Goal: Information Seeking & Learning: Learn about a topic

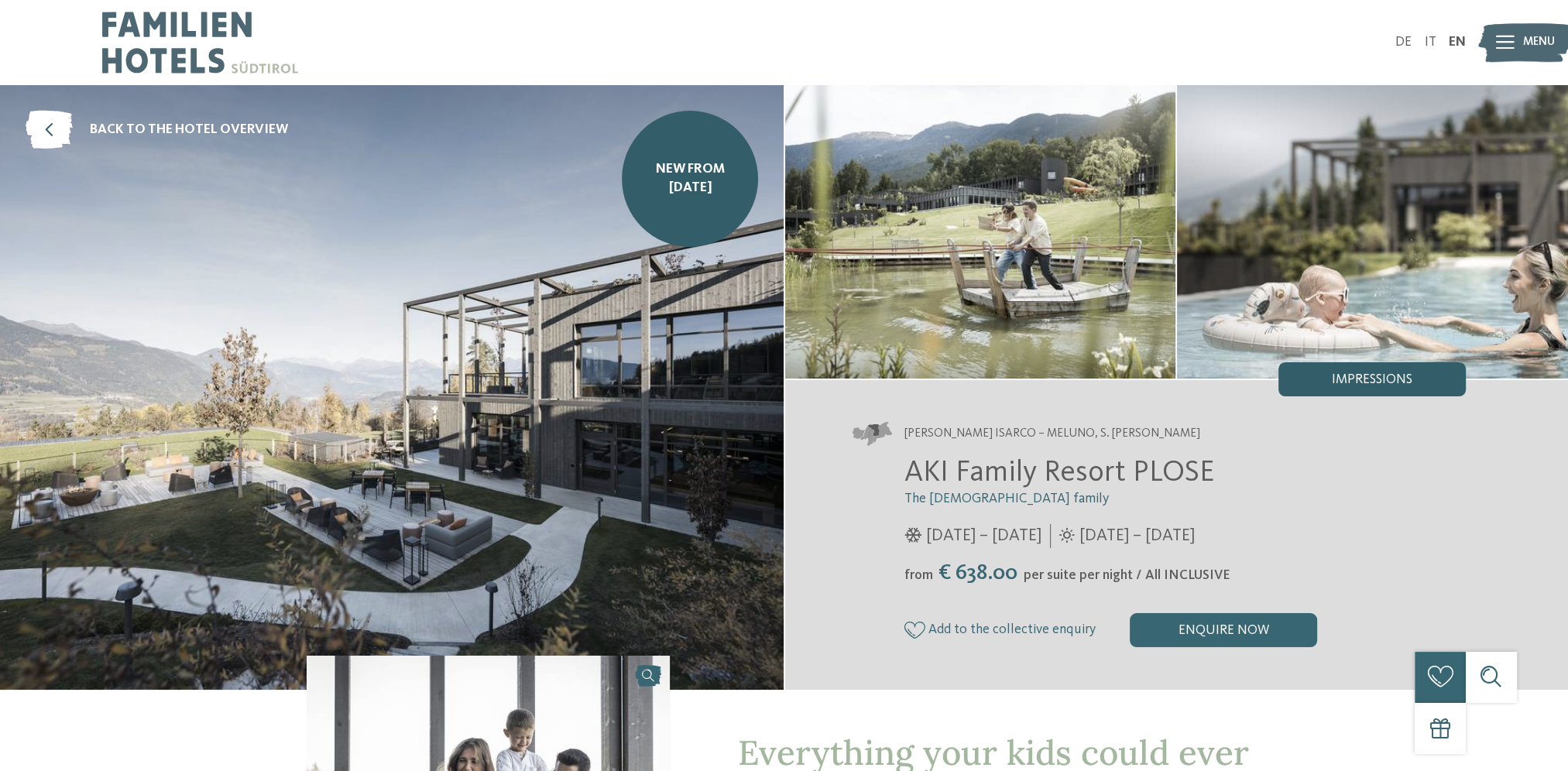
click at [1388, 382] on span "Impressions" at bounding box center [1373, 380] width 80 height 14
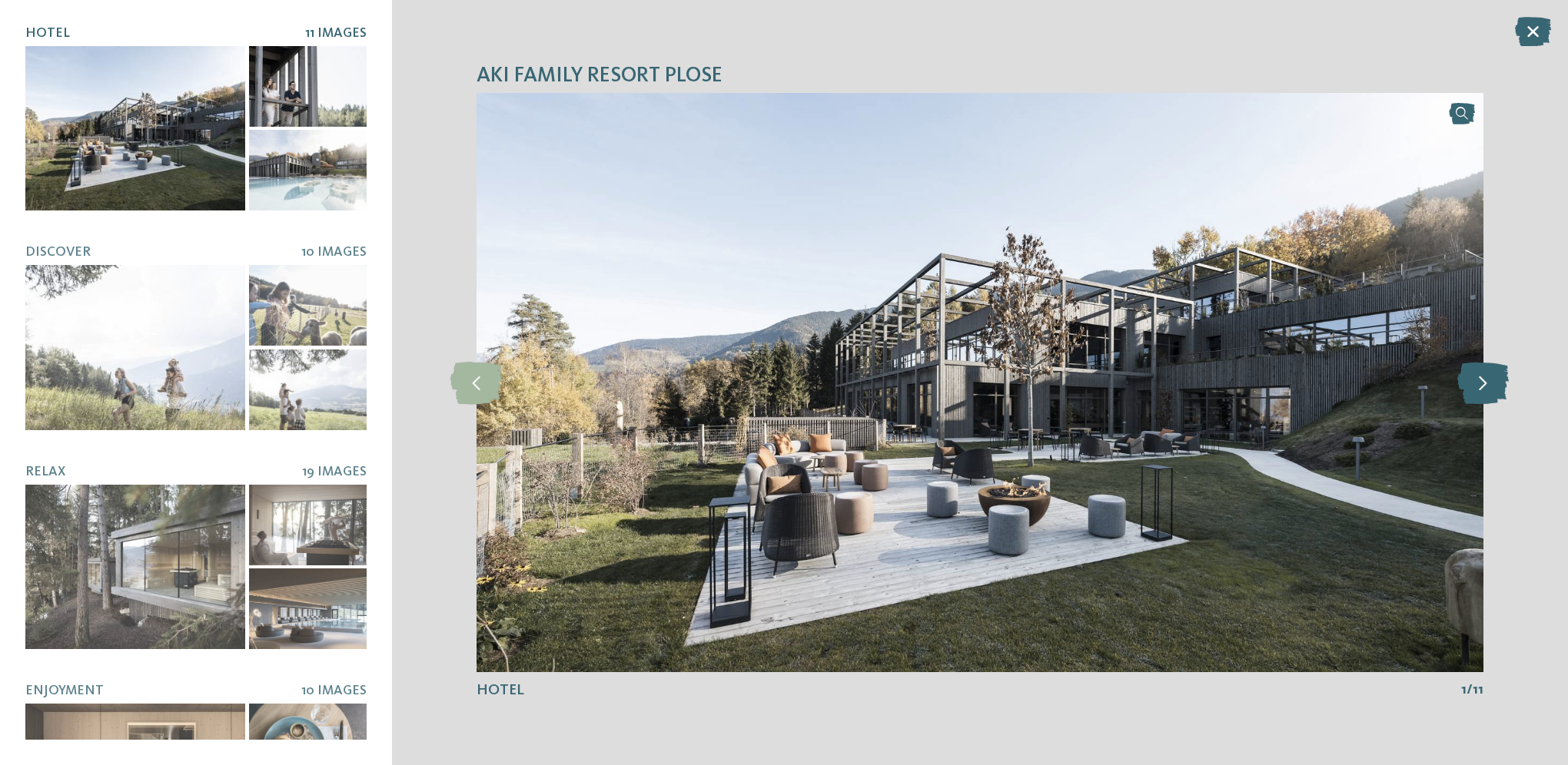
click at [1489, 388] on icon at bounding box center [1483, 382] width 51 height 42
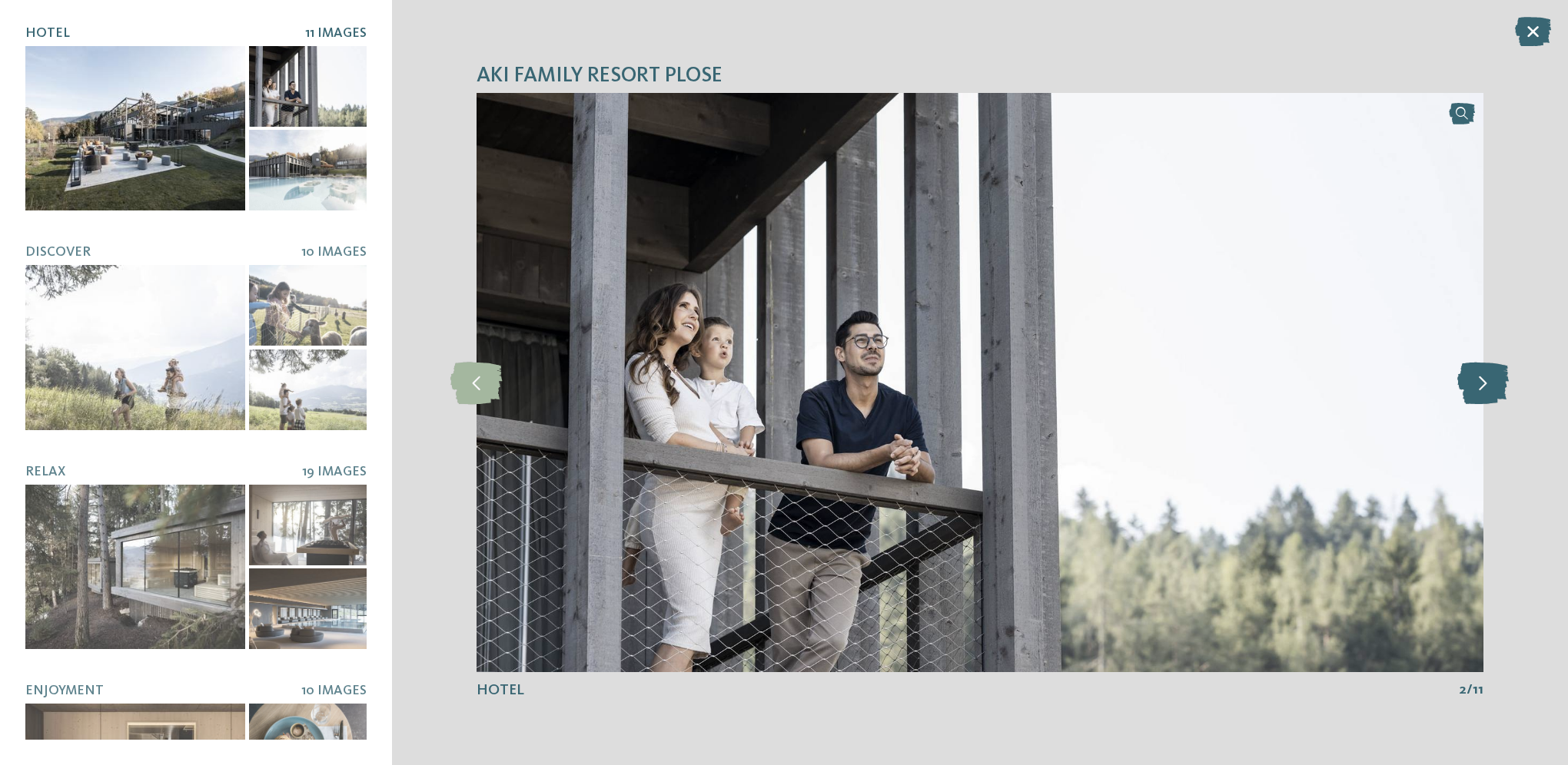
click at [1489, 388] on icon at bounding box center [1483, 382] width 51 height 42
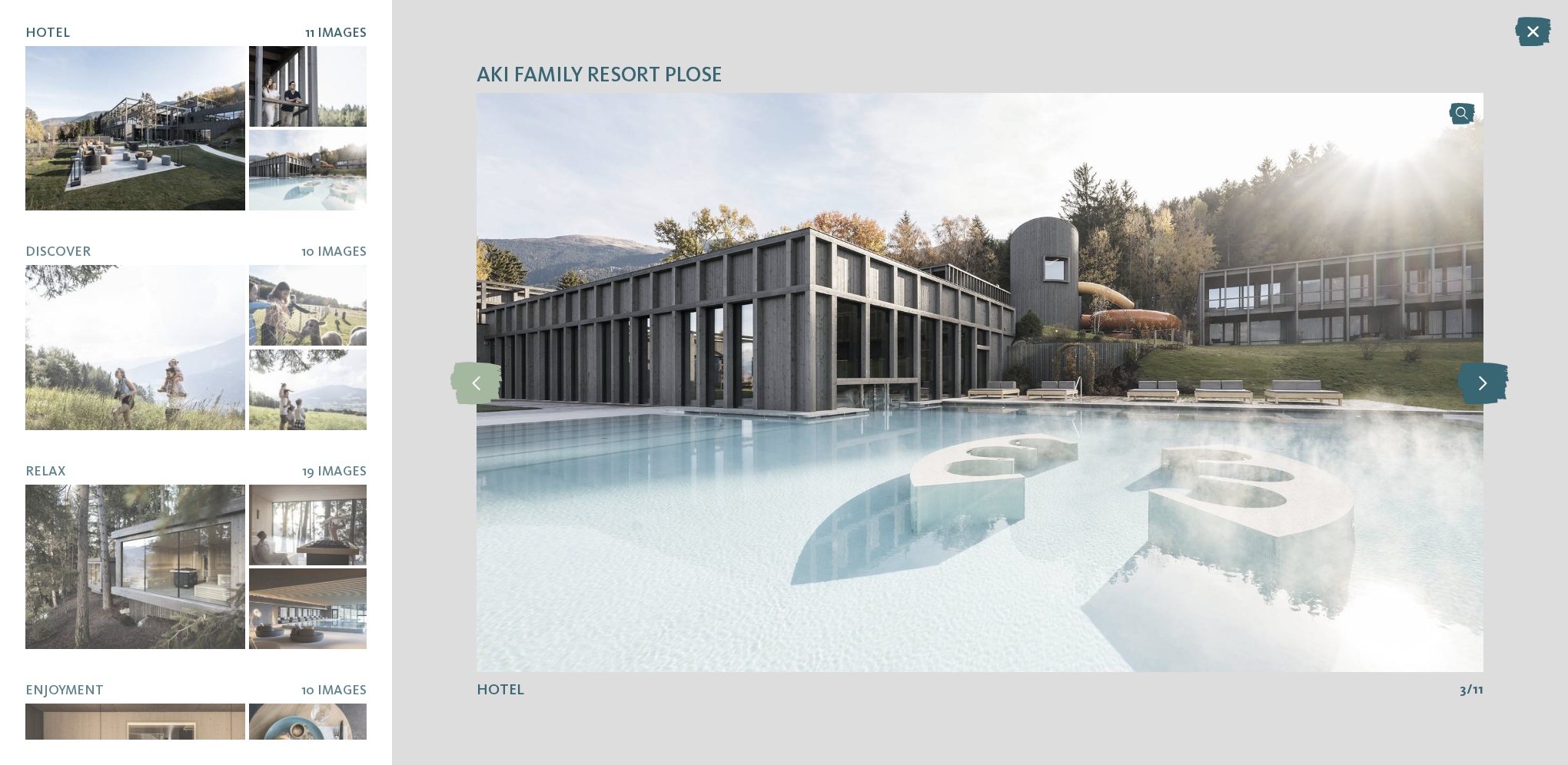
click at [1487, 388] on icon at bounding box center [1483, 382] width 51 height 42
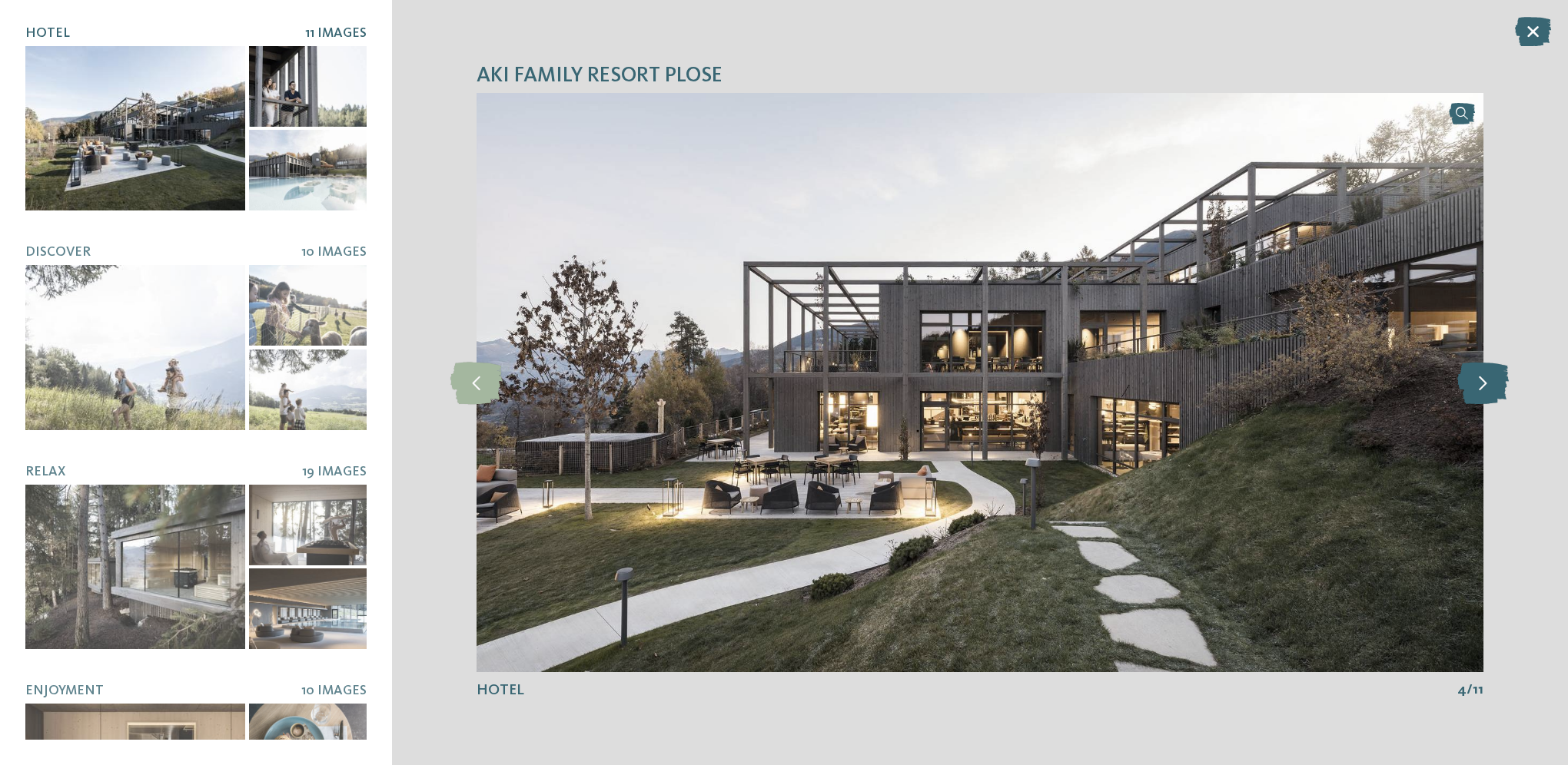
click at [1486, 387] on icon at bounding box center [1483, 382] width 51 height 42
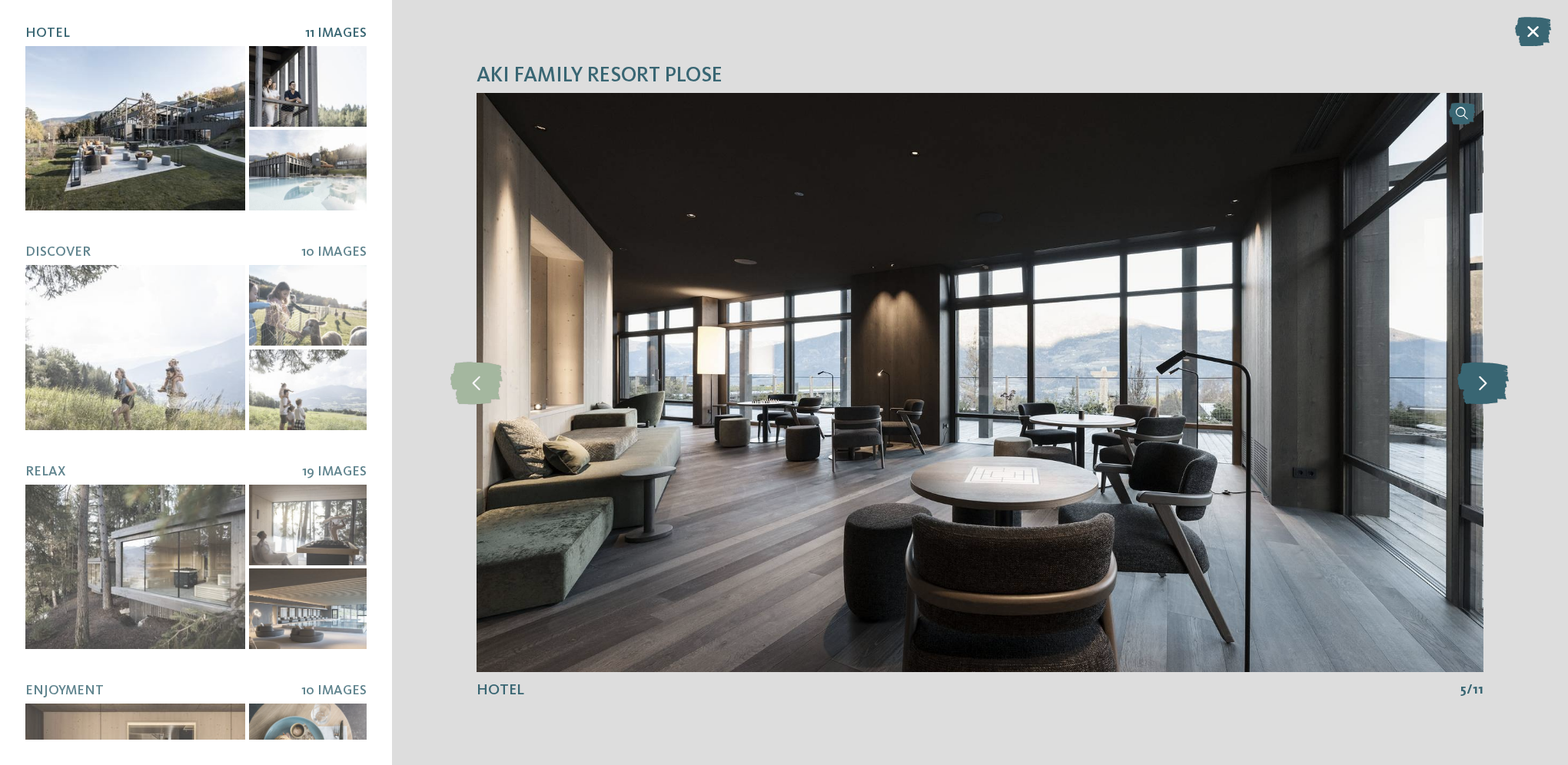
click at [1486, 387] on icon at bounding box center [1483, 382] width 51 height 42
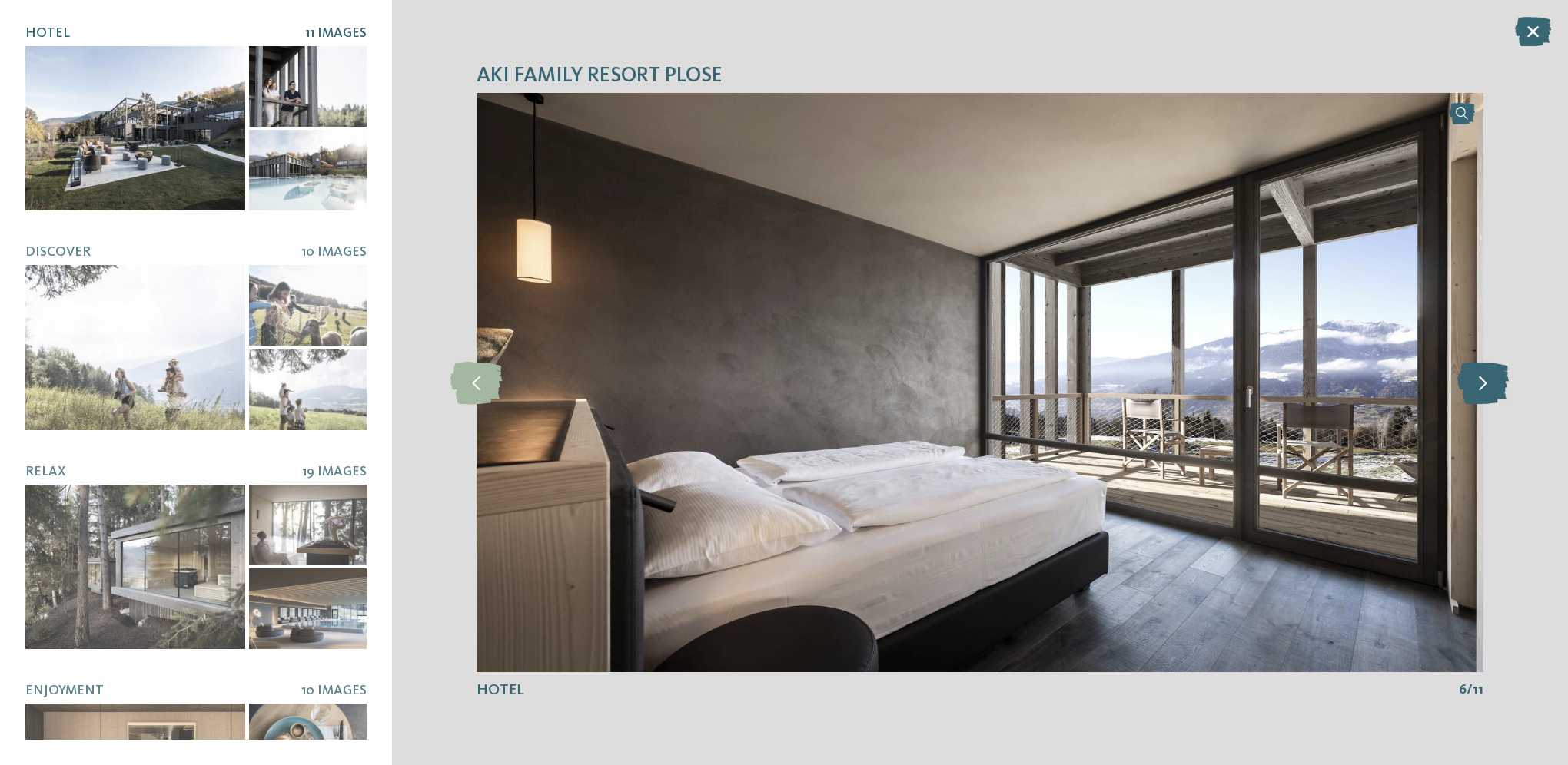
click at [1486, 387] on icon at bounding box center [1483, 382] width 51 height 42
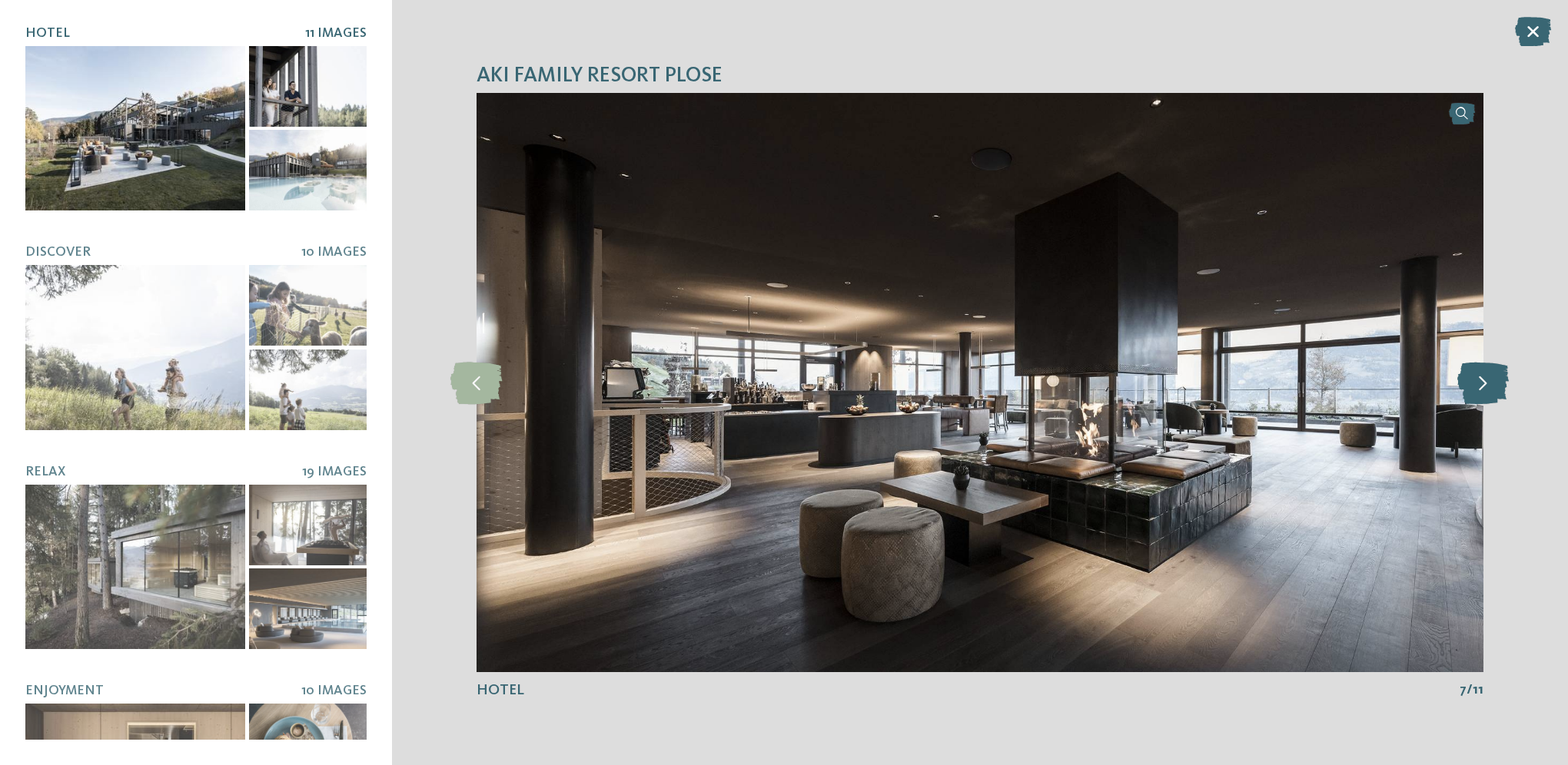
click at [1486, 387] on icon at bounding box center [1483, 382] width 51 height 42
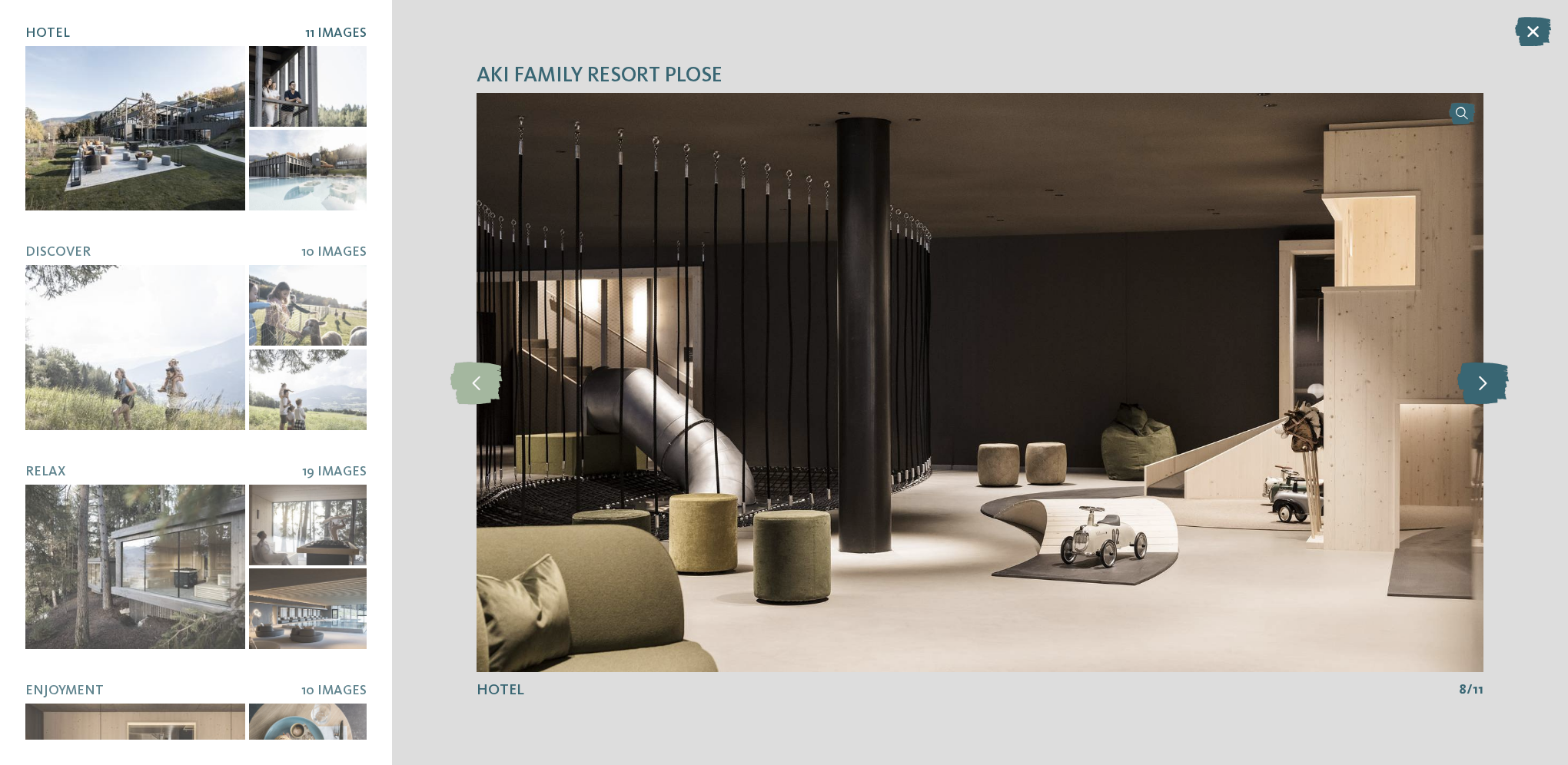
click at [1486, 387] on icon at bounding box center [1483, 382] width 51 height 42
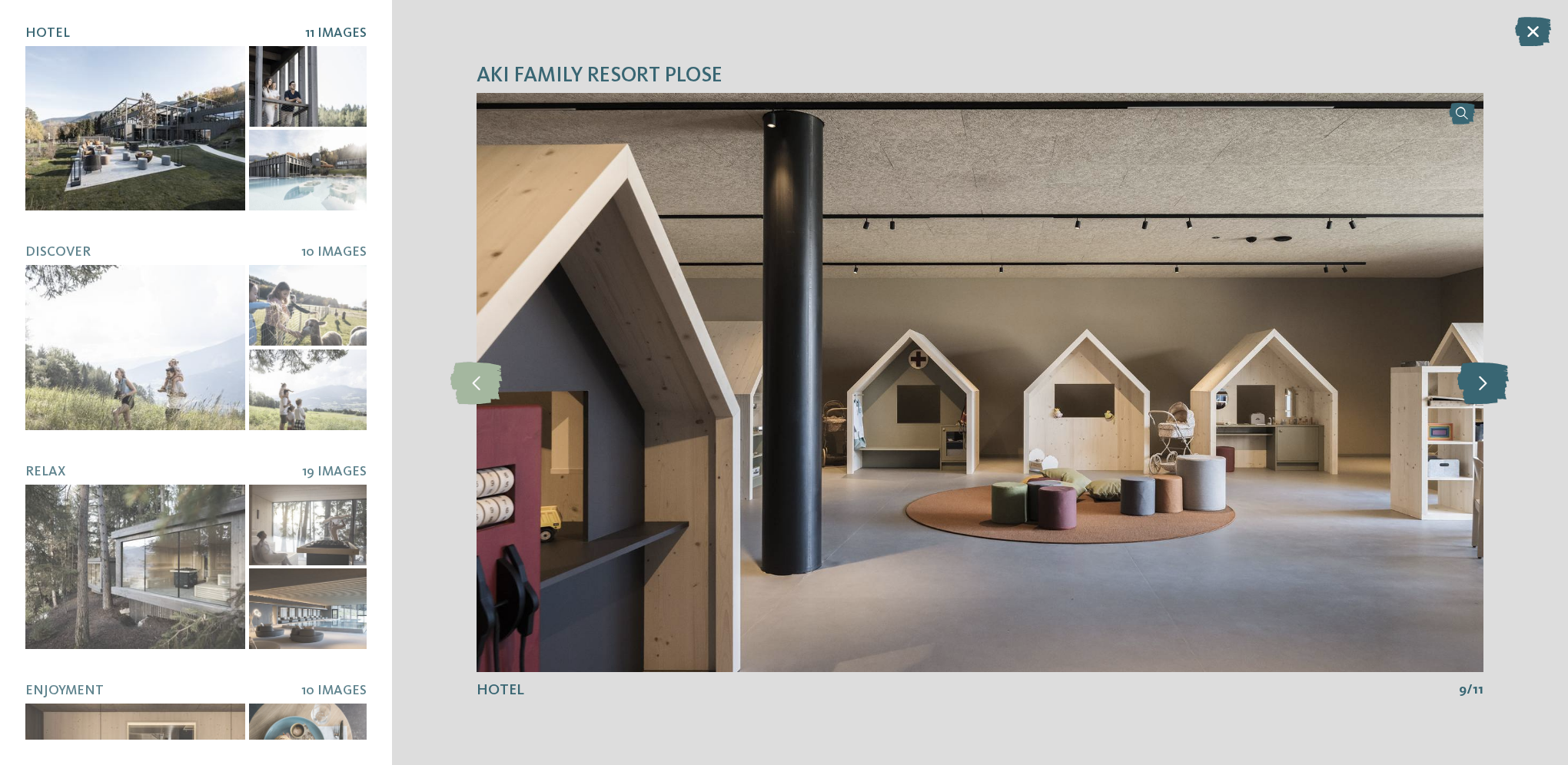
click at [1486, 387] on icon at bounding box center [1483, 382] width 51 height 42
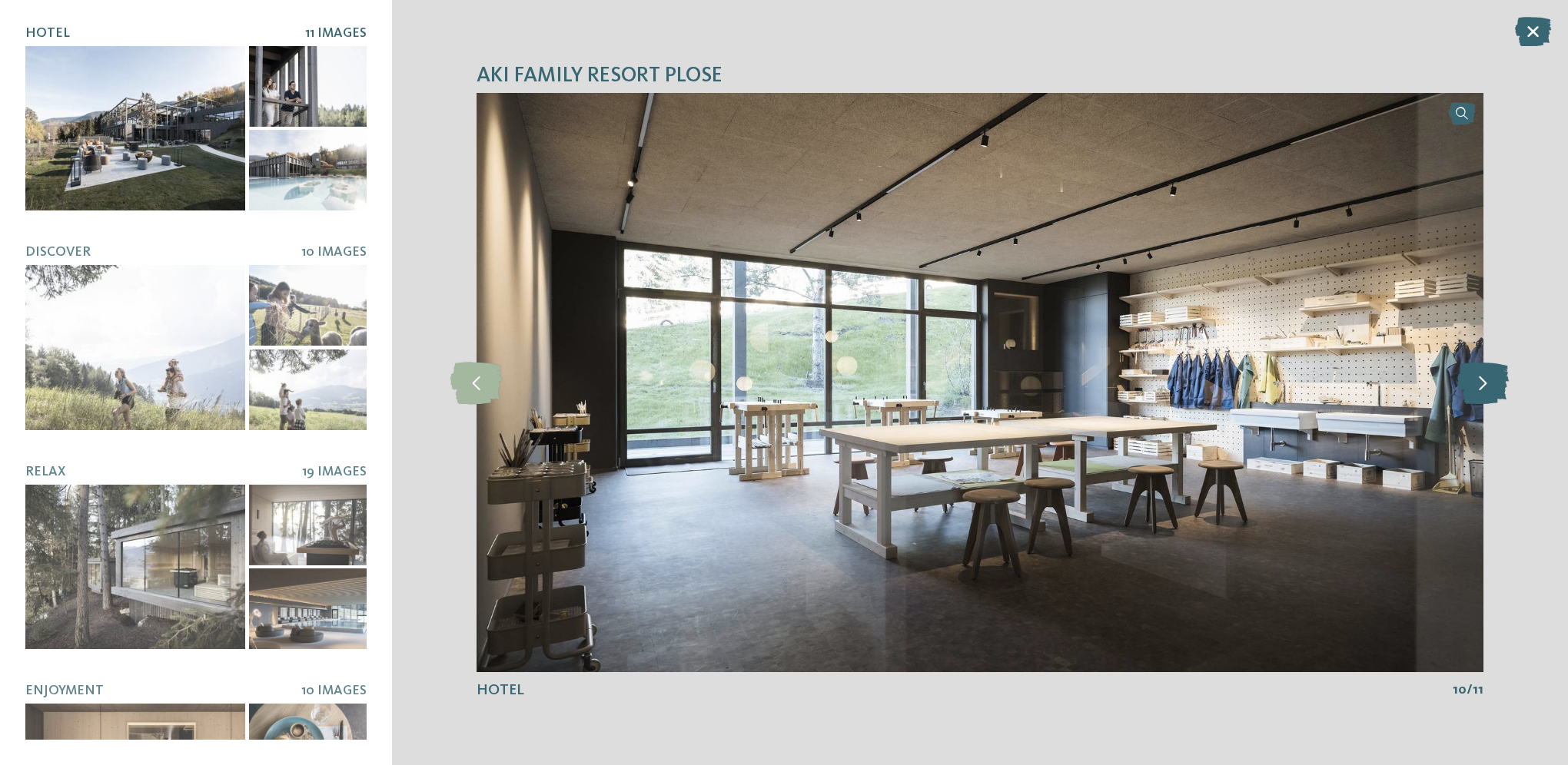
click at [1486, 387] on icon at bounding box center [1483, 382] width 51 height 42
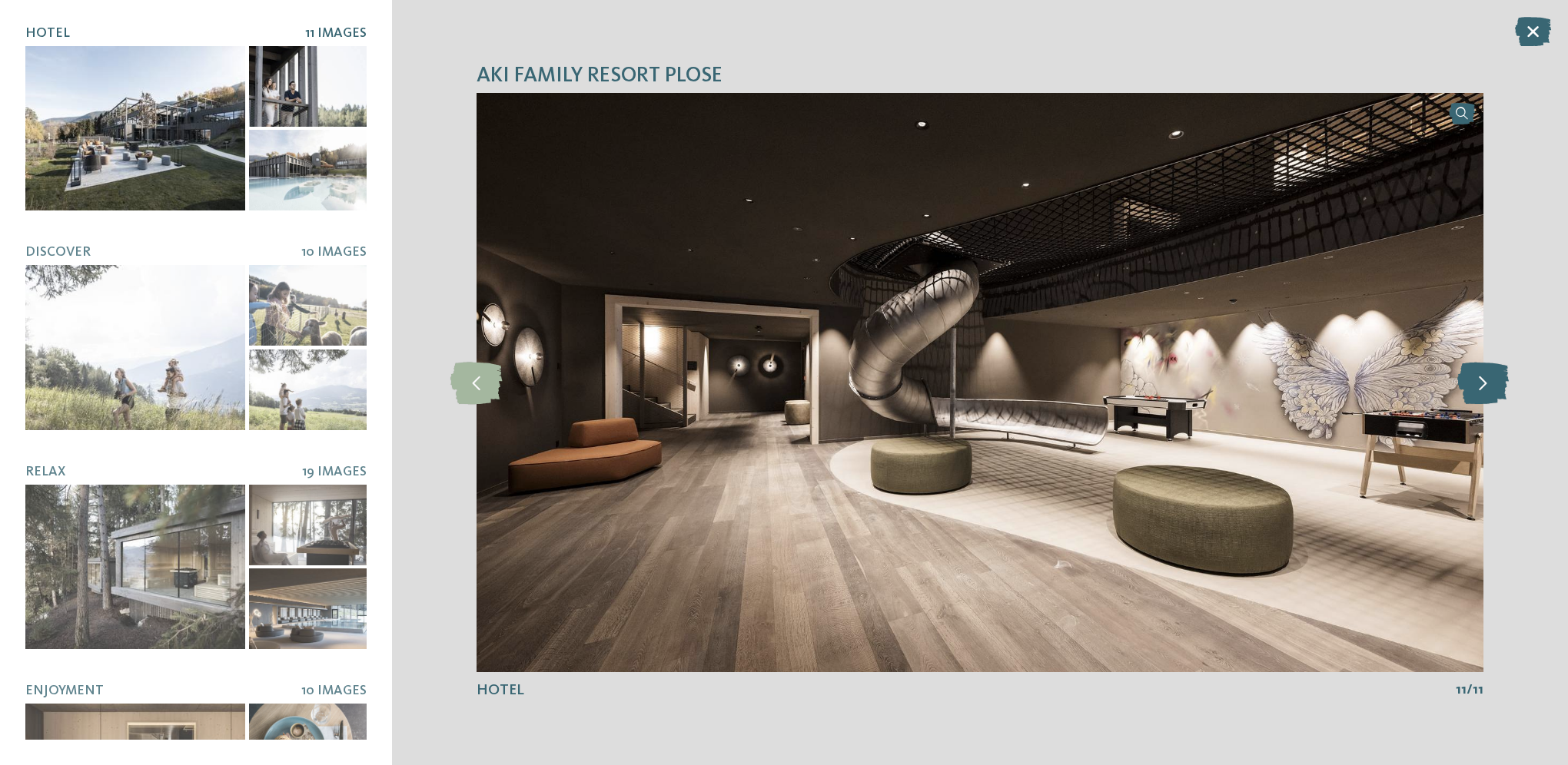
click at [1486, 387] on icon at bounding box center [1483, 382] width 51 height 42
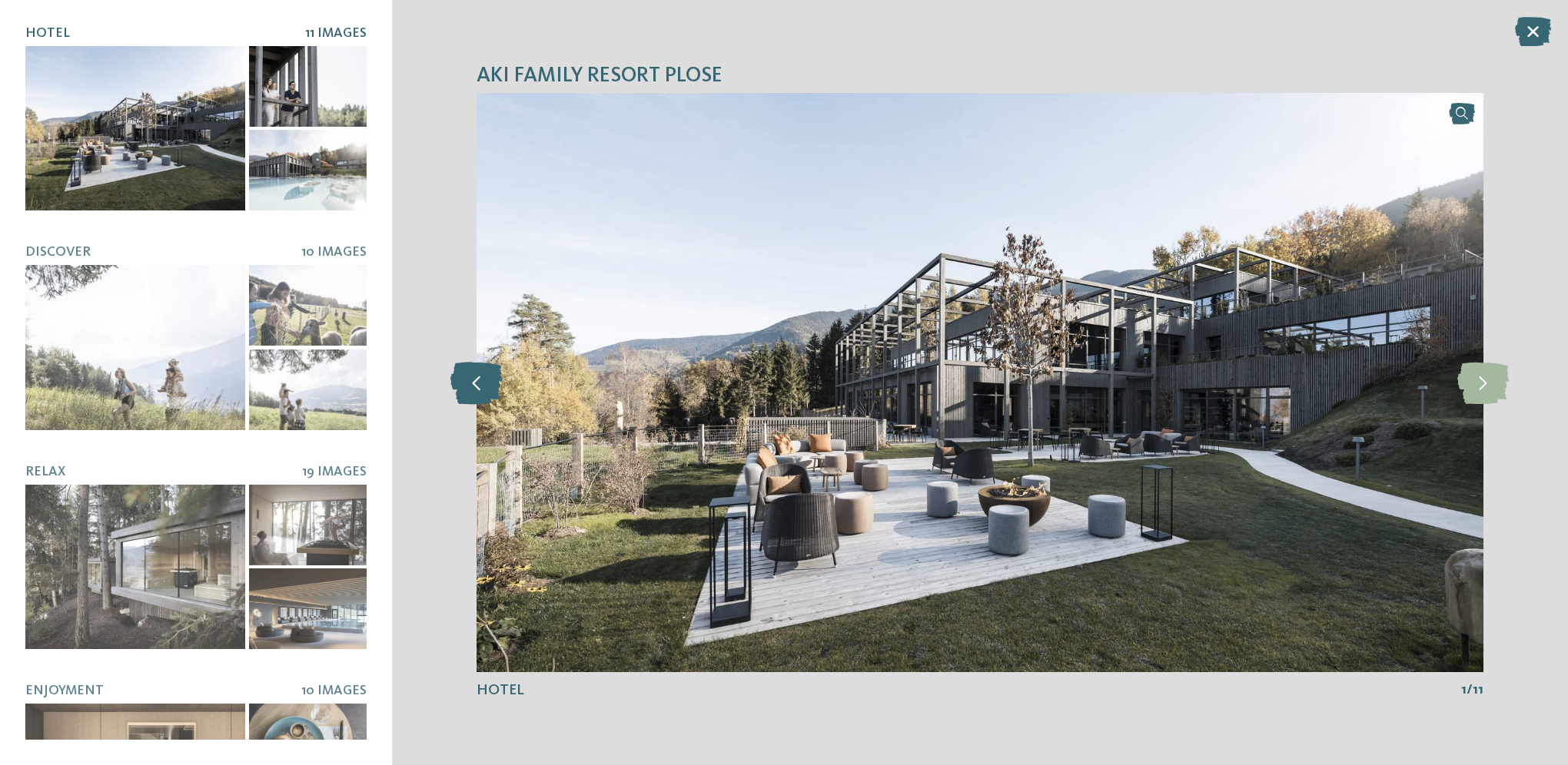
click at [474, 379] on icon at bounding box center [476, 382] width 52 height 42
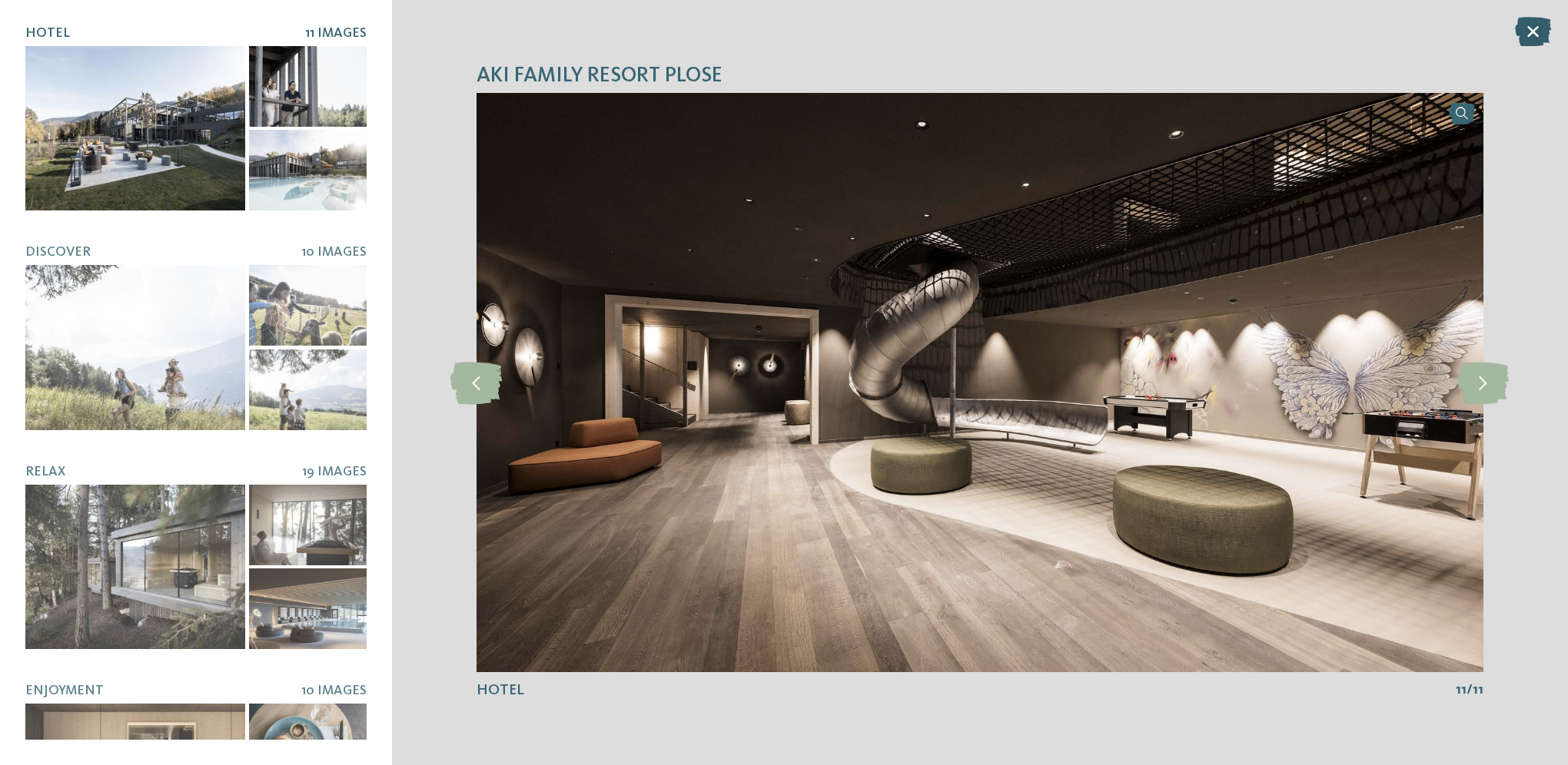
click at [1527, 32] on icon at bounding box center [1532, 32] width 36 height 29
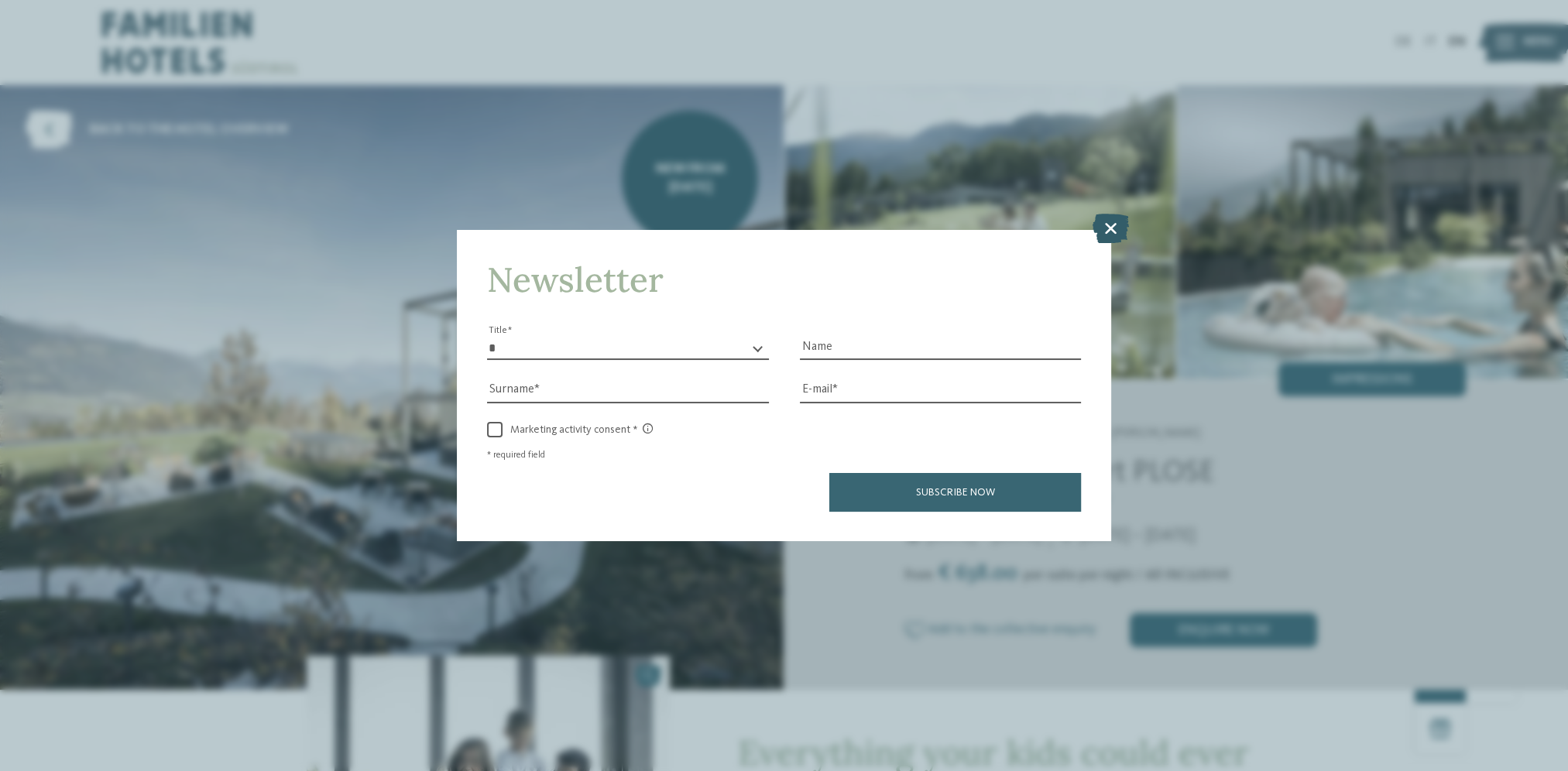
click at [1106, 227] on icon at bounding box center [1111, 229] width 36 height 30
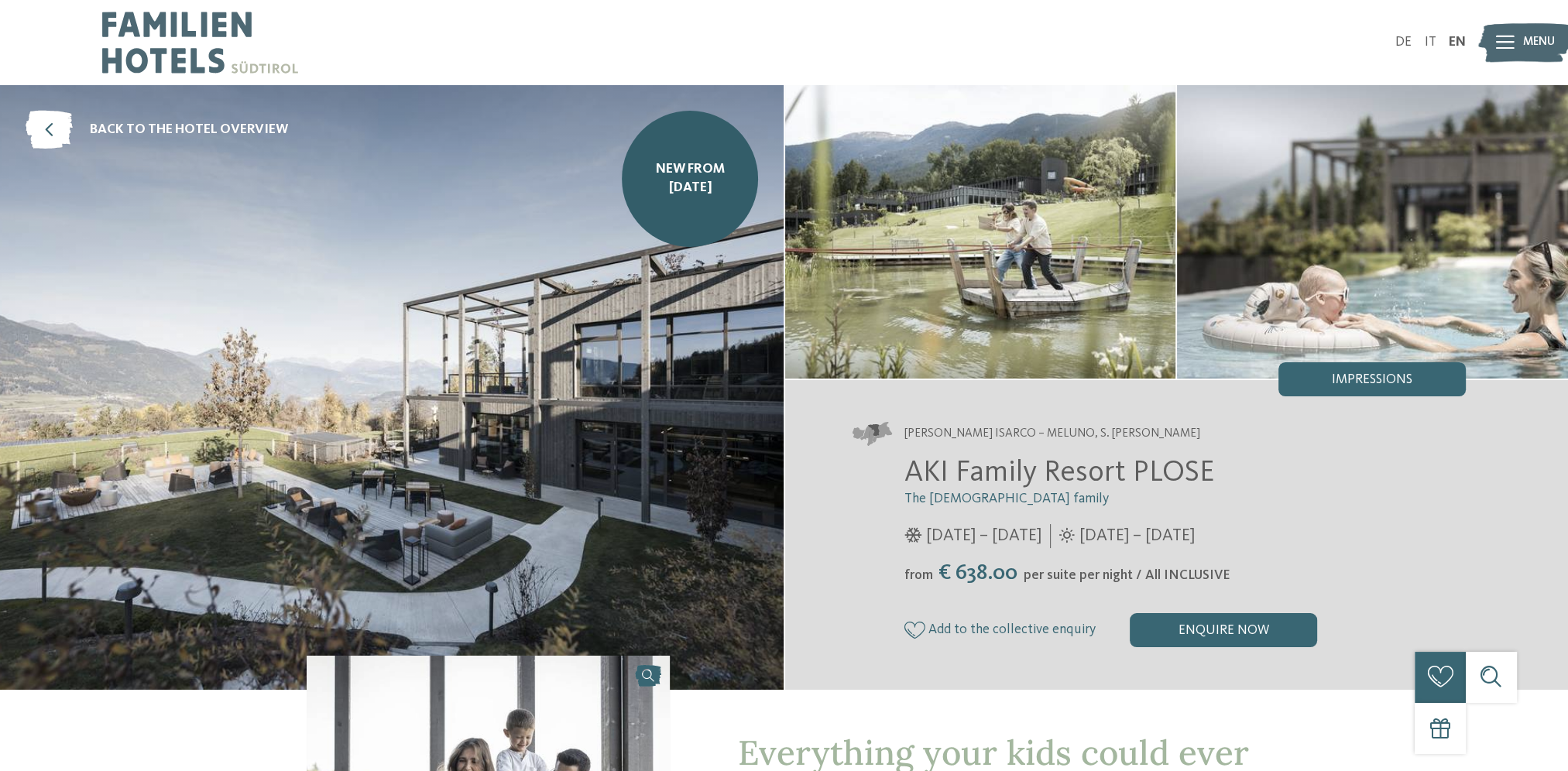
click at [1519, 47] on img at bounding box center [1525, 43] width 94 height 48
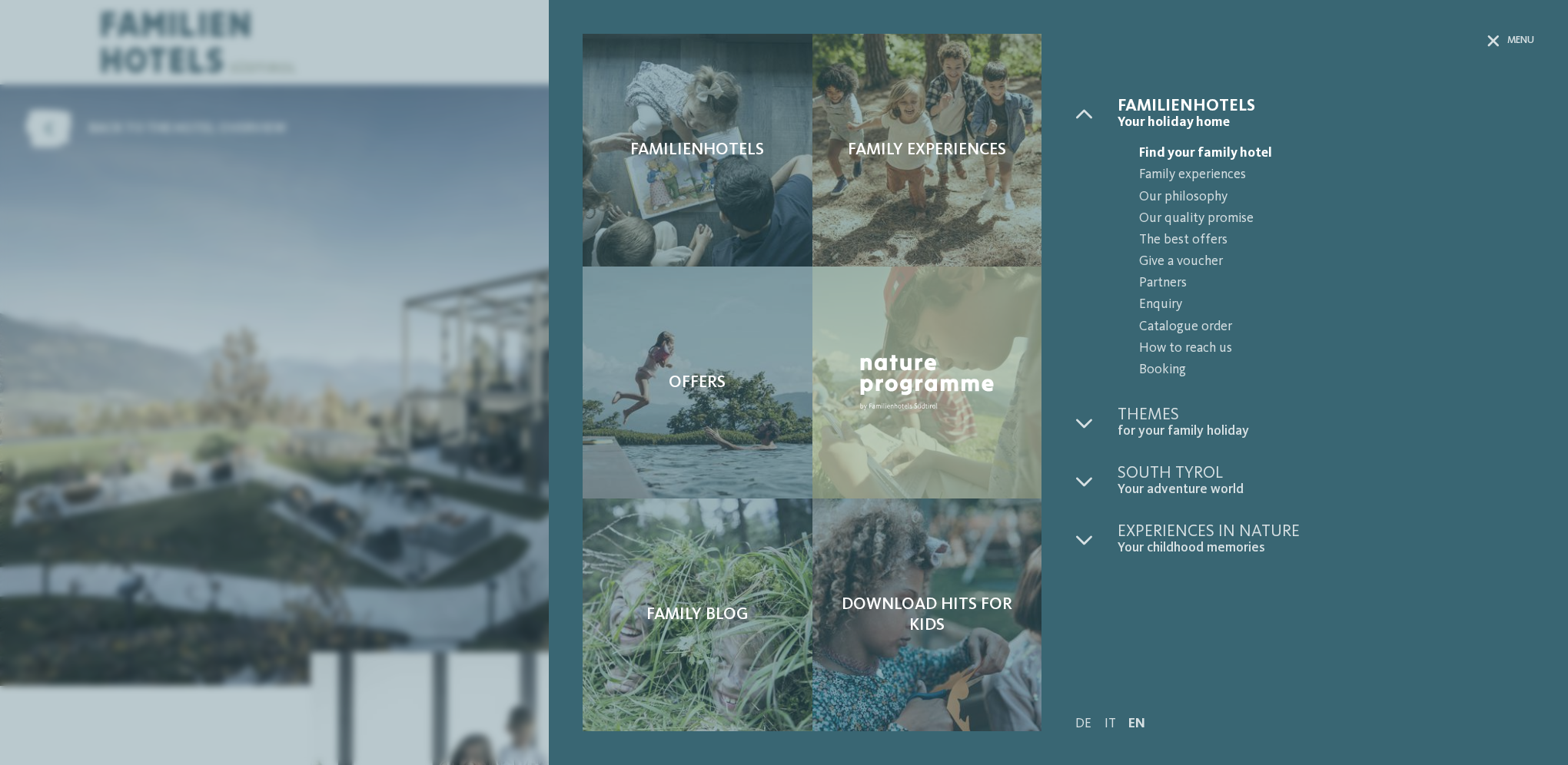
click at [443, 37] on div "Familienhotels Family experiences Offers" at bounding box center [784, 382] width 1568 height 765
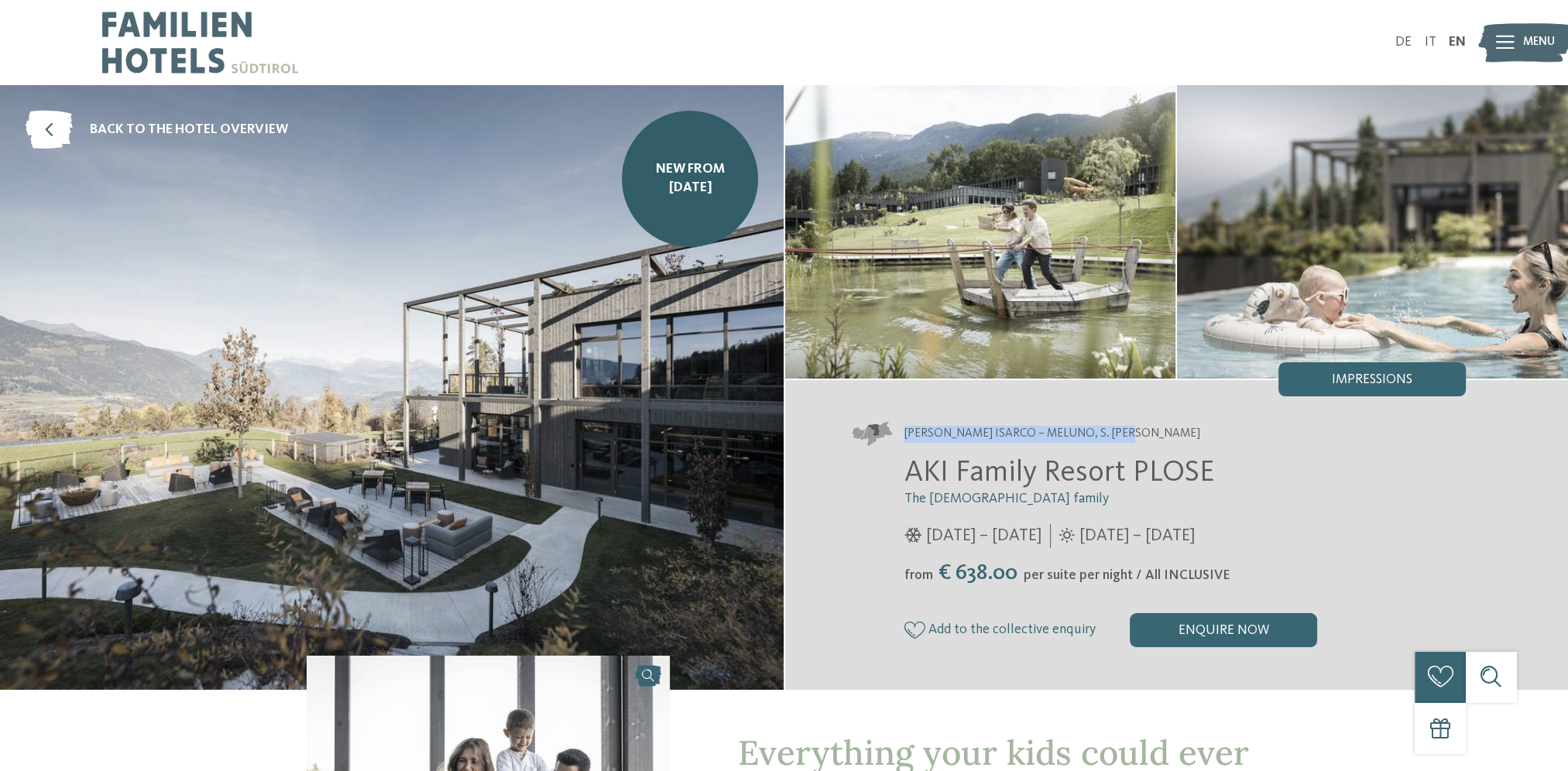
drag, startPoint x: 906, startPoint y: 432, endPoint x: 1132, endPoint y: 436, distance: 226.0
click at [1132, 436] on span "[PERSON_NAME] Isarco – Meluno, S. [PERSON_NAME]" at bounding box center [1052, 434] width 296 height 17
drag, startPoint x: 1132, startPoint y: 436, endPoint x: 1079, endPoint y: 449, distance: 54.6
click at [1079, 449] on div "[PERSON_NAME] Isarco – Meluno, S. [PERSON_NAME] [GEOGRAPHIC_DATA] The [DEMOGRAP…" at bounding box center [1177, 535] width 784 height 310
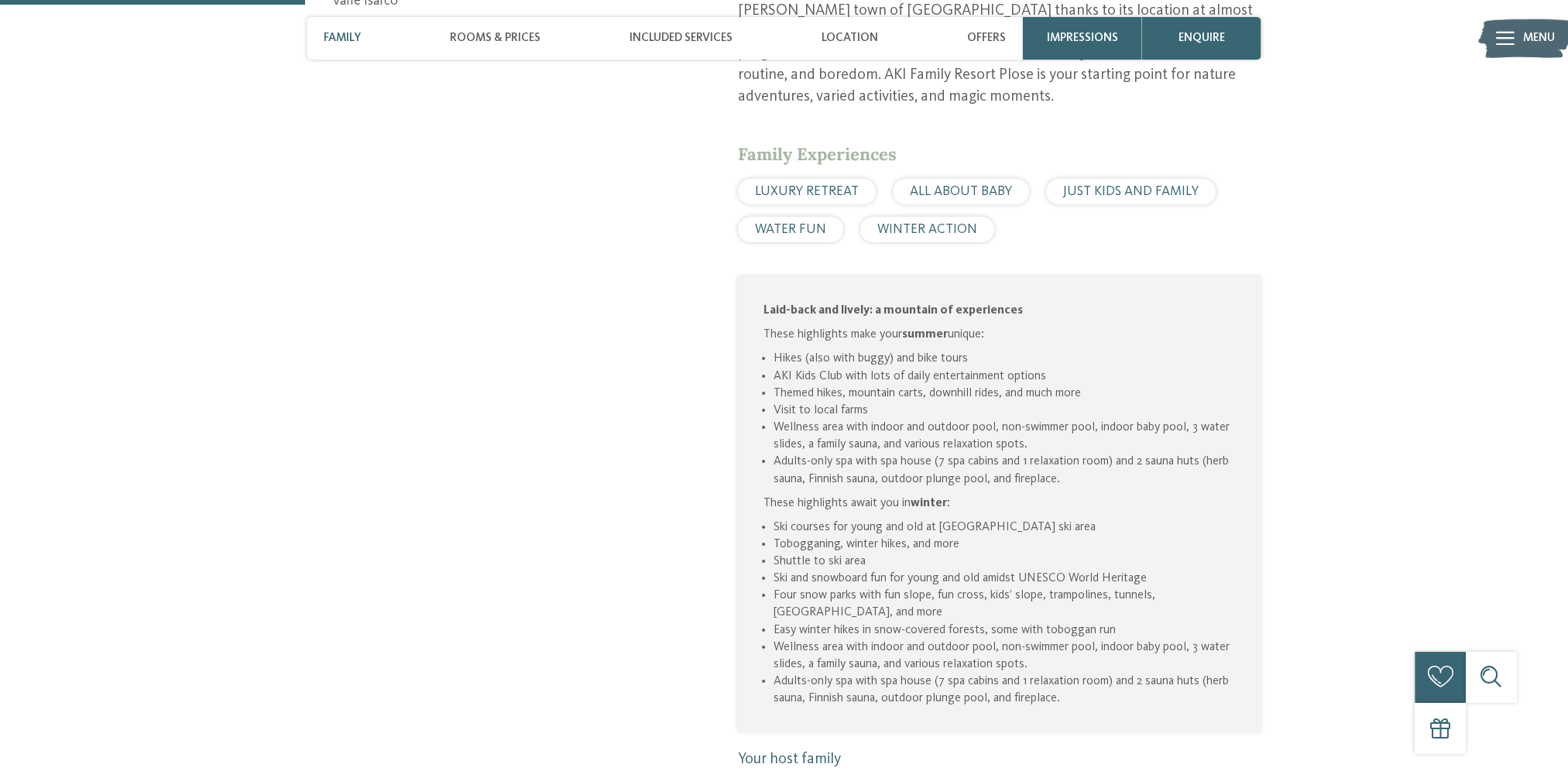
scroll to position [697, 0]
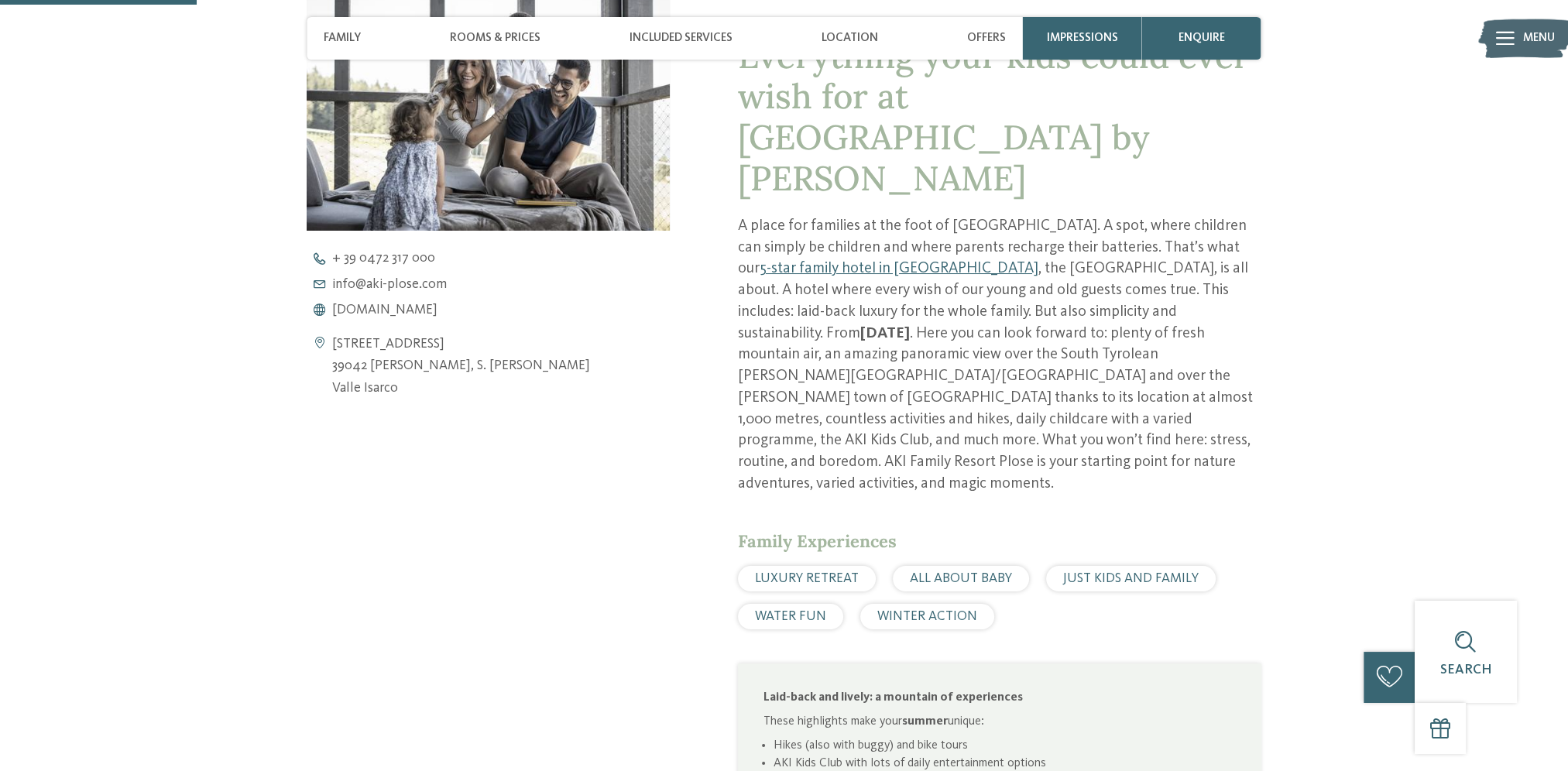
drag, startPoint x: 333, startPoint y: 344, endPoint x: 400, endPoint y: 380, distance: 76.1
click at [400, 380] on address "[STREET_ADDRESS] 39042 [PERSON_NAME] [PERSON_NAME] [PERSON_NAME][GEOGRAPHIC_DAT…" at bounding box center [461, 367] width 258 height 66
copy address "[STREET_ADDRESS] [PERSON_NAME] [PERSON_NAME] Isarco"
click at [322, 598] on div "Open contact details [STREET_ADDRESS] 39042 [PERSON_NAME] [PERSON_NAME] [PERSON…" at bounding box center [488, 570] width 363 height 1222
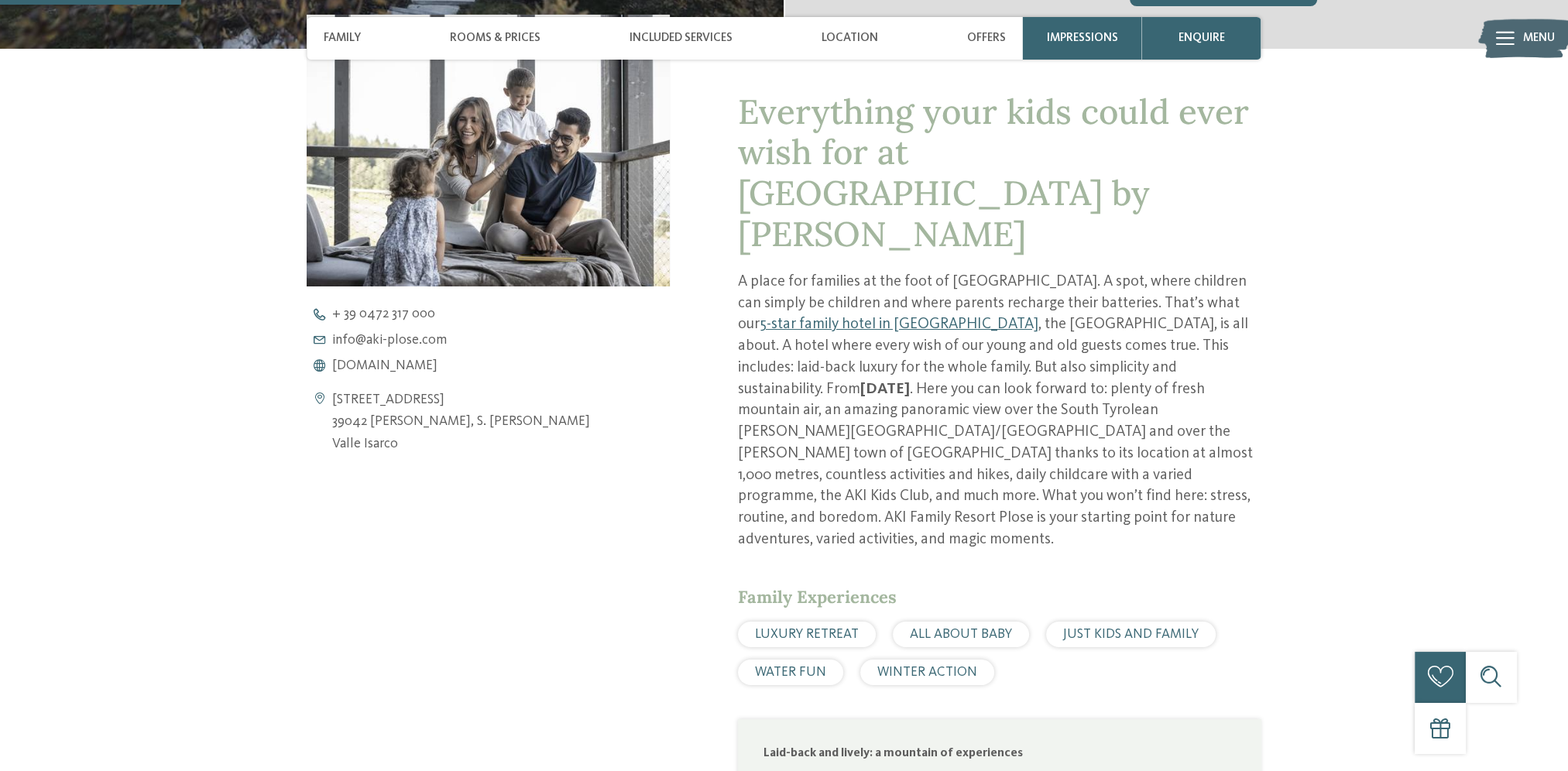
scroll to position [774, 0]
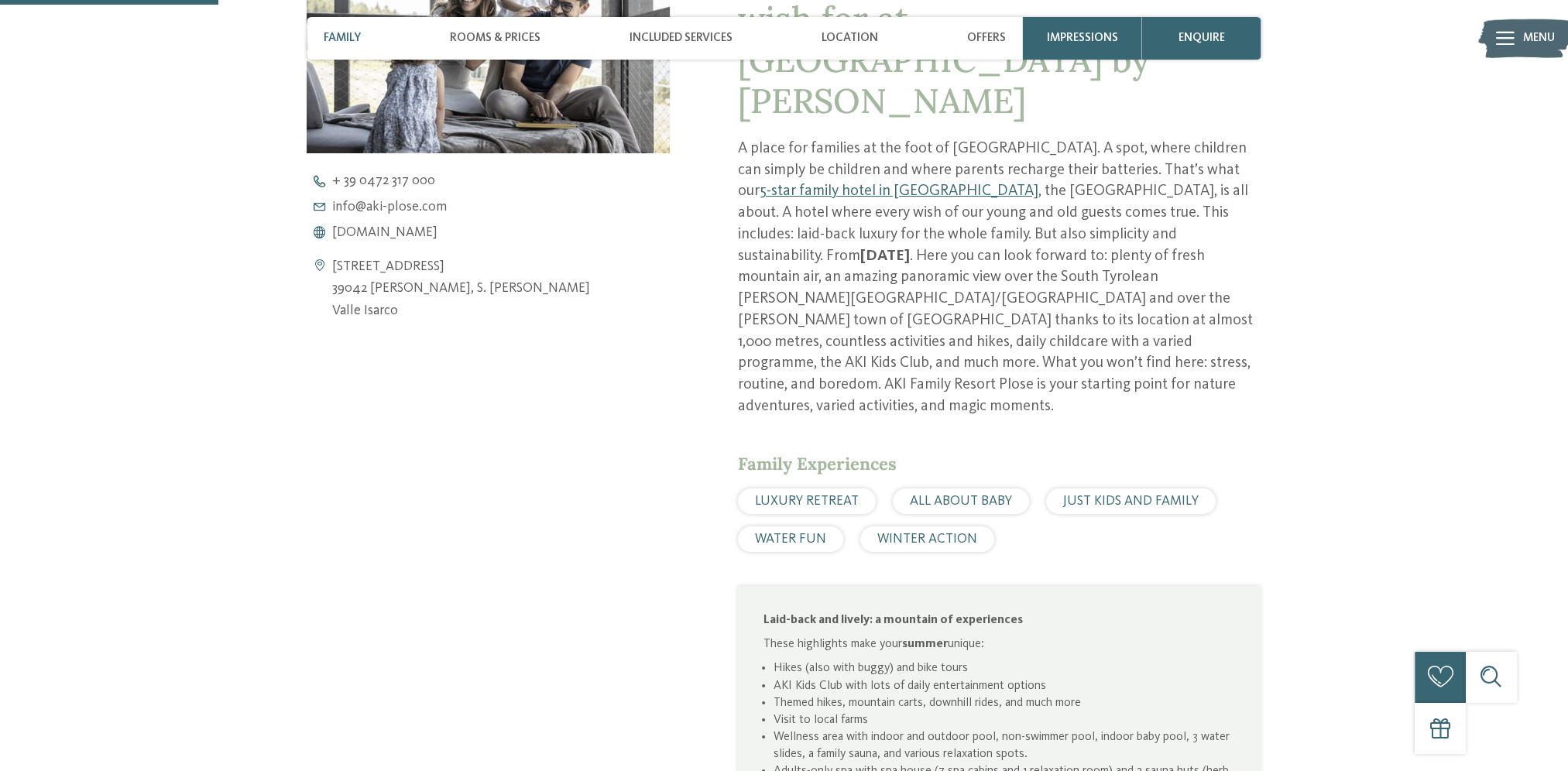
click at [345, 38] on span "Family" at bounding box center [342, 38] width 37 height 14
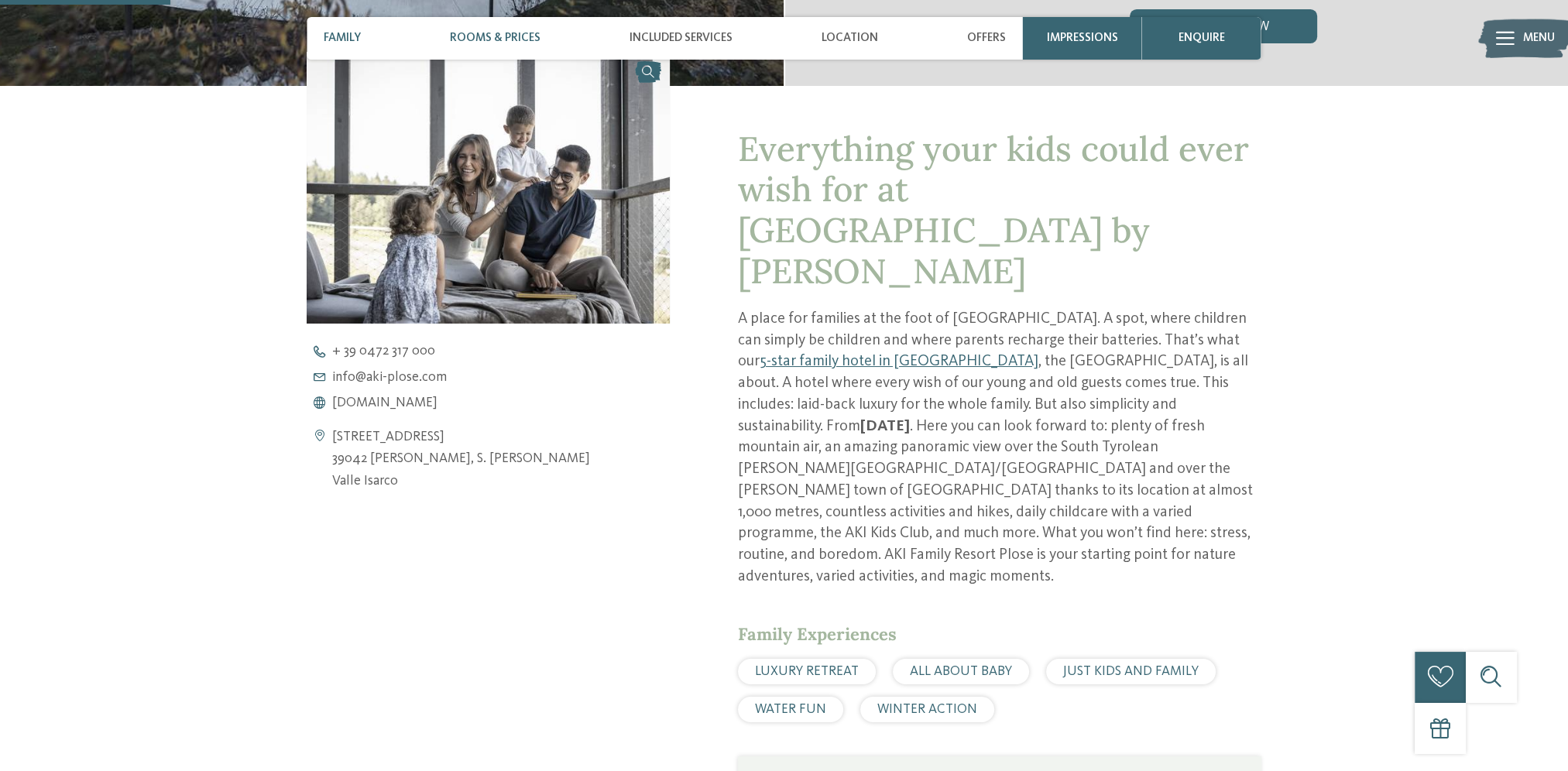
click at [493, 39] on span "Rooms & Prices" at bounding box center [495, 38] width 90 height 14
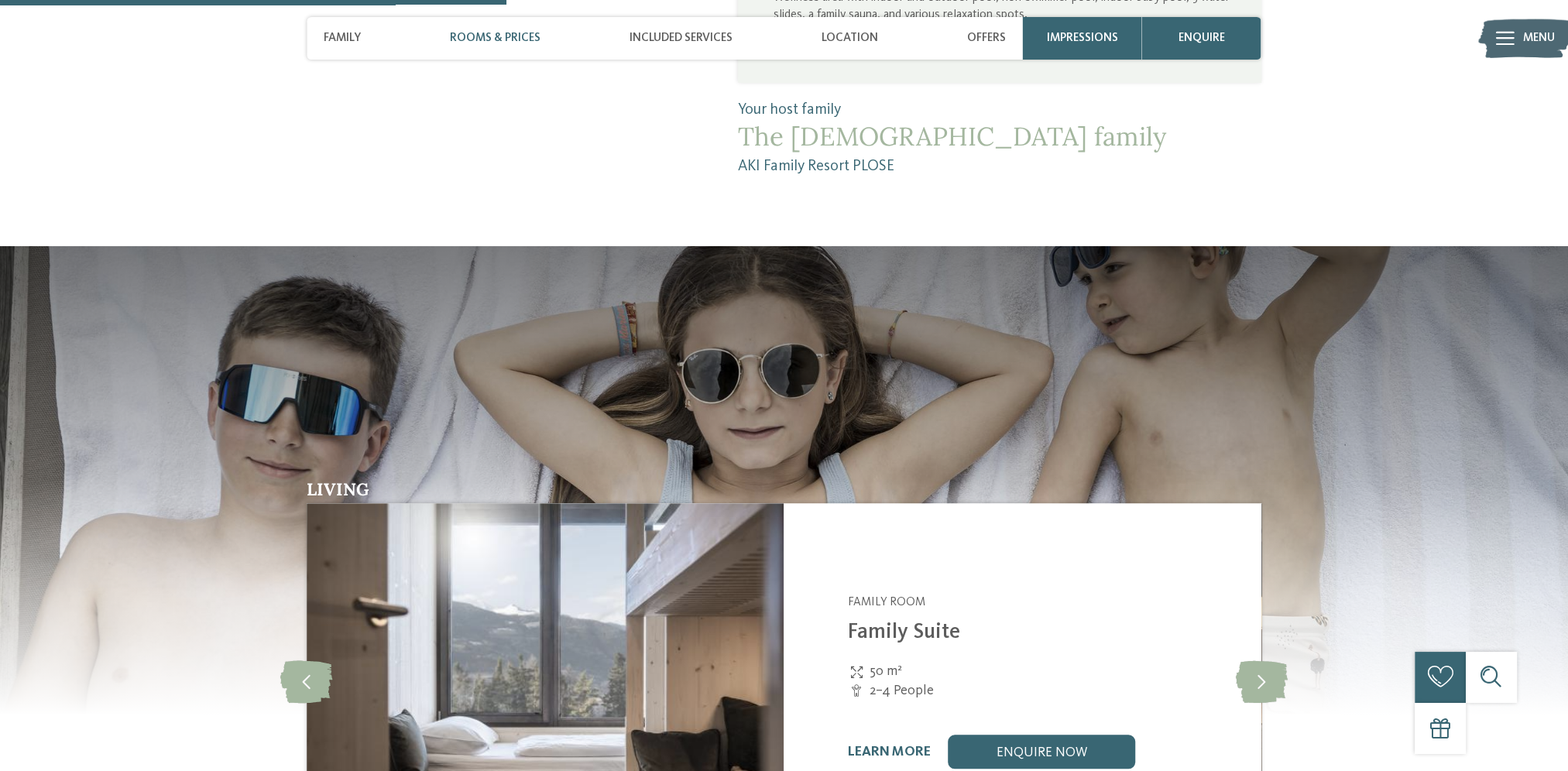
scroll to position [1811, 0]
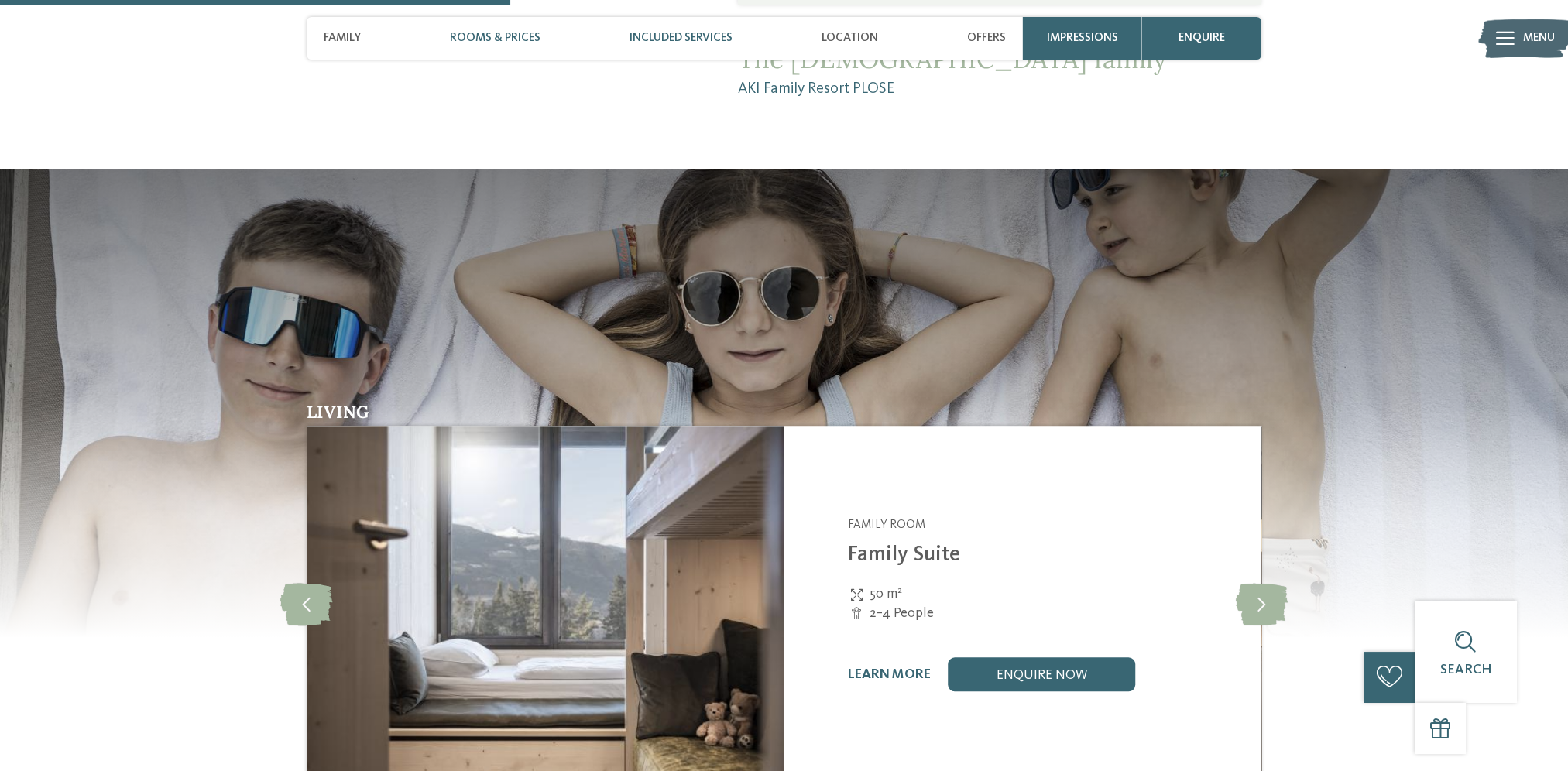
click at [664, 38] on span "Included services" at bounding box center [681, 38] width 103 height 14
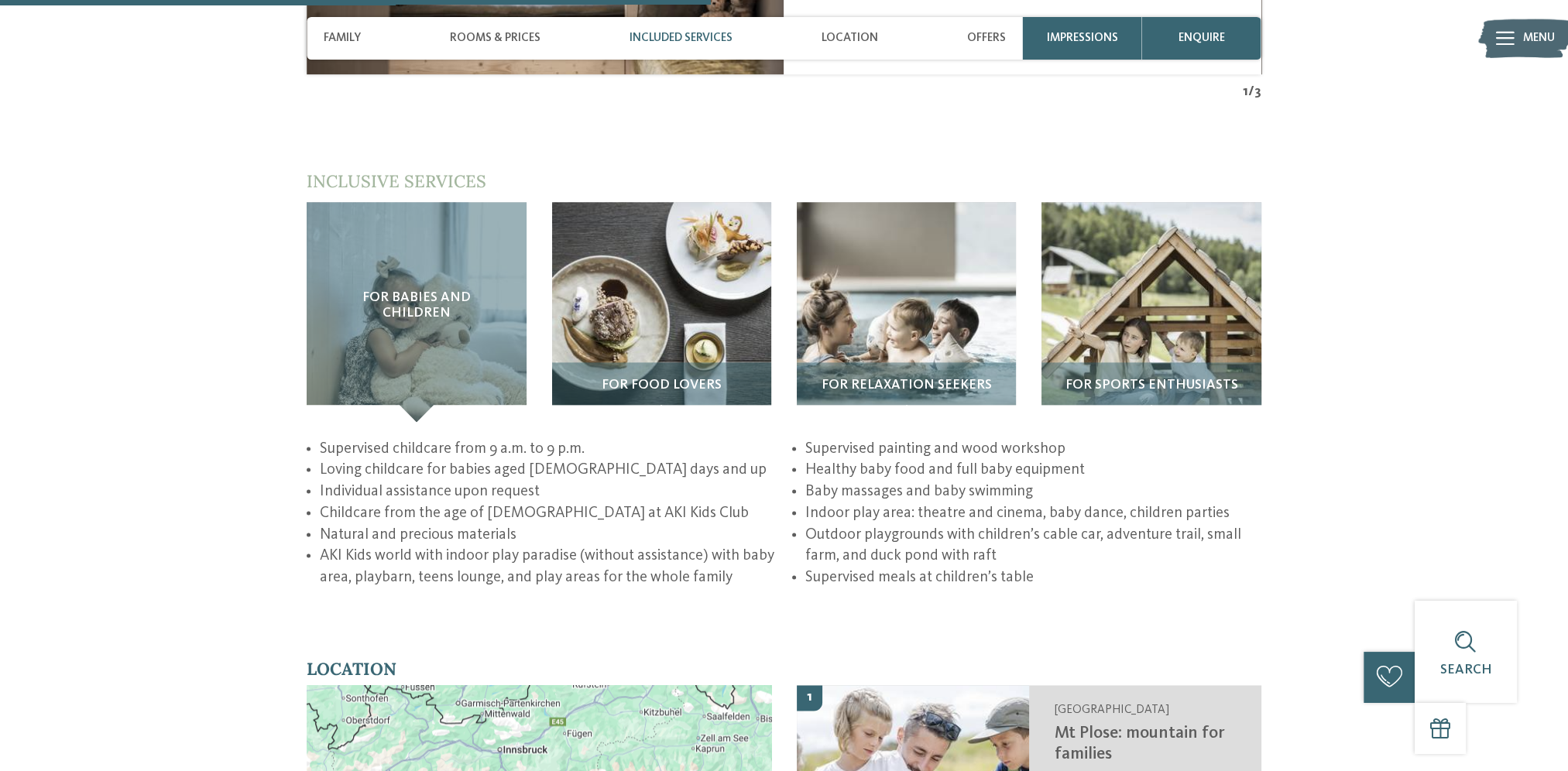
scroll to position [2521, 0]
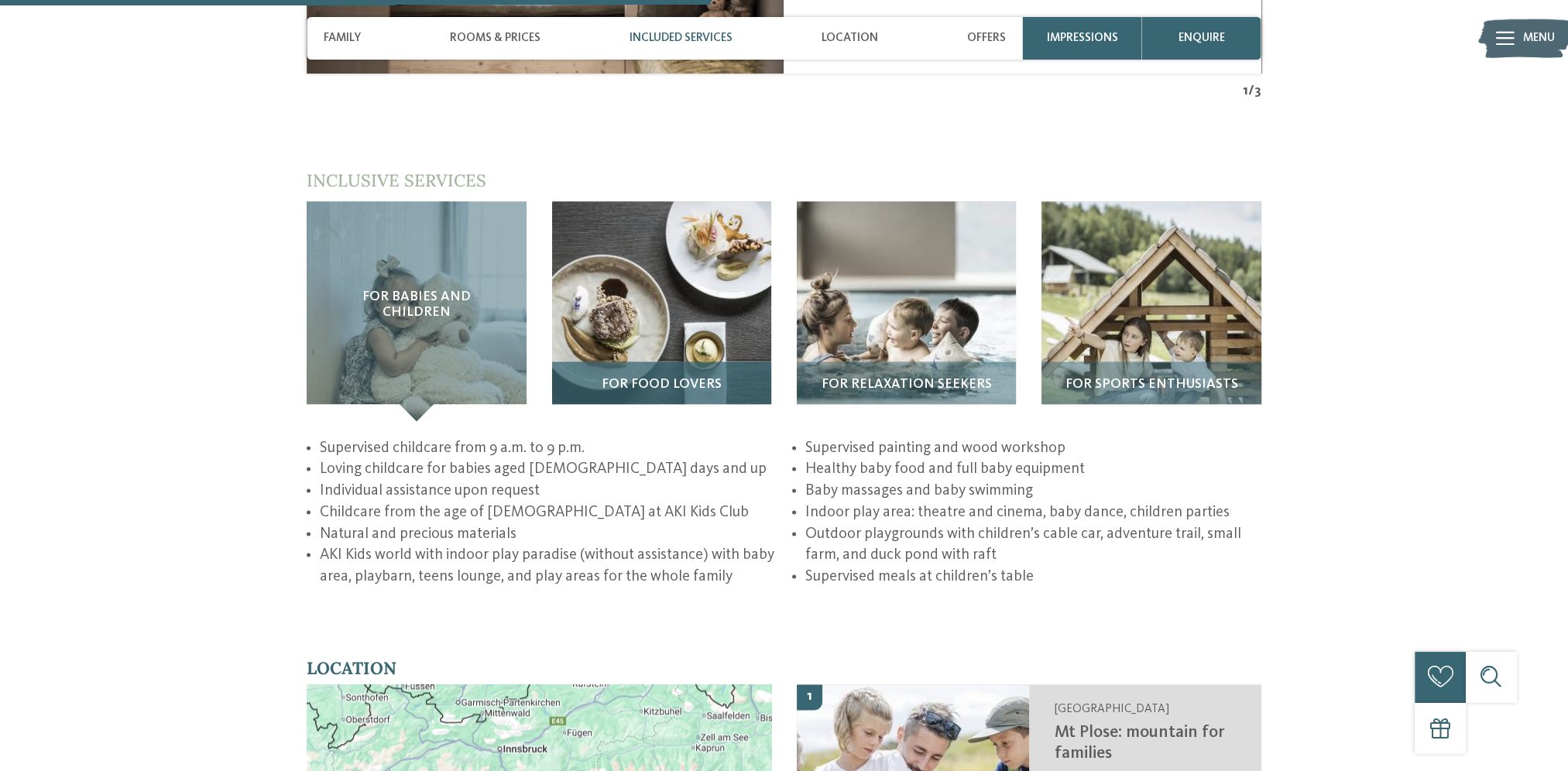
click at [647, 201] on img at bounding box center [661, 310] width 219 height 219
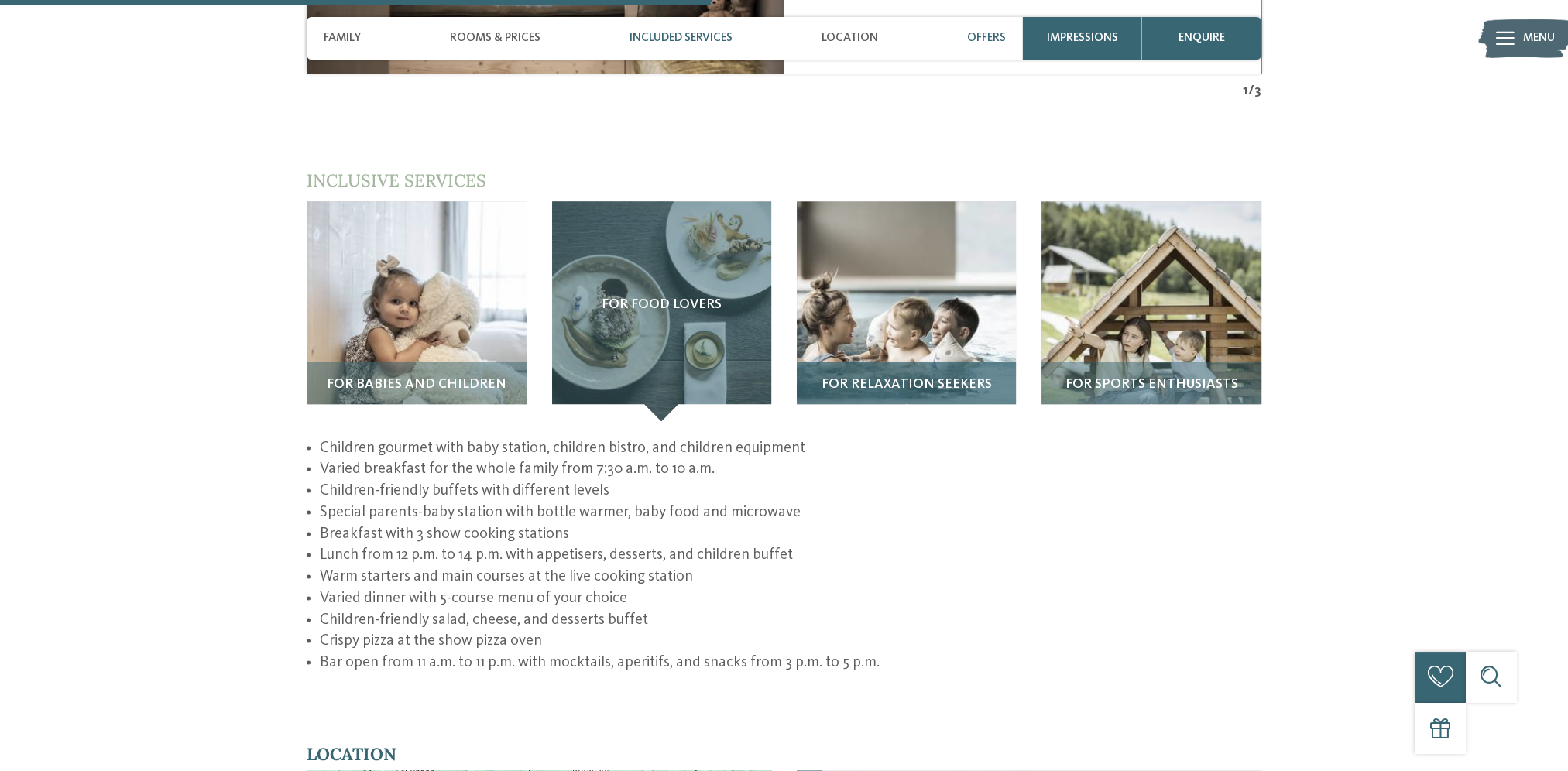
click at [906, 201] on img at bounding box center [906, 310] width 219 height 219
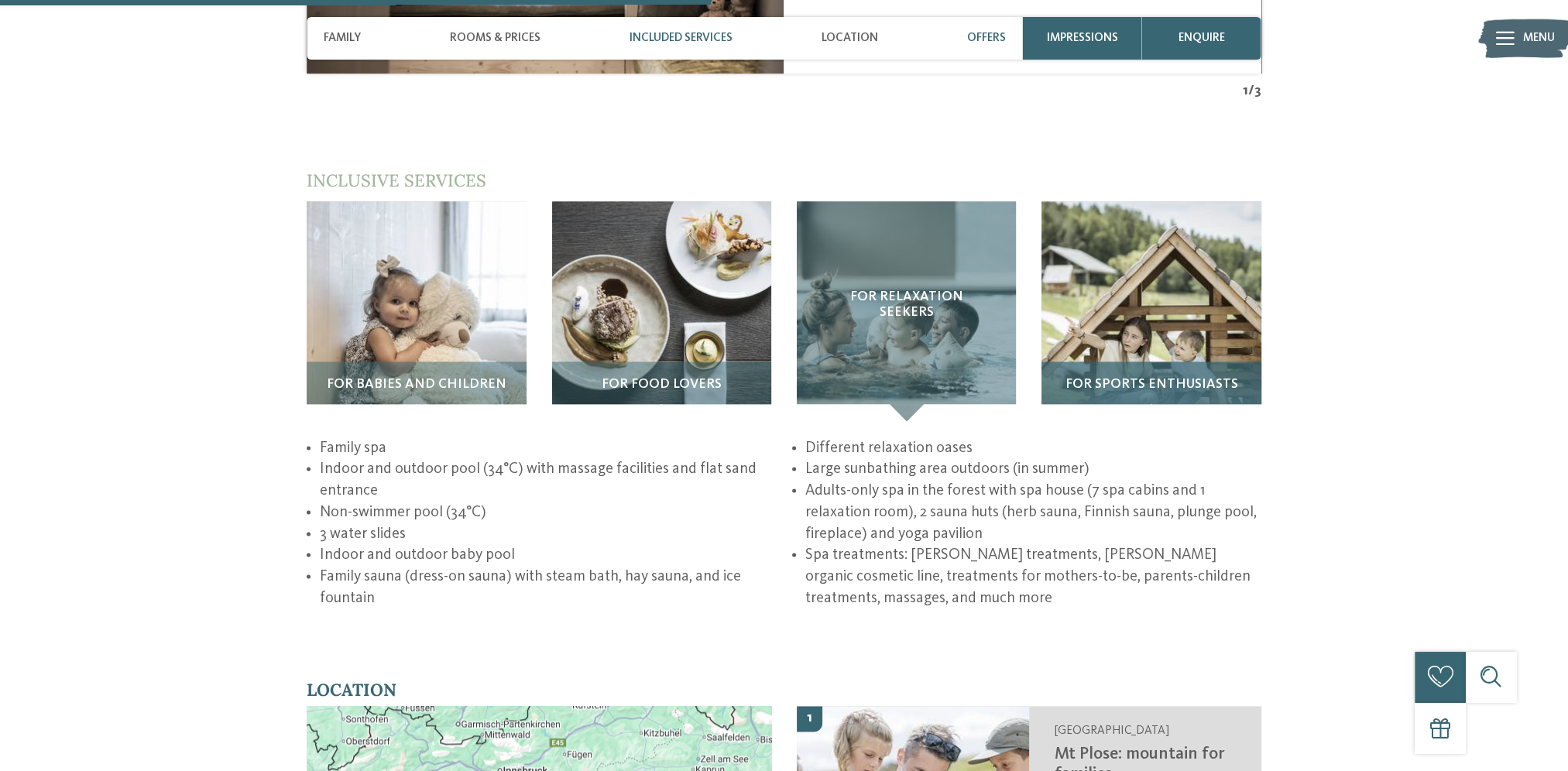
click at [1139, 206] on img at bounding box center [1151, 310] width 219 height 219
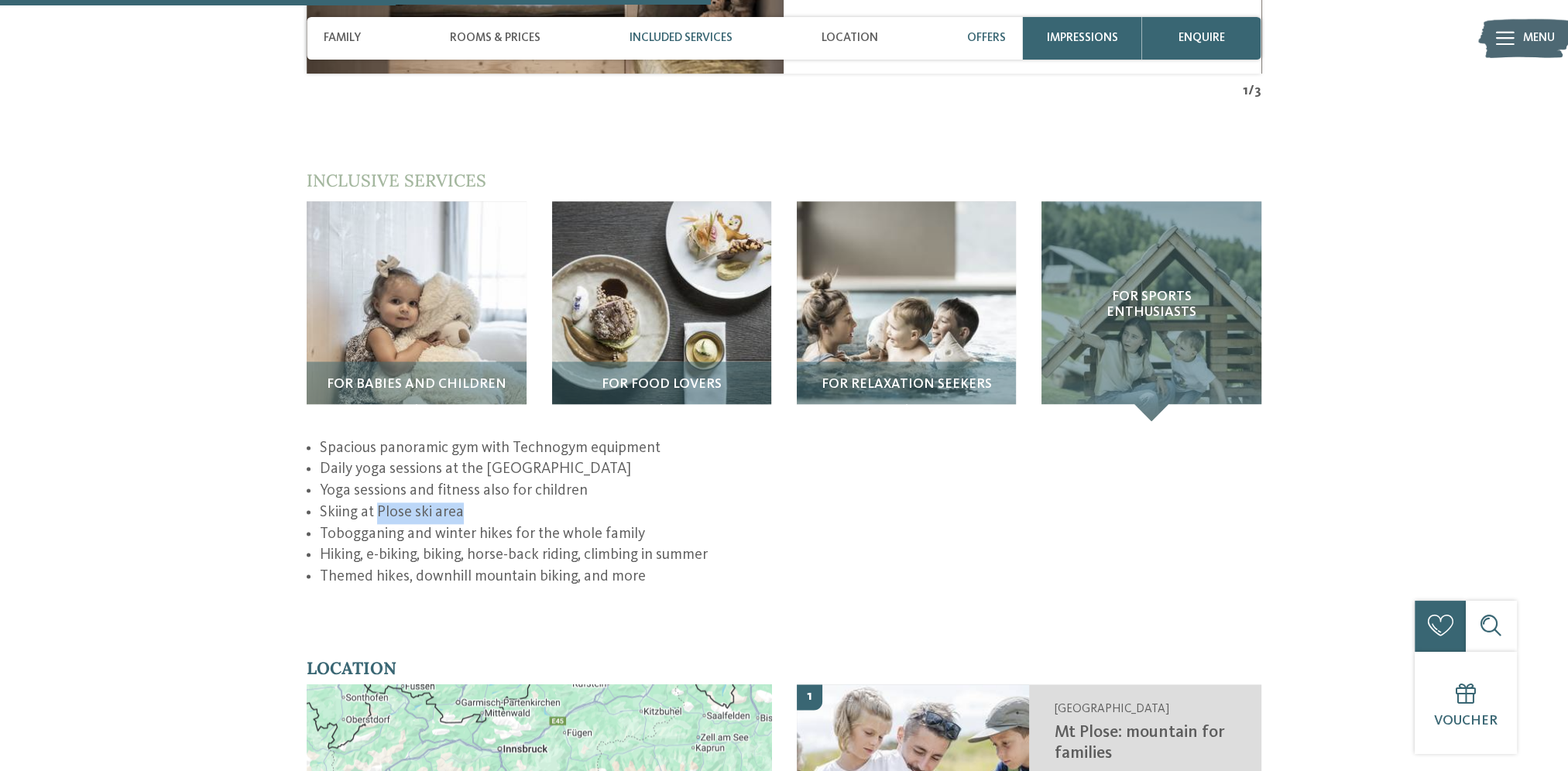
drag, startPoint x: 378, startPoint y: 425, endPoint x: 461, endPoint y: 425, distance: 83.0
click at [461, 503] on li "Skiing at Plose ski area" at bounding box center [791, 513] width 942 height 21
copy li "Plose ski area"
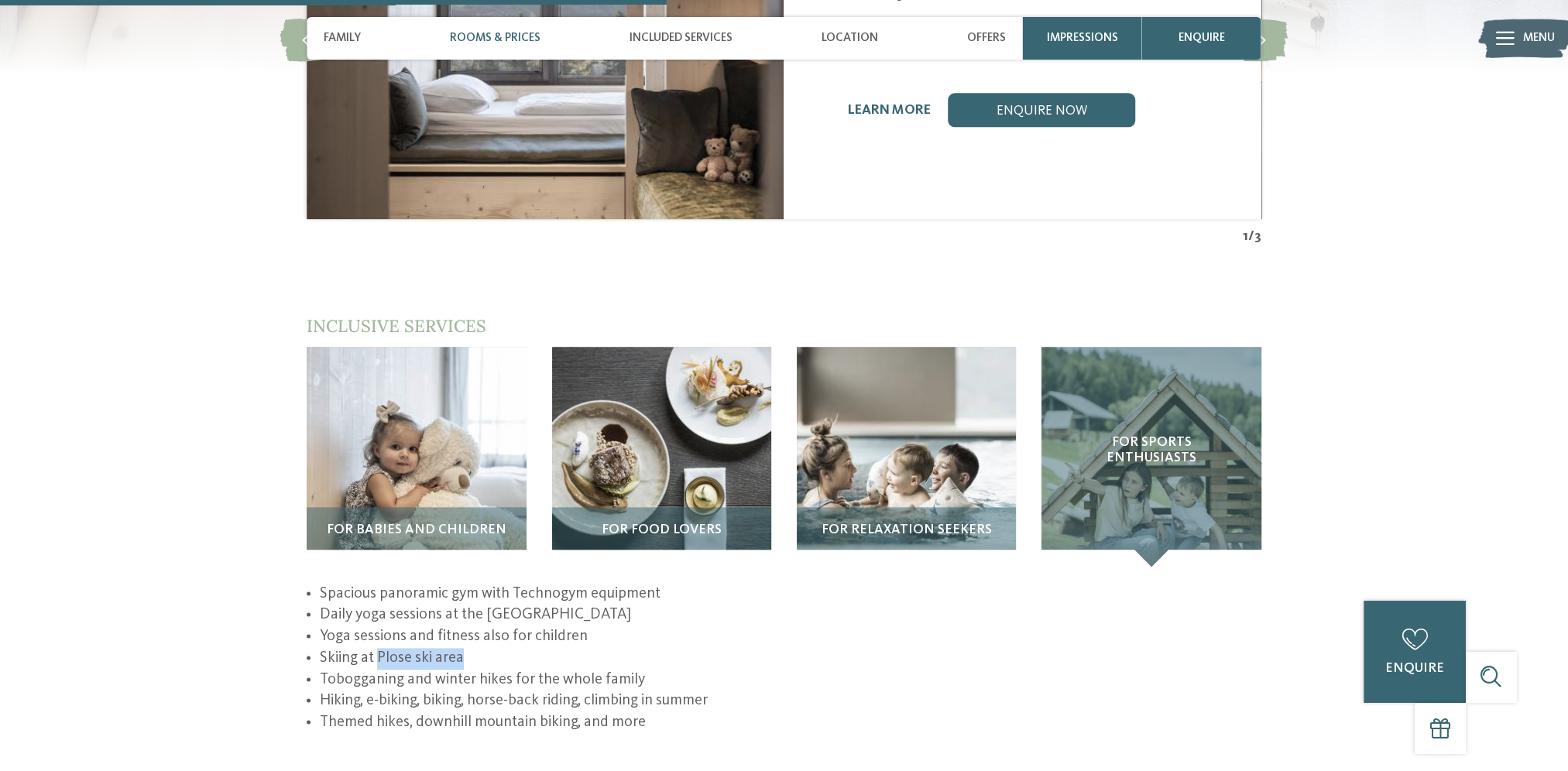
scroll to position [2366, 0]
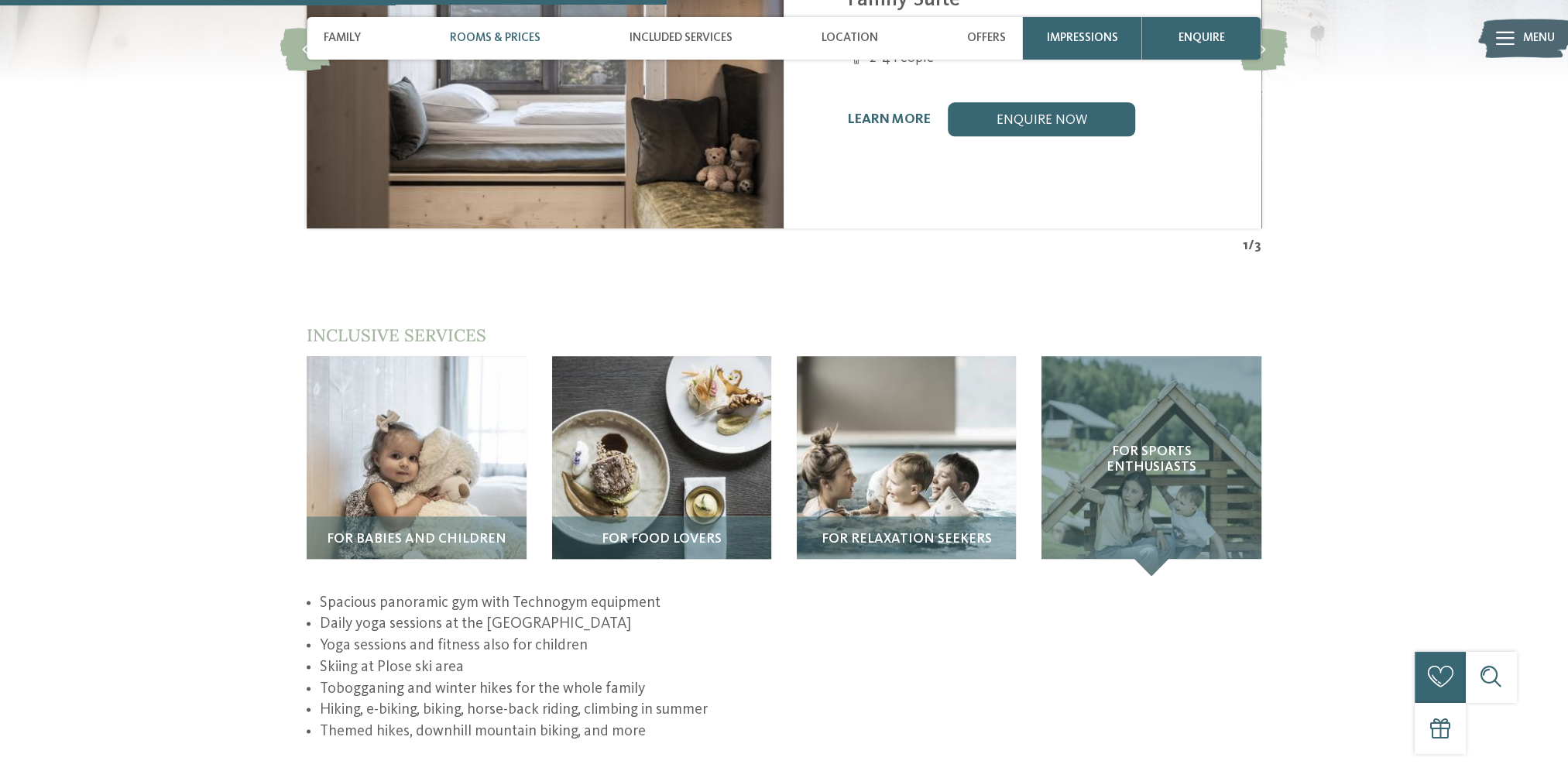
click at [164, 567] on div "back to the hotel overview NEW from [DATE] from" at bounding box center [784, 463] width 1568 height 5488
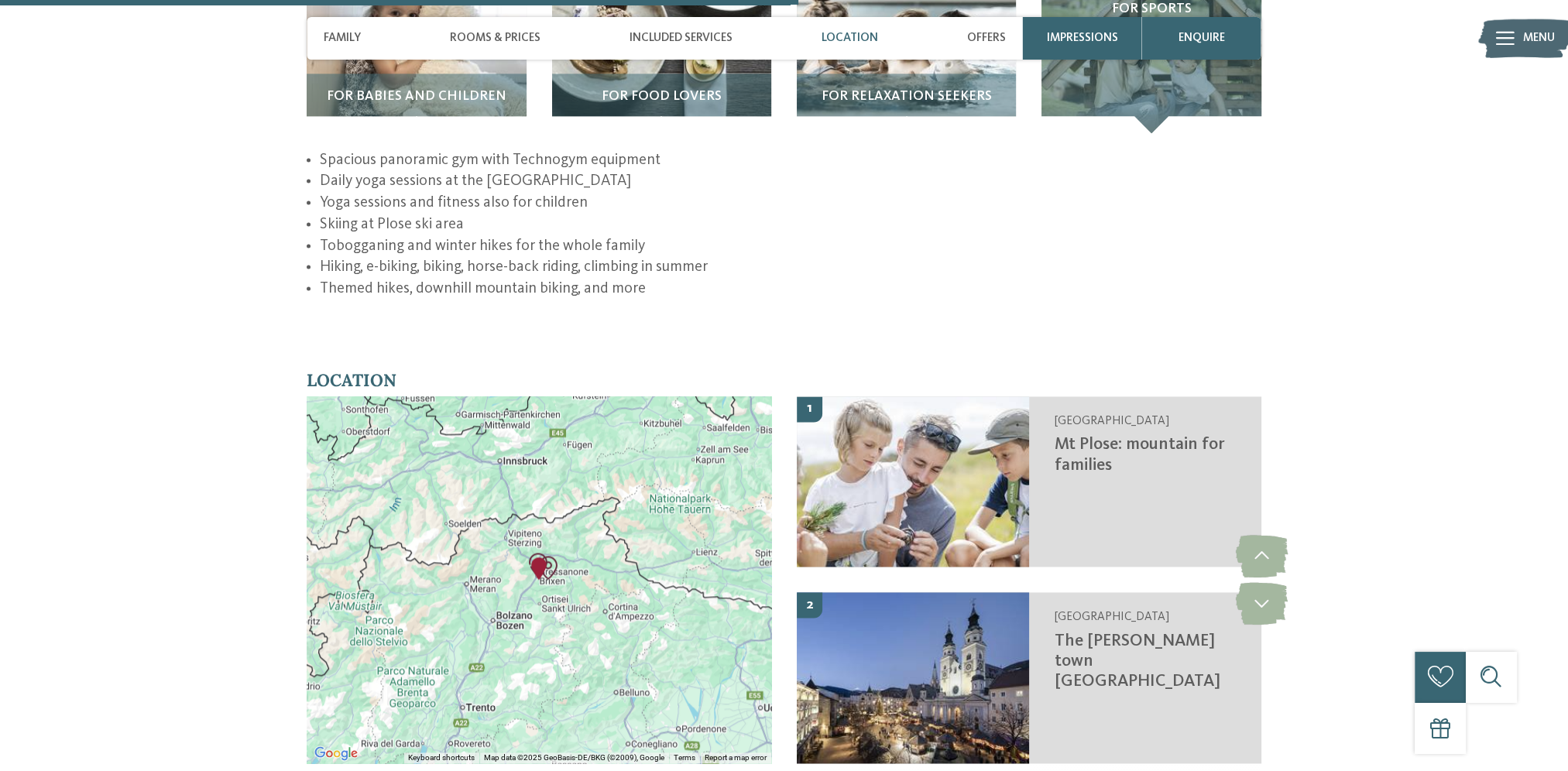
scroll to position [2831, 0]
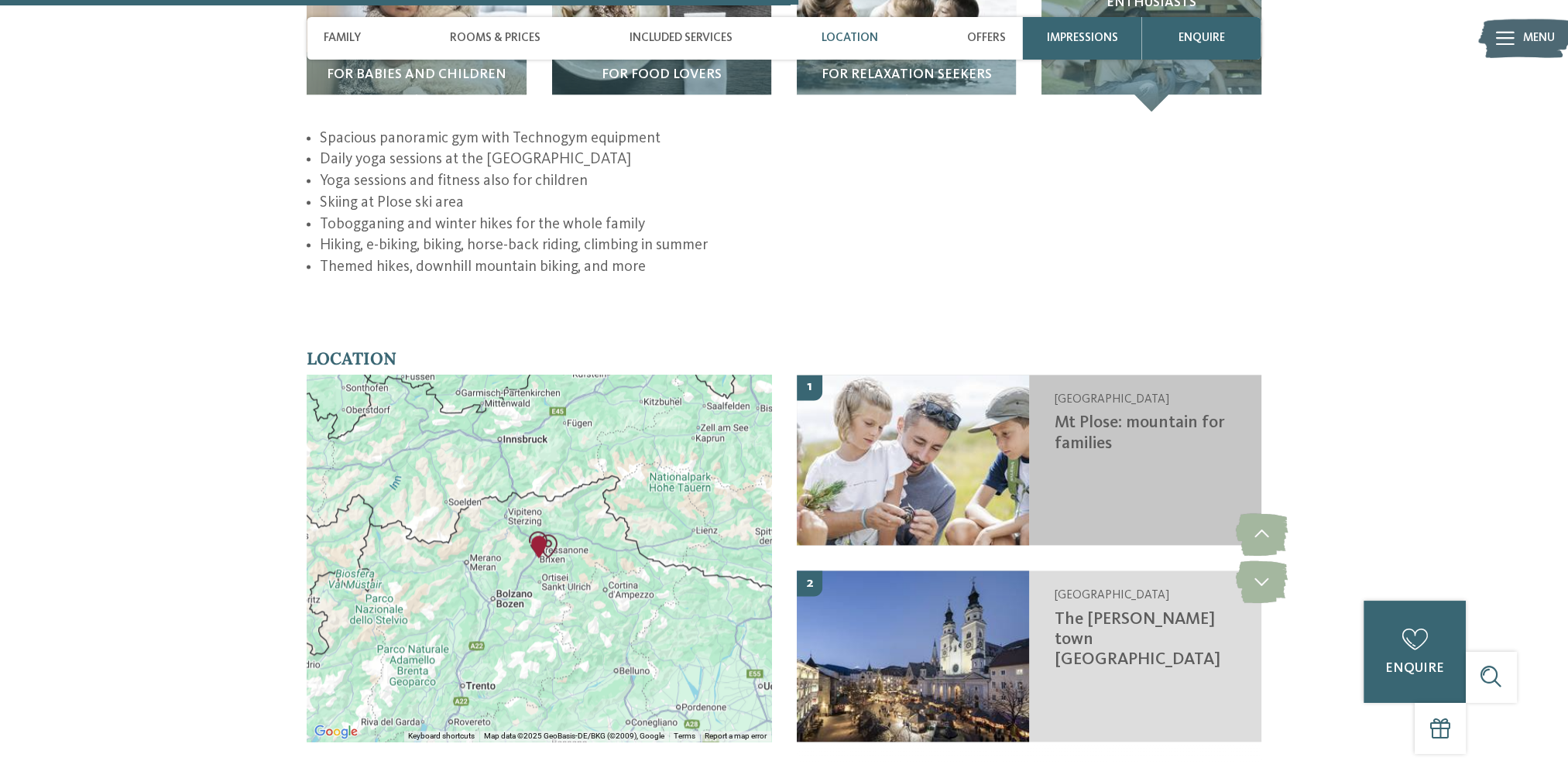
click at [935, 375] on img at bounding box center [912, 460] width 232 height 171
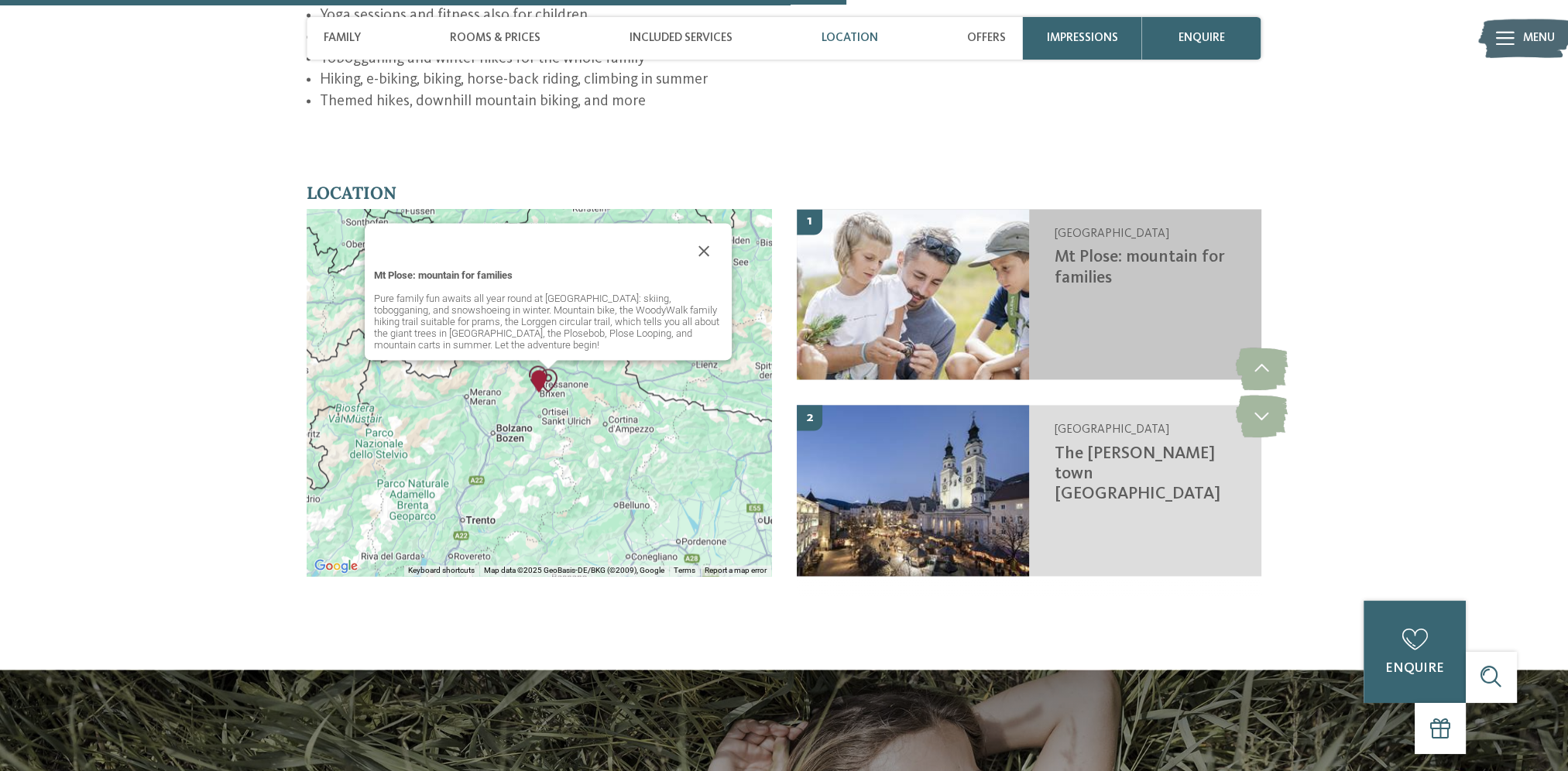
scroll to position [3008, 0]
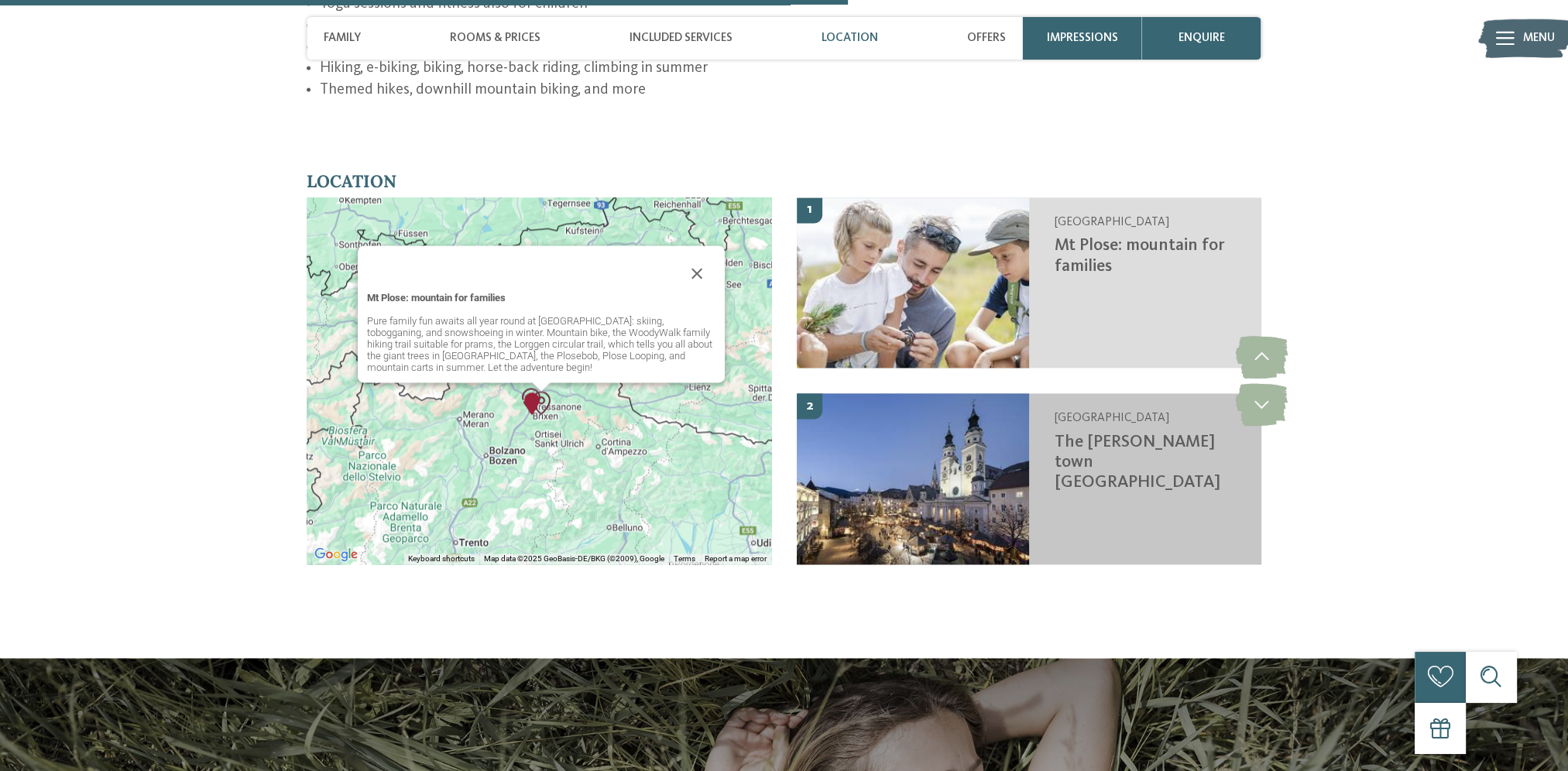
click at [940, 431] on img at bounding box center [912, 479] width 232 height 171
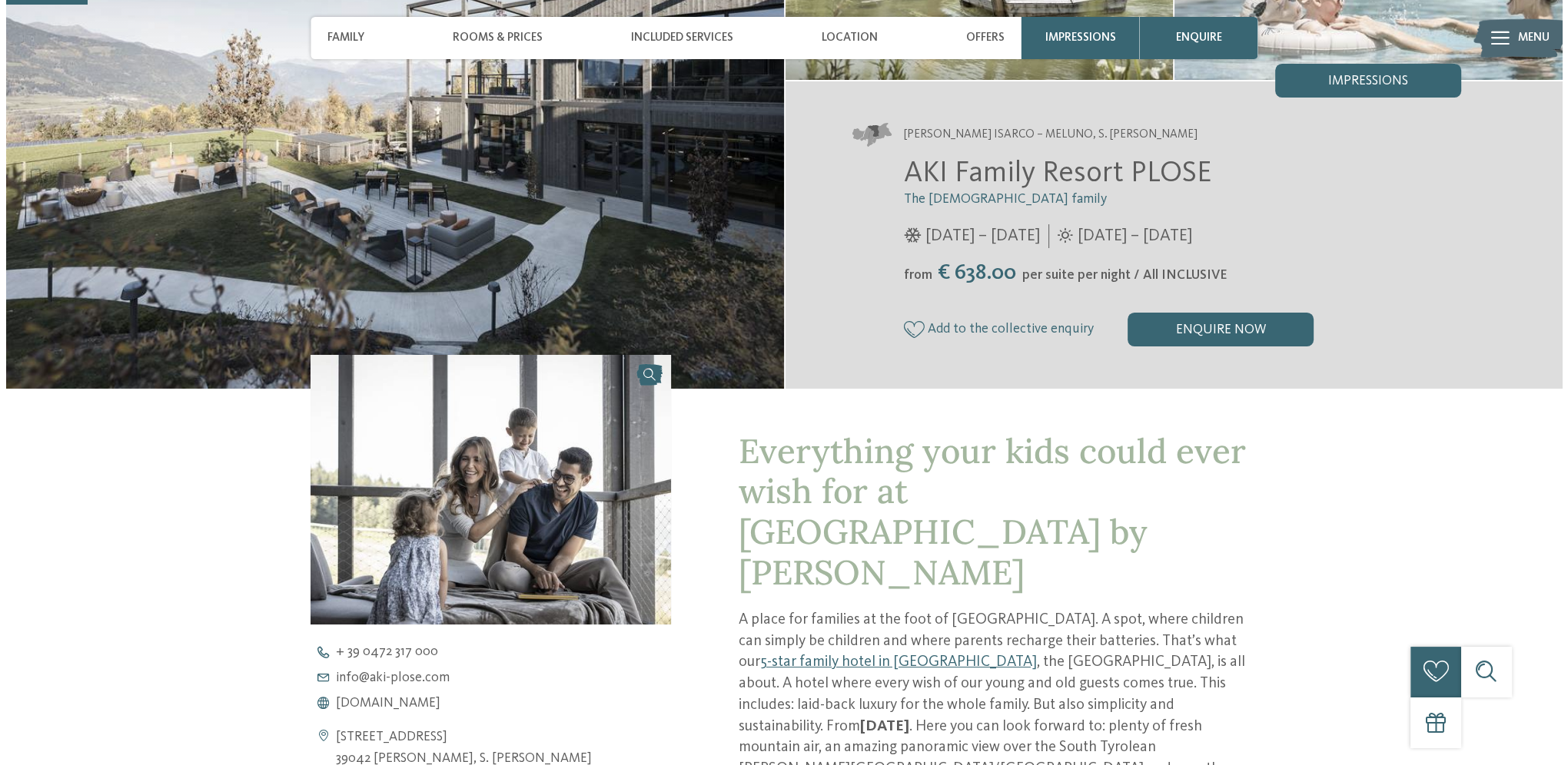
scroll to position [0, 0]
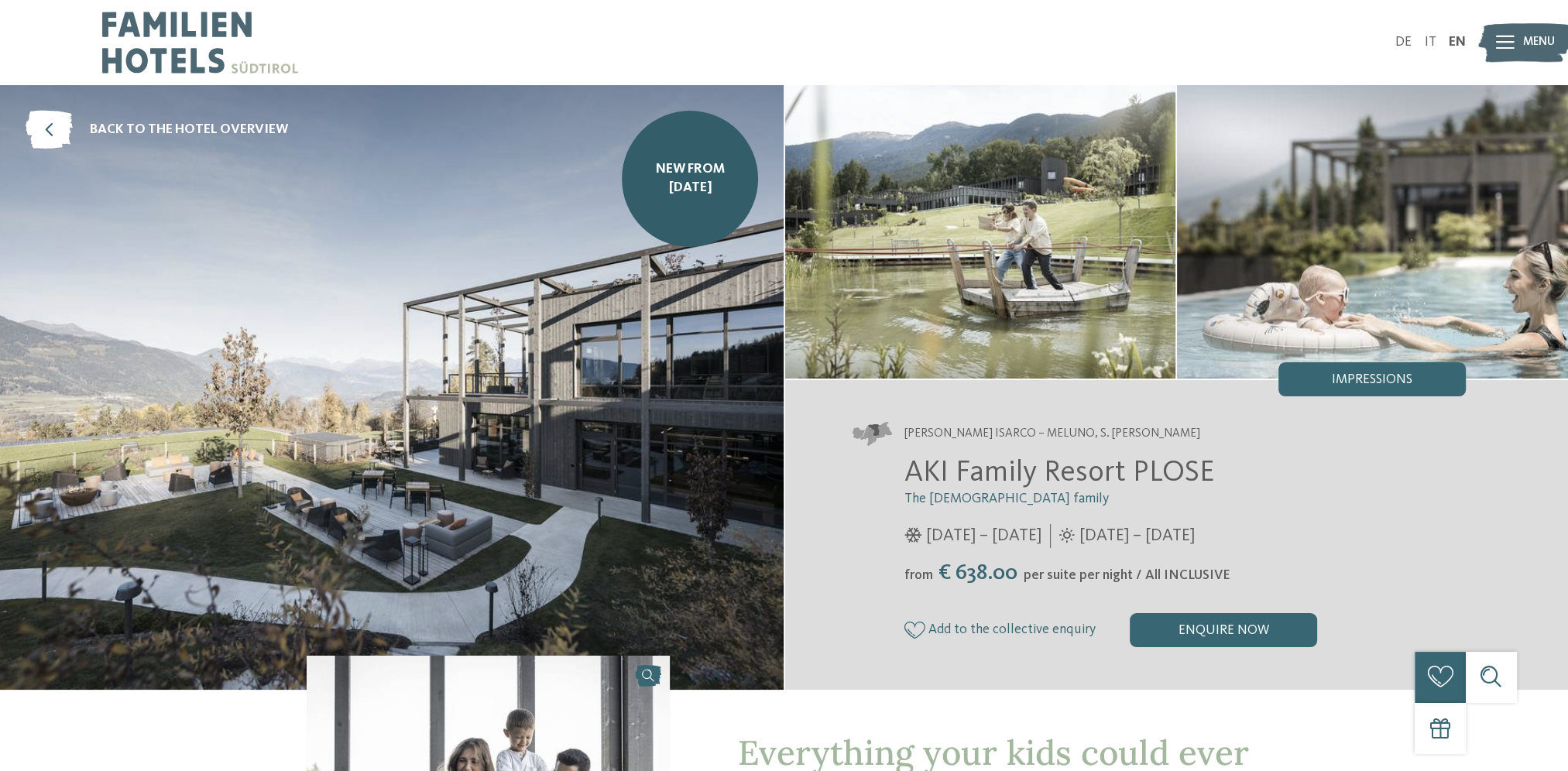
click at [1357, 381] on span "Impressions" at bounding box center [1373, 380] width 80 height 14
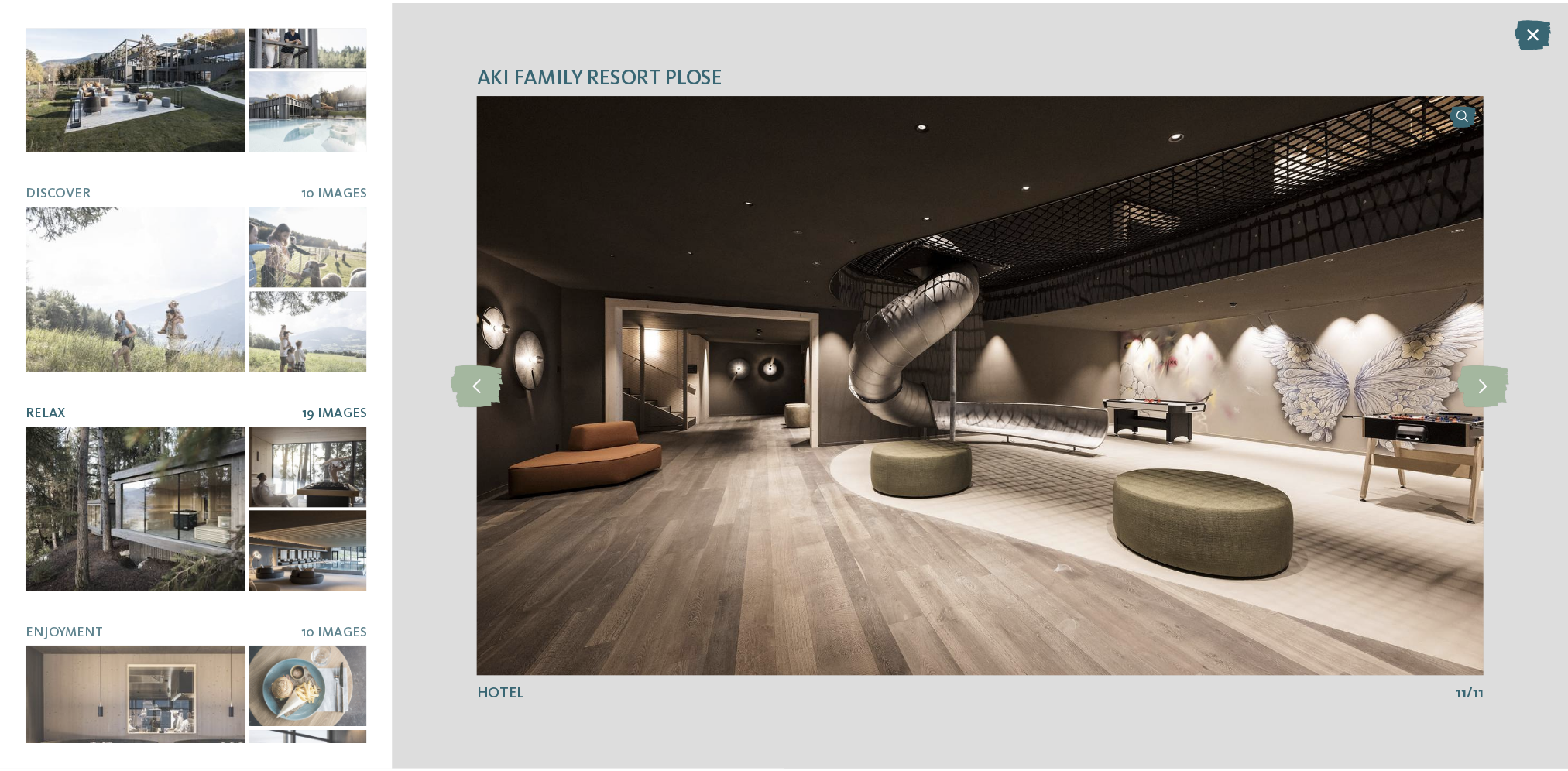
scroll to position [114, 0]
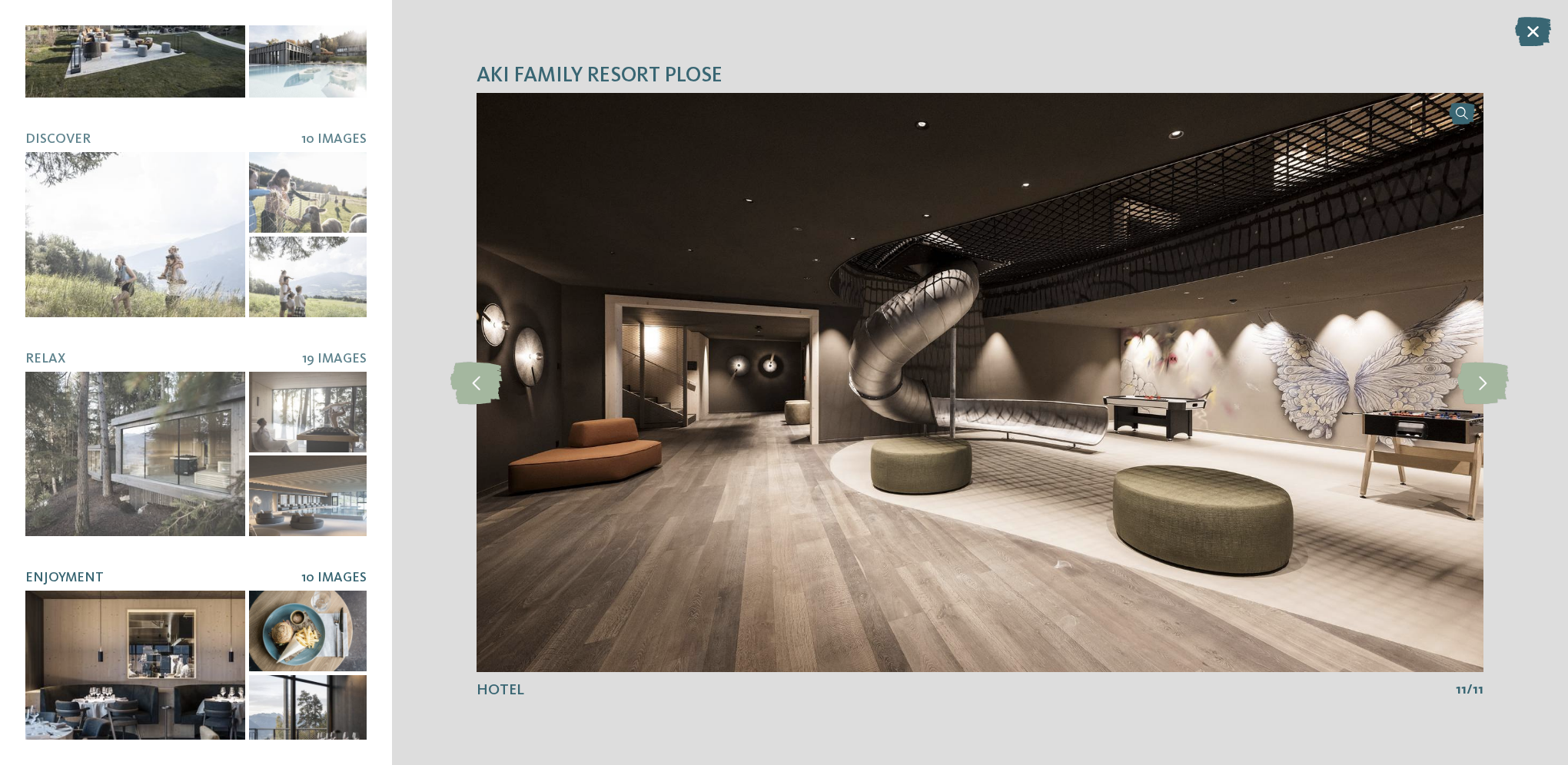
click at [76, 571] on span "Enjoyment" at bounding box center [64, 578] width 78 height 13
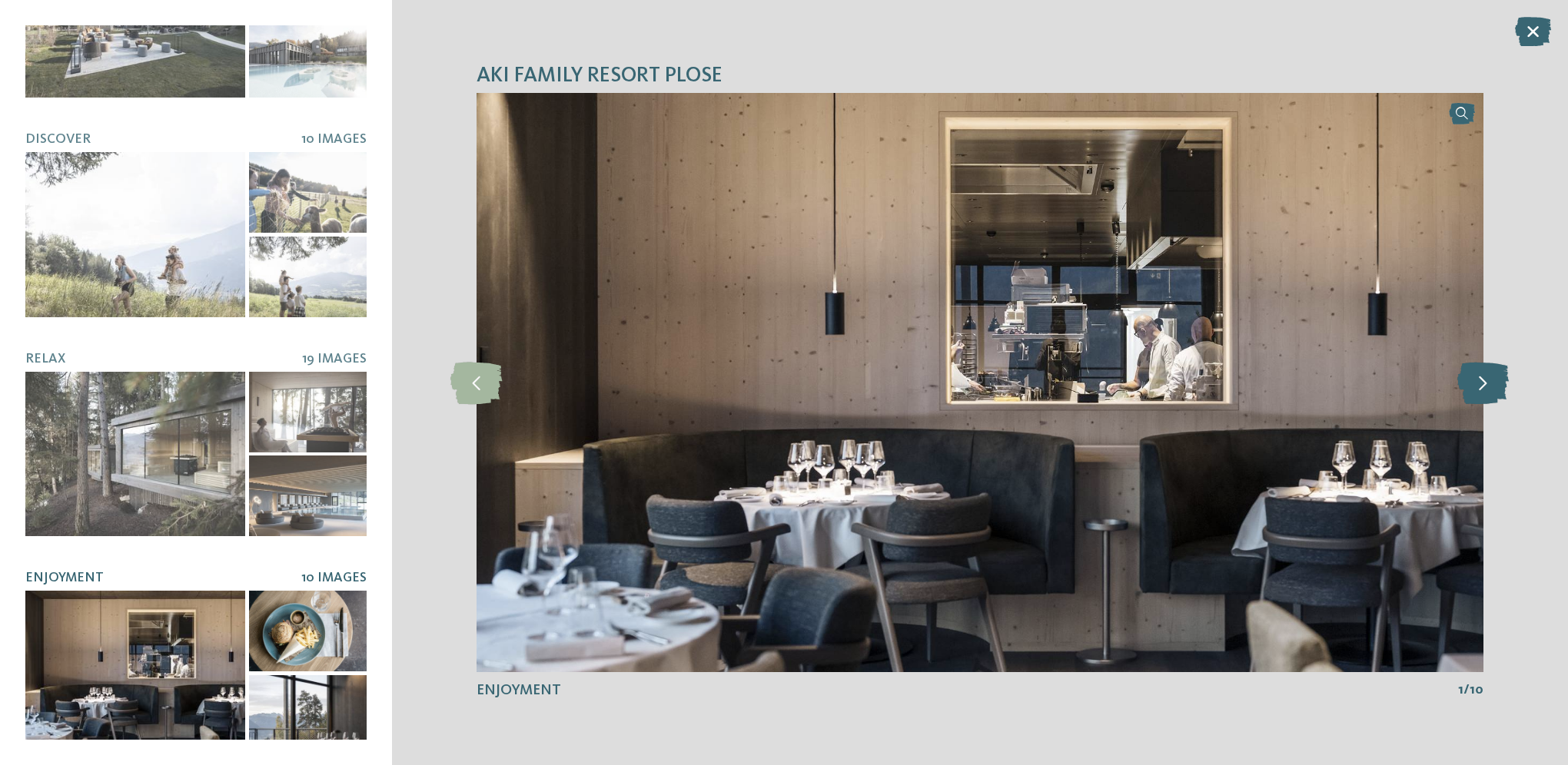
click at [1486, 384] on icon at bounding box center [1483, 382] width 51 height 42
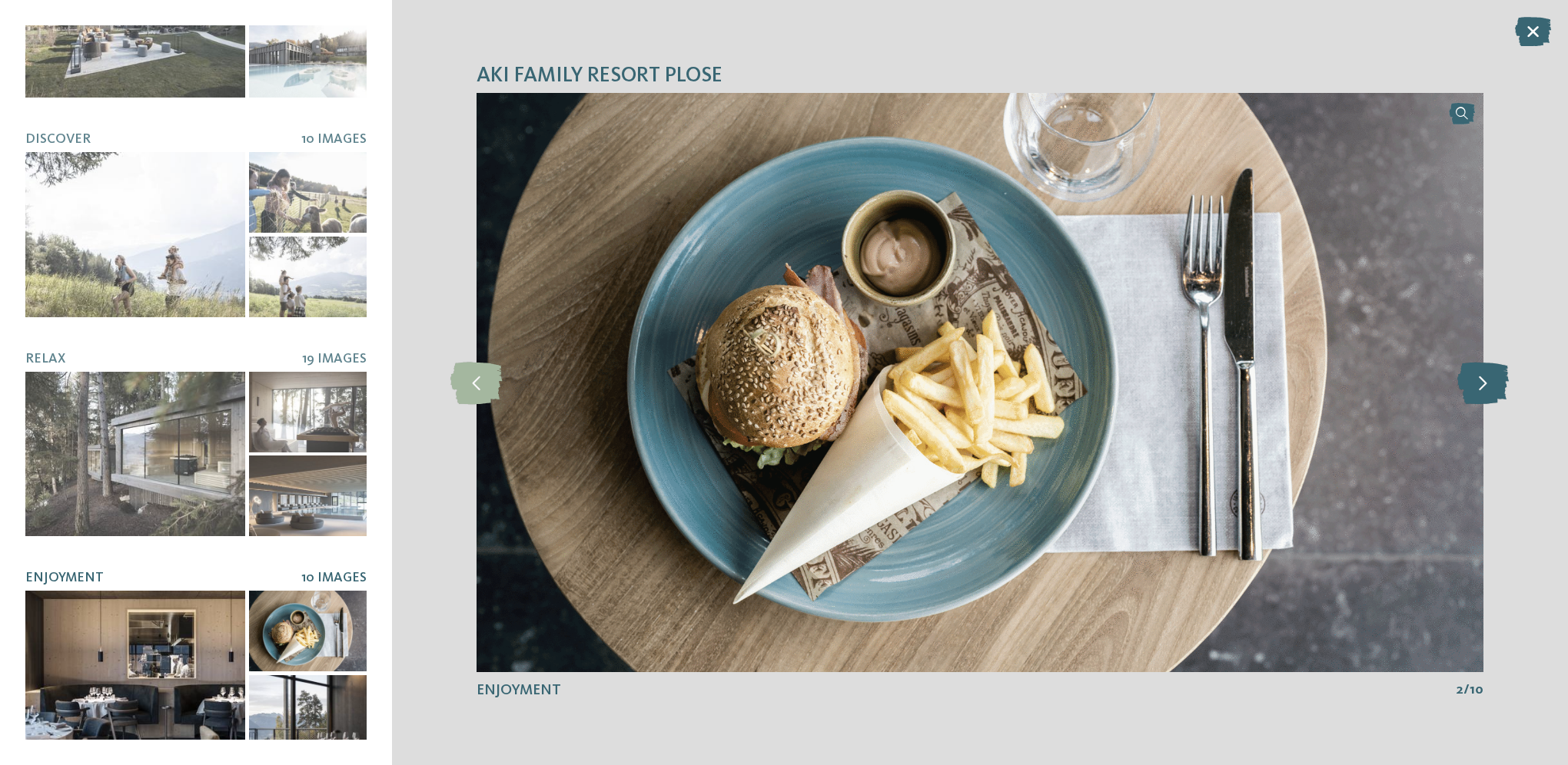
click at [1482, 382] on icon at bounding box center [1483, 382] width 51 height 42
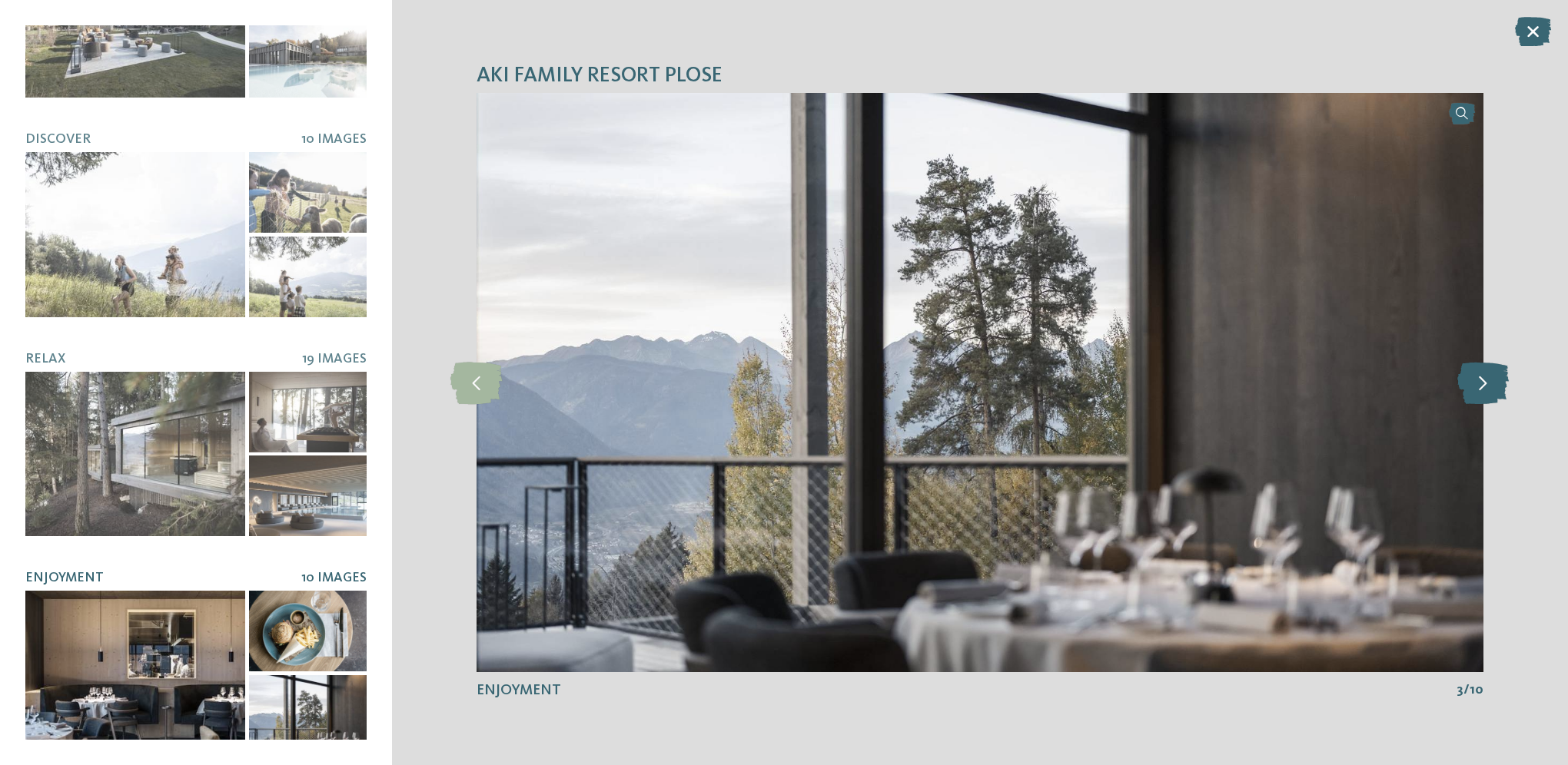
click at [1482, 382] on icon at bounding box center [1483, 382] width 51 height 42
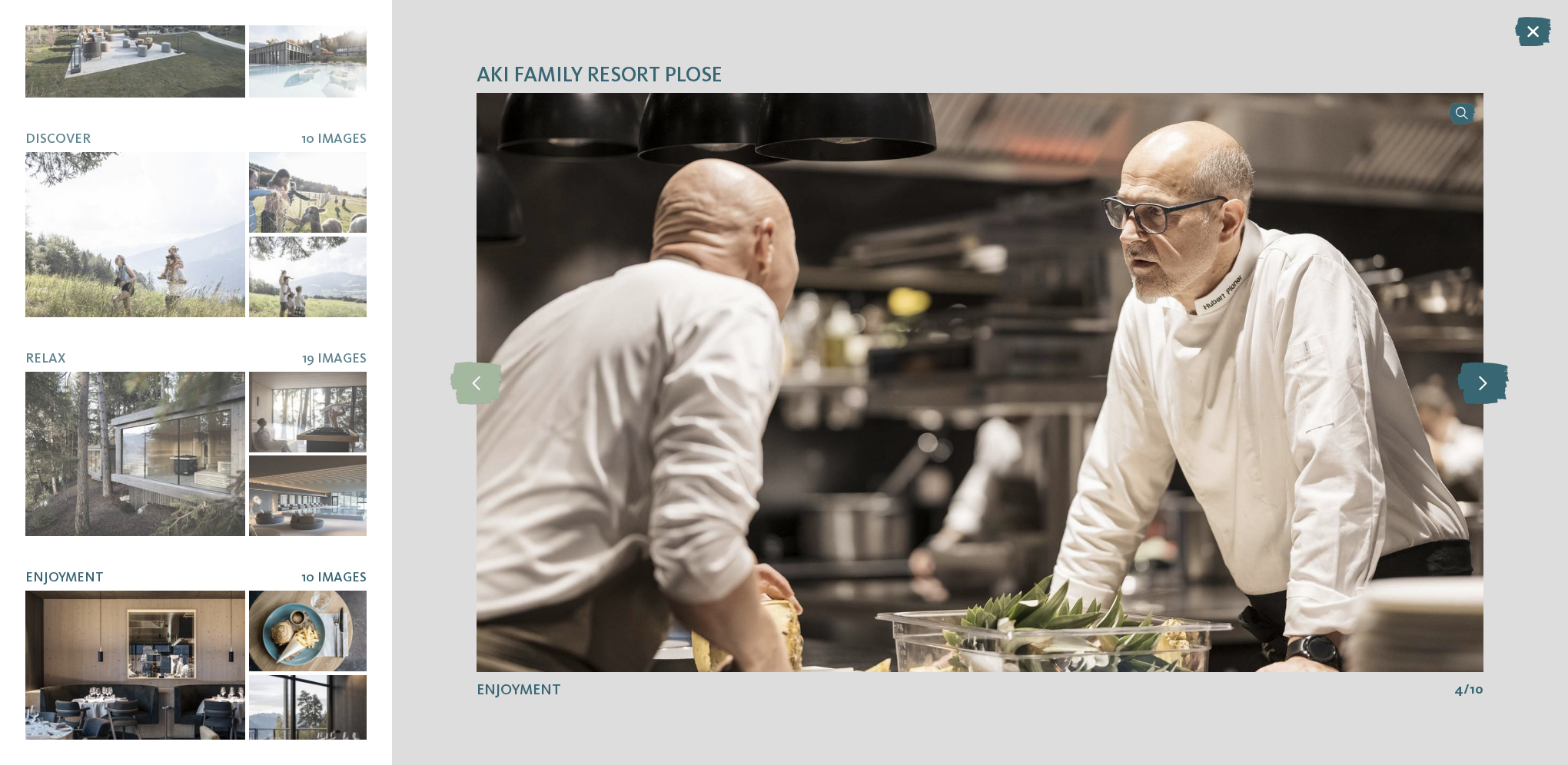
click at [1482, 382] on icon at bounding box center [1483, 382] width 51 height 42
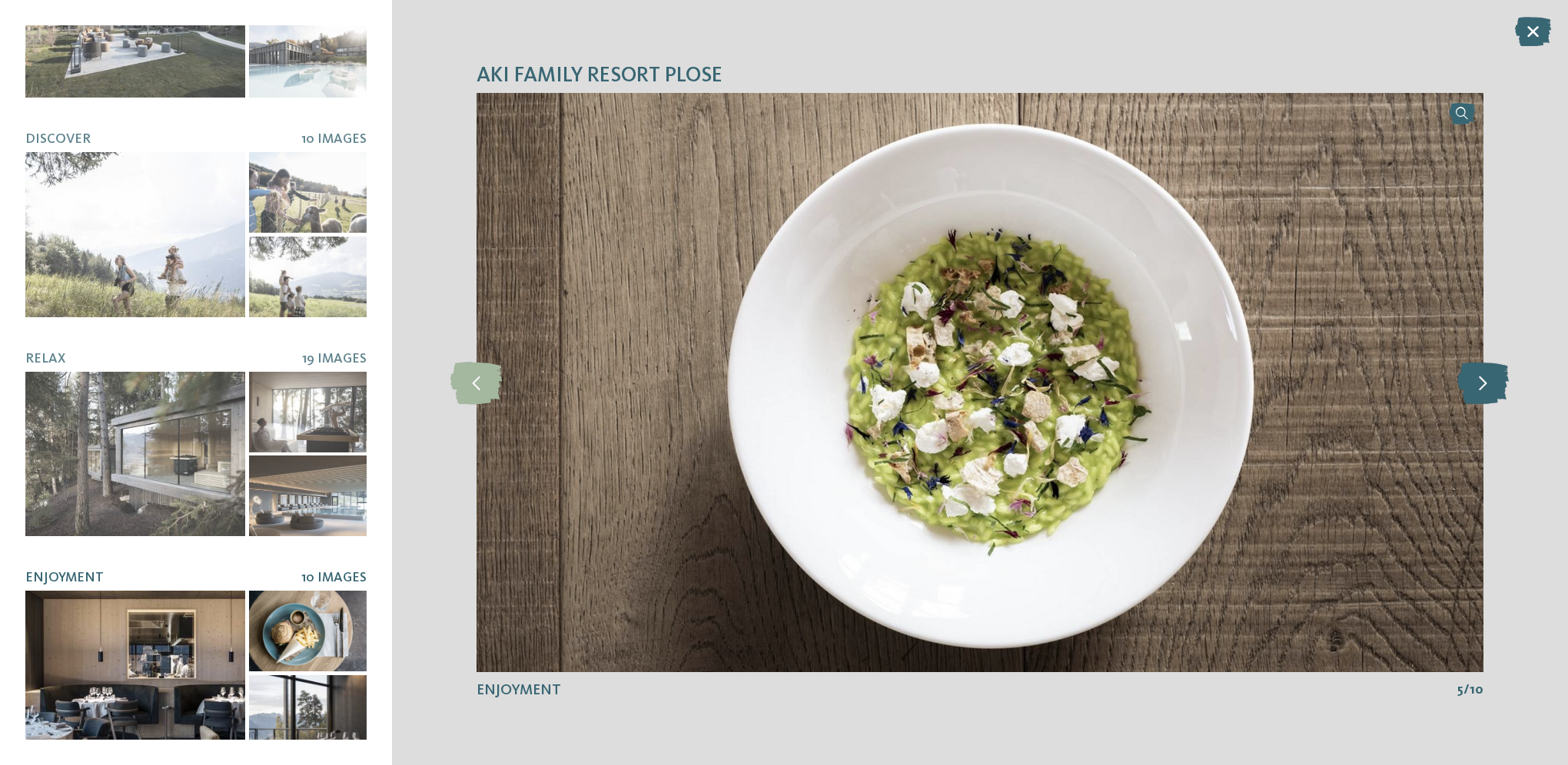
click at [1482, 382] on icon at bounding box center [1483, 382] width 51 height 42
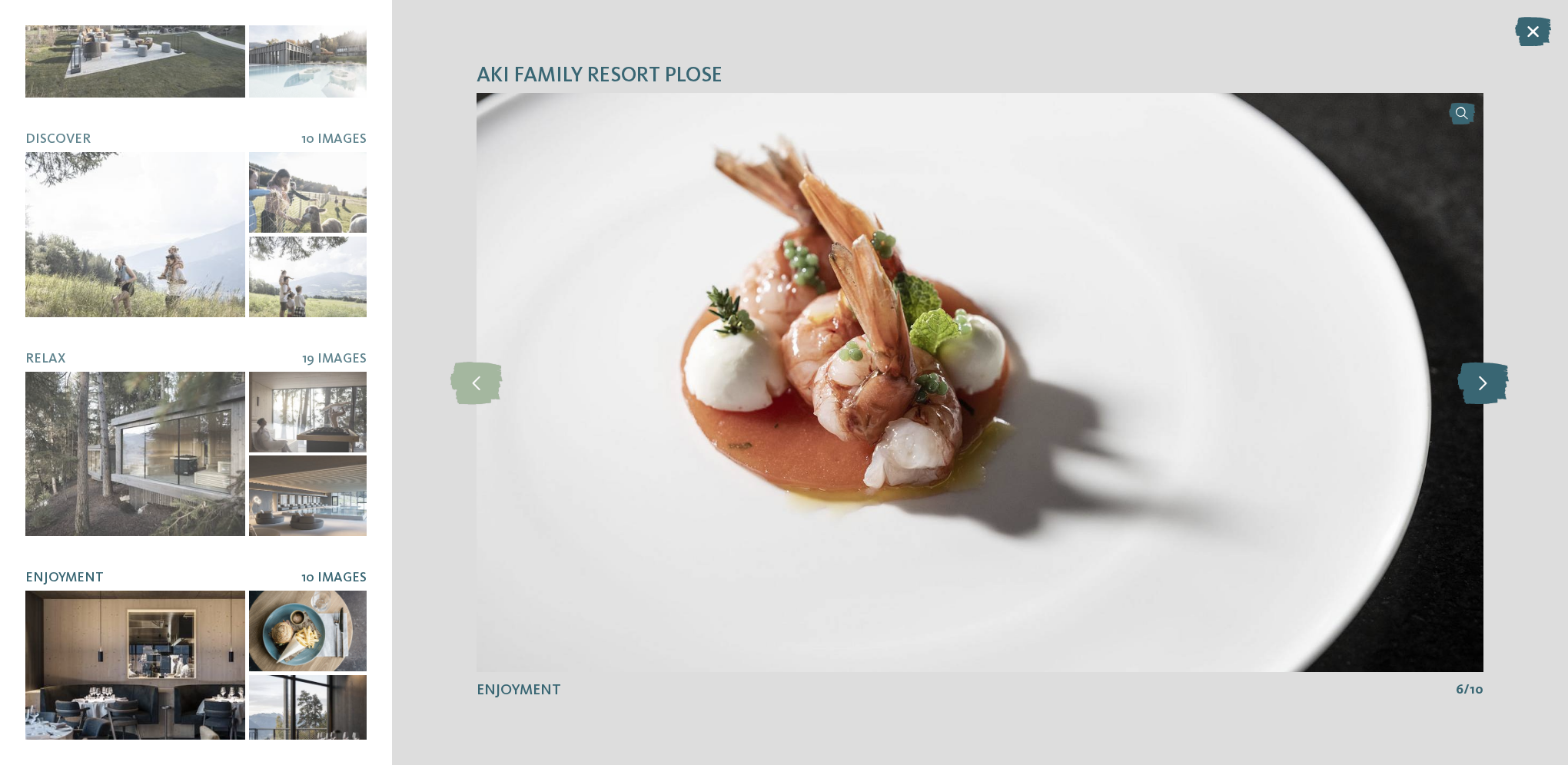
click at [1482, 382] on icon at bounding box center [1483, 382] width 51 height 42
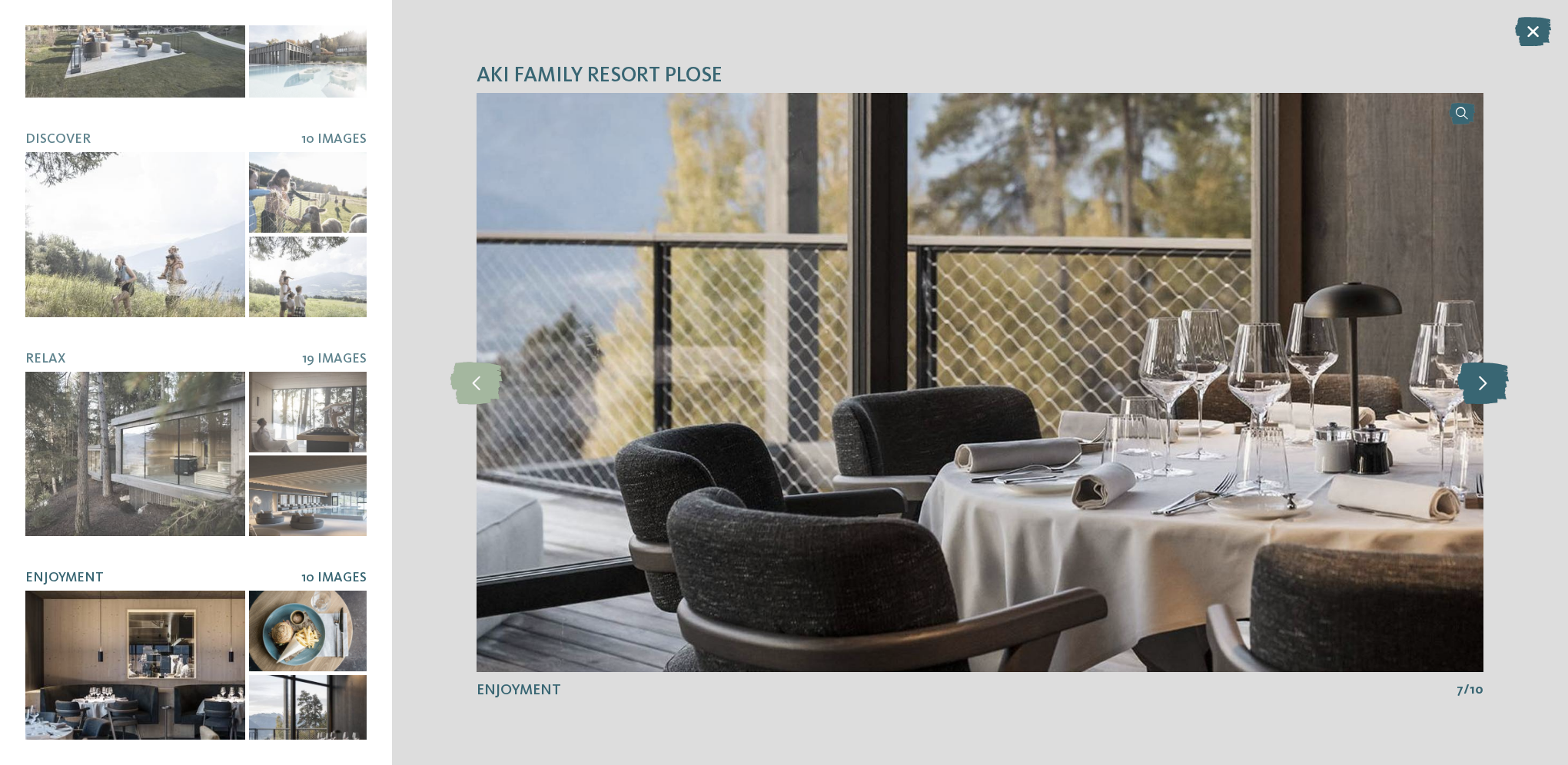
click at [1482, 382] on icon at bounding box center [1483, 382] width 51 height 42
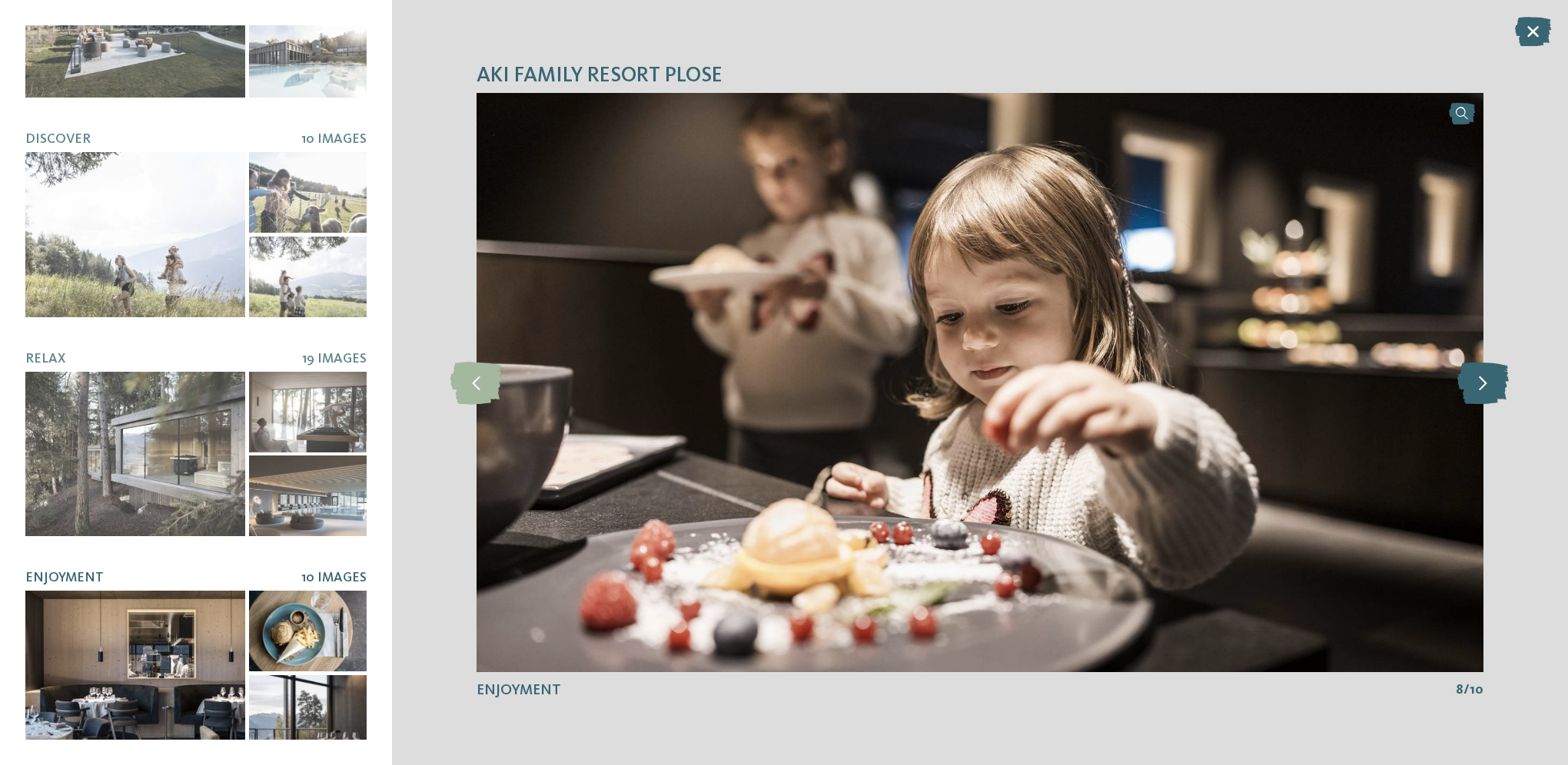
click at [1482, 382] on icon at bounding box center [1483, 382] width 51 height 42
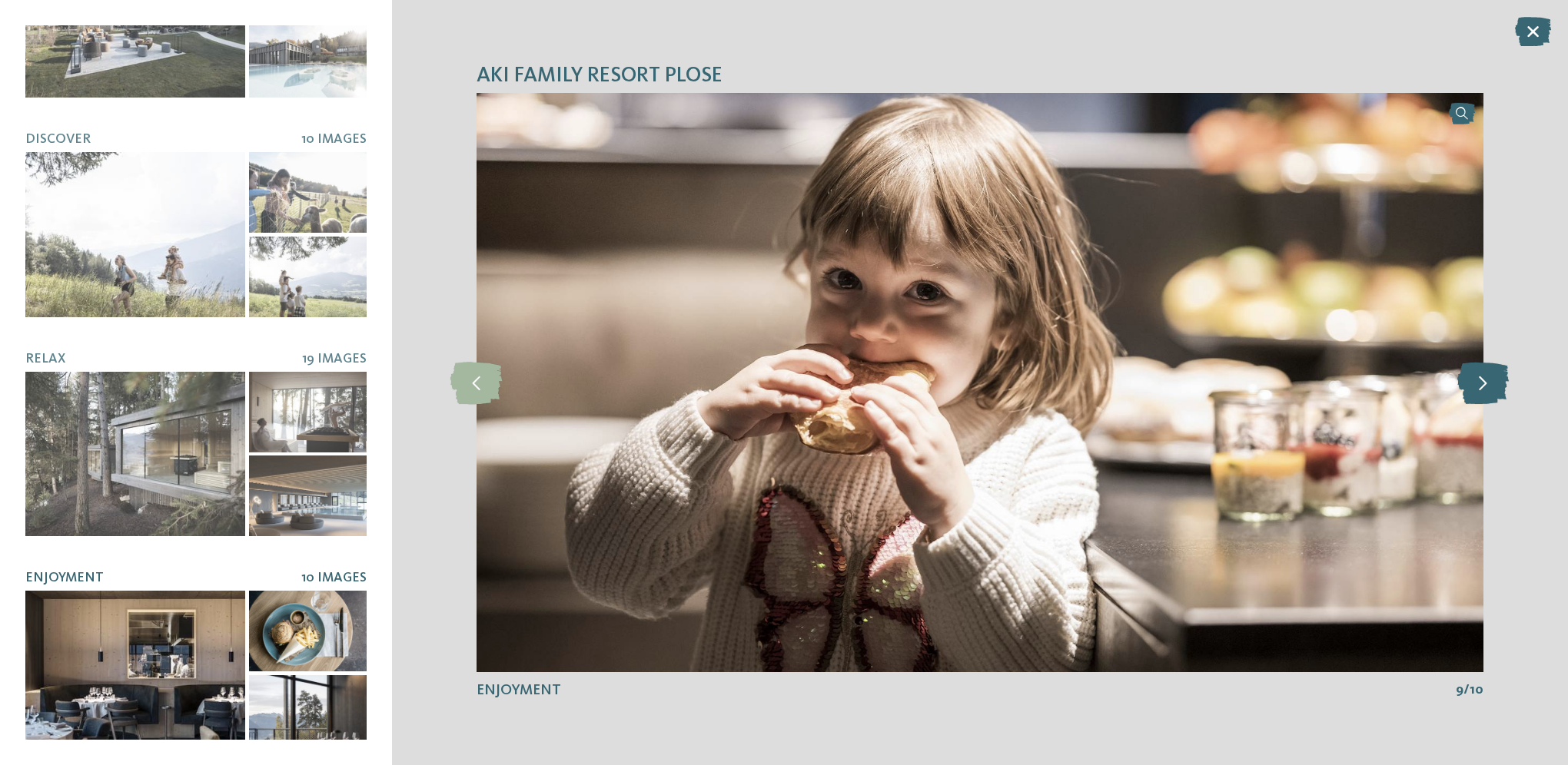
click at [1482, 382] on icon at bounding box center [1483, 382] width 51 height 42
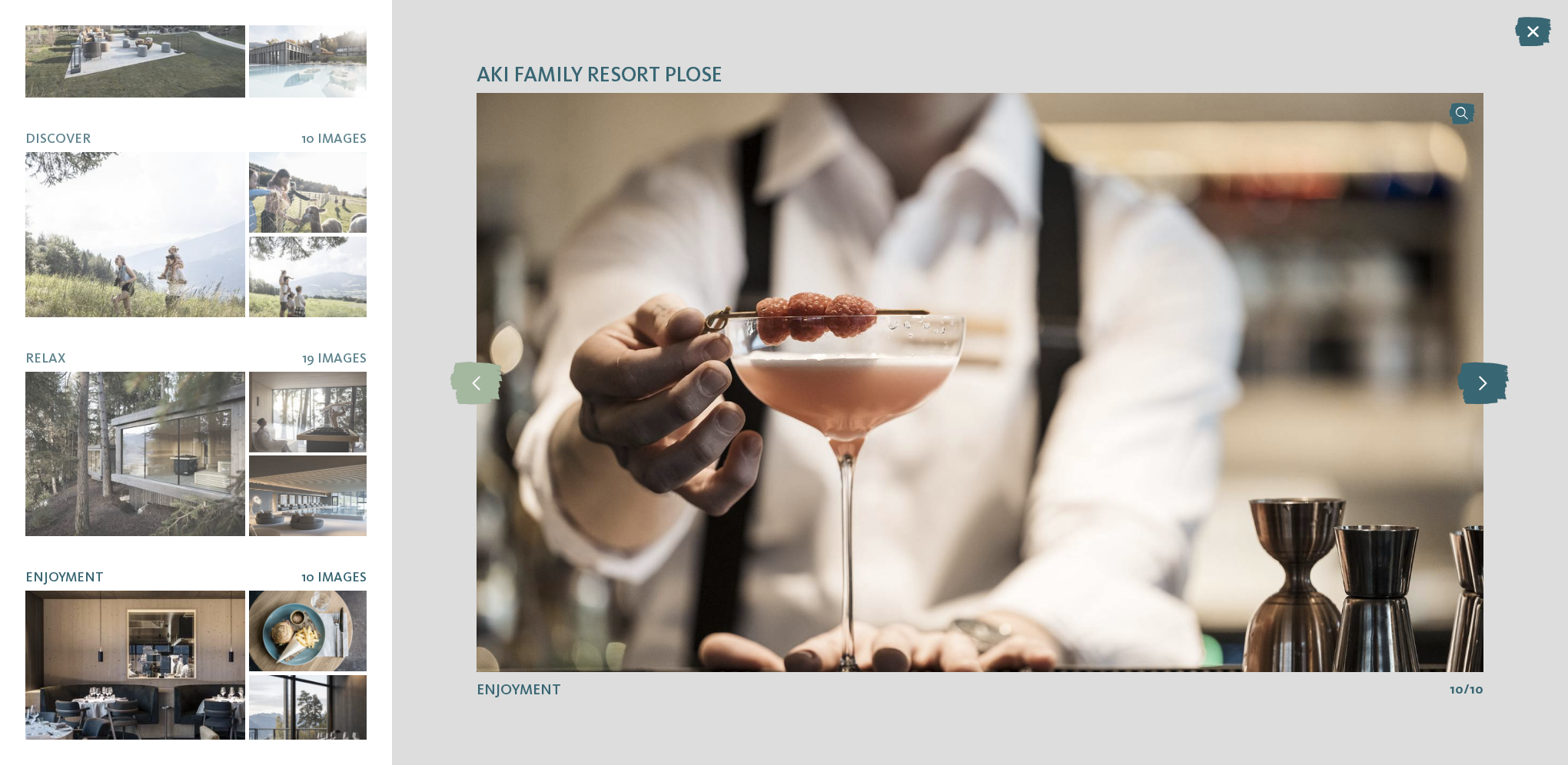
click at [1482, 382] on icon at bounding box center [1483, 382] width 51 height 42
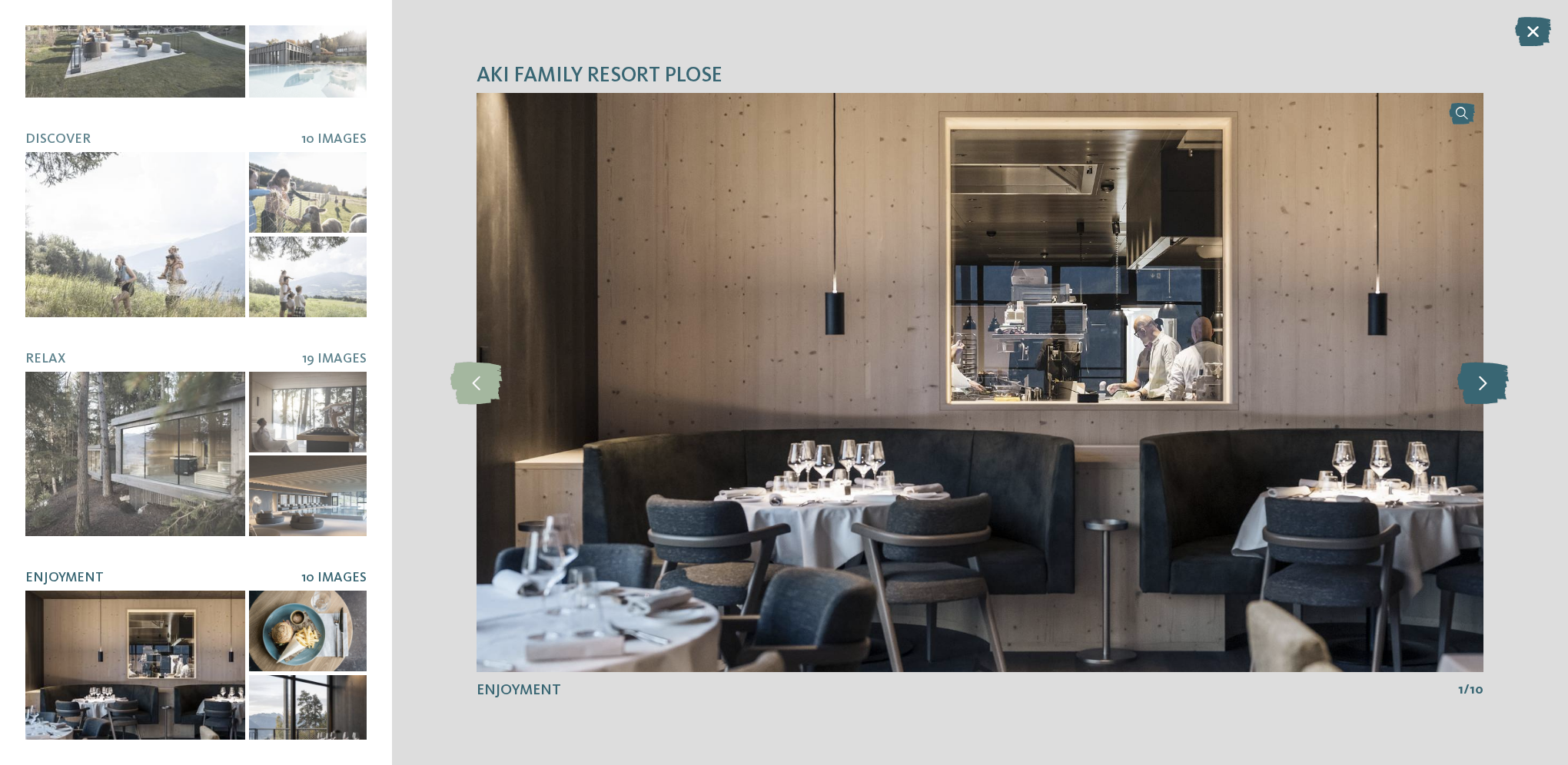
click at [1482, 382] on icon at bounding box center [1483, 382] width 51 height 42
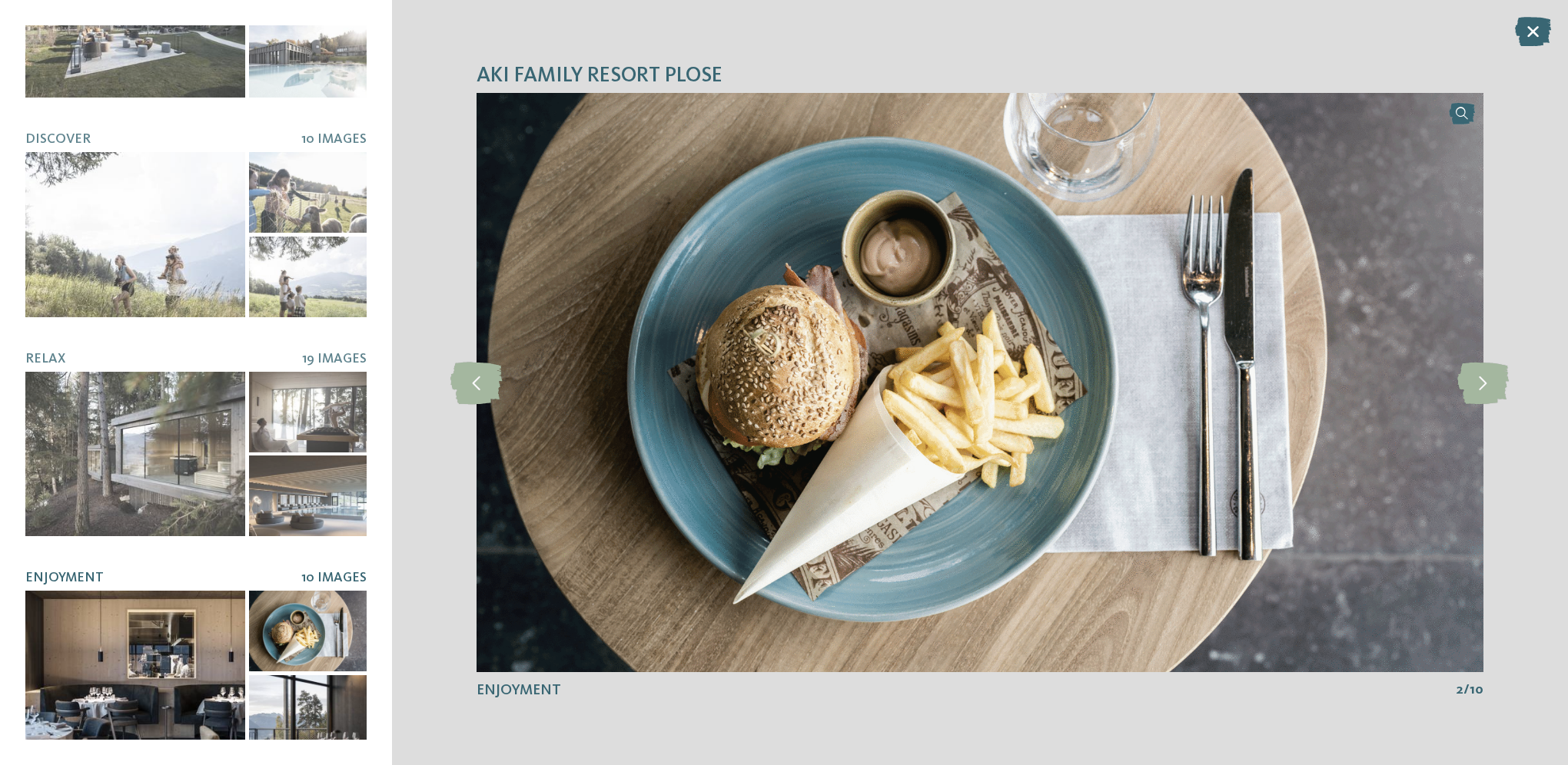
click at [1528, 34] on icon at bounding box center [1532, 32] width 36 height 29
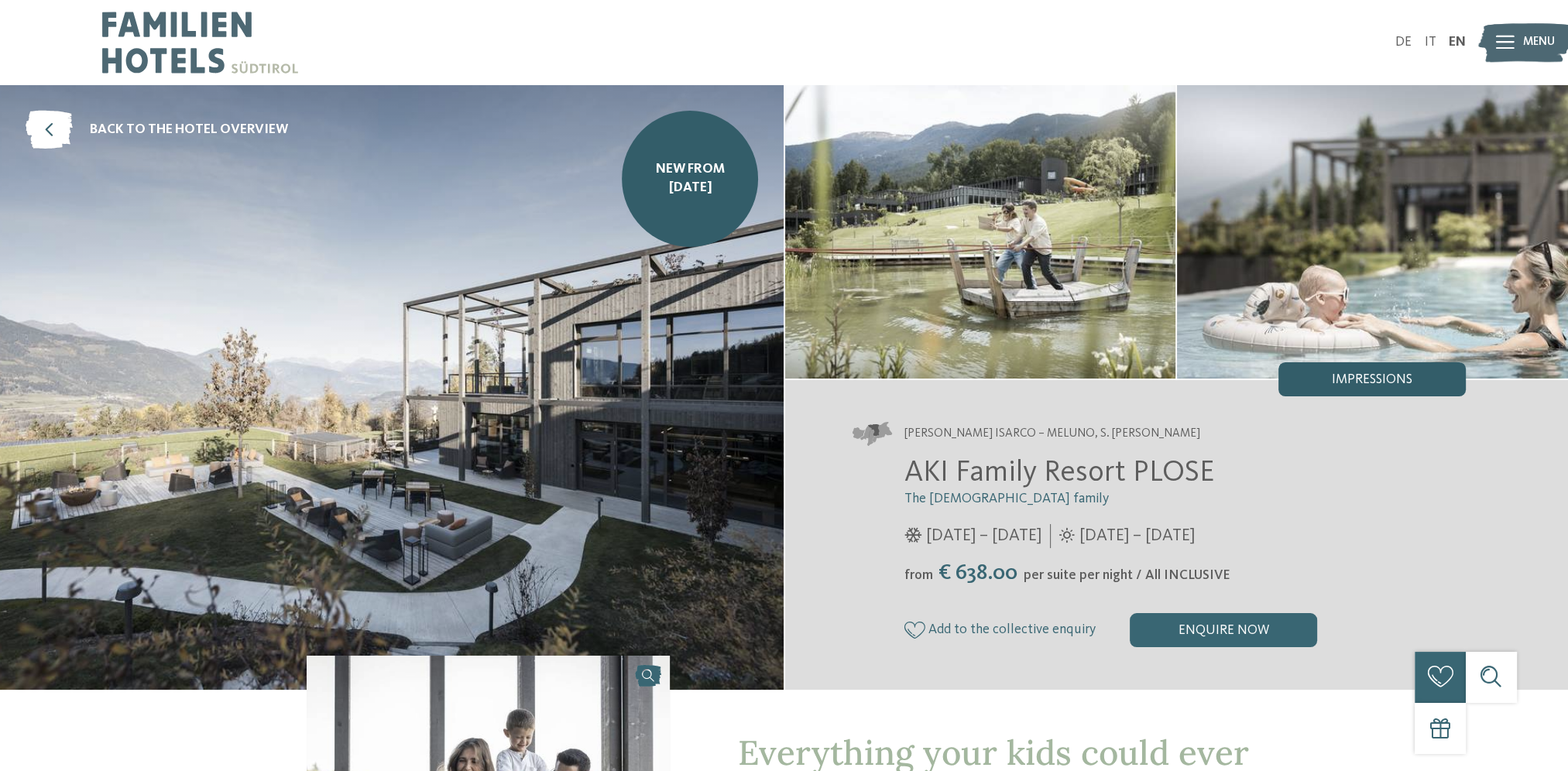
click at [1401, 381] on span "Impressions" at bounding box center [1373, 380] width 80 height 14
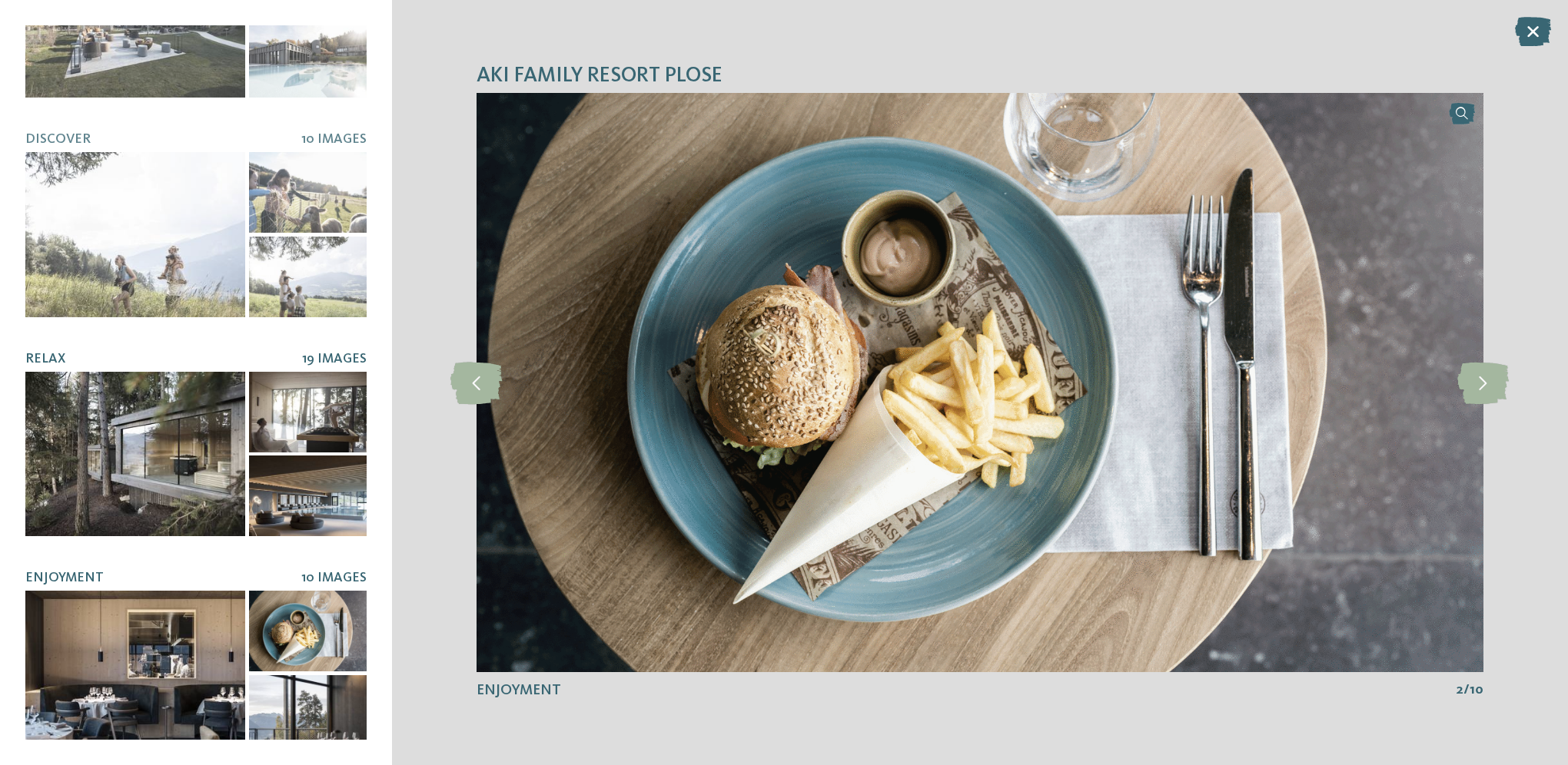
click at [174, 416] on div at bounding box center [135, 454] width 220 height 165
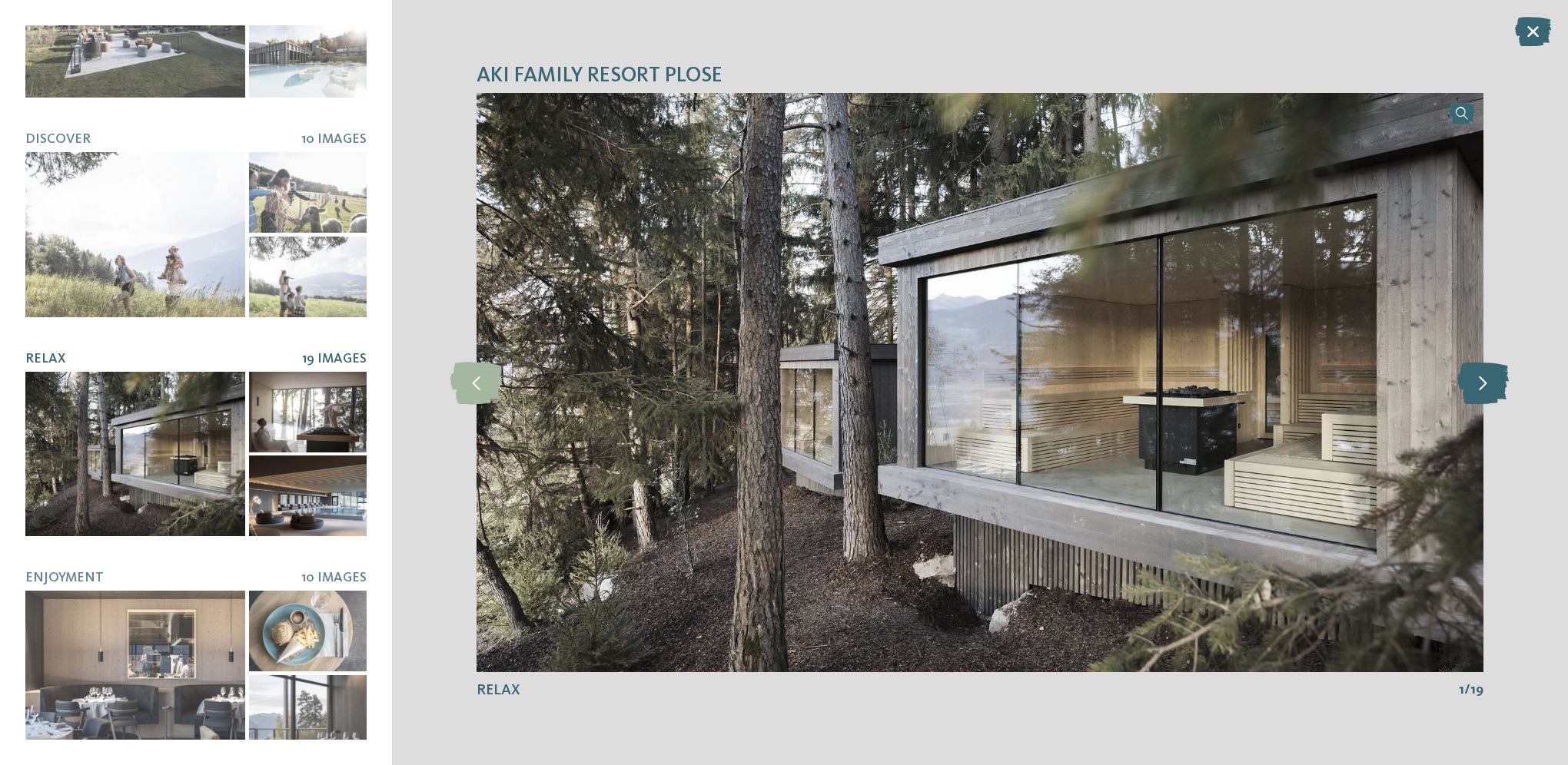
click at [1483, 388] on icon at bounding box center [1483, 382] width 51 height 42
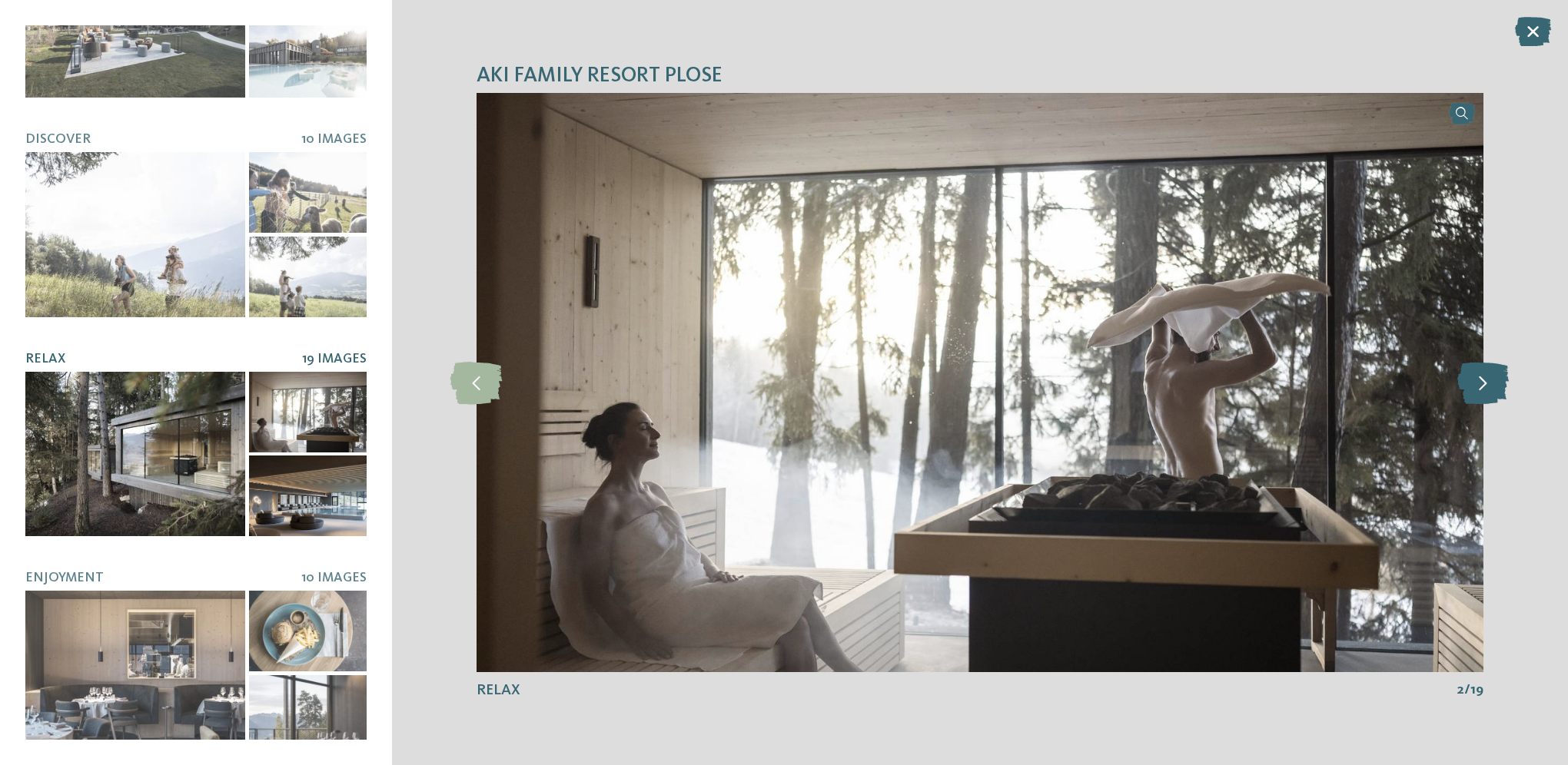
click at [1479, 385] on icon at bounding box center [1483, 382] width 51 height 42
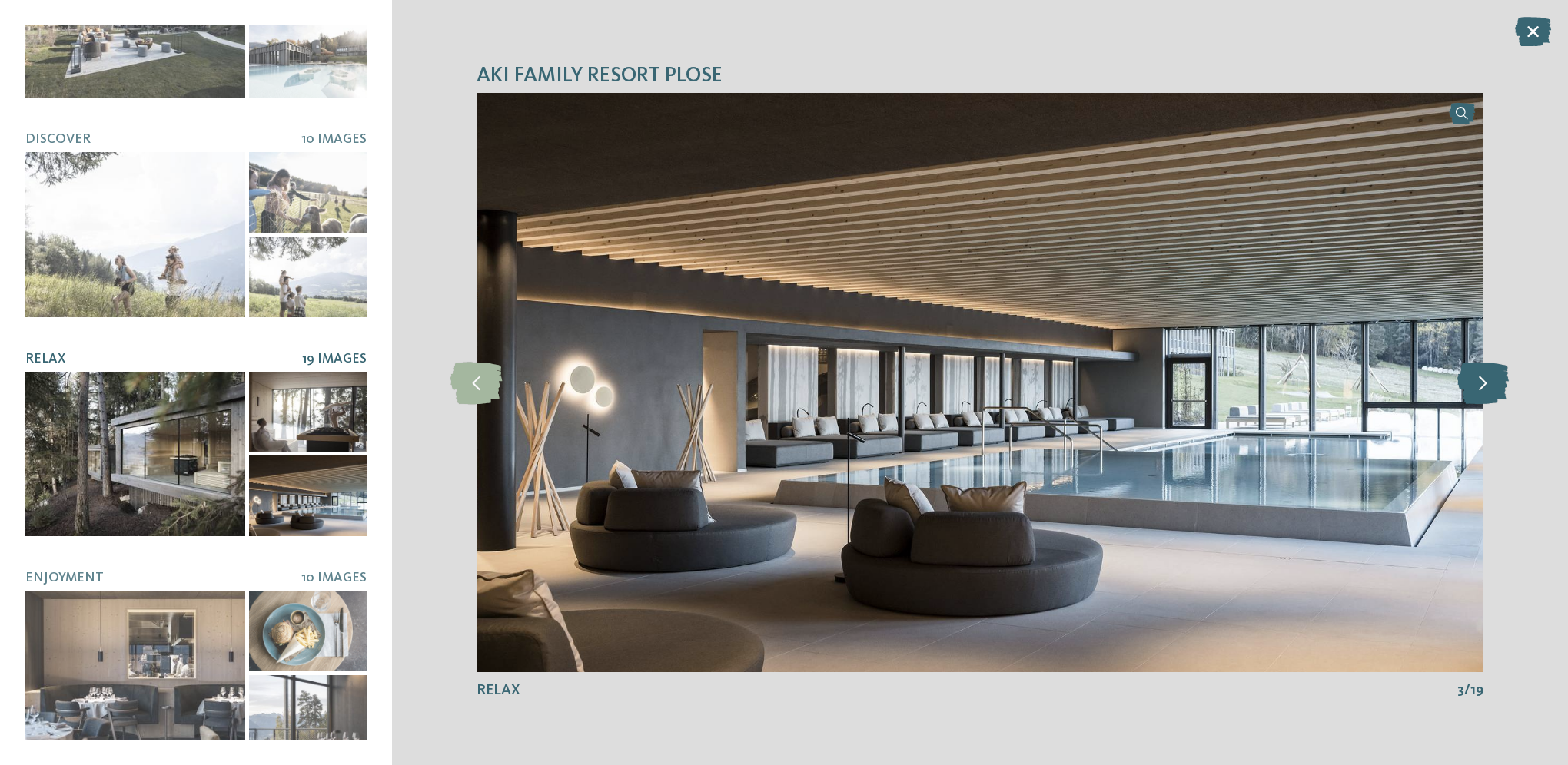
click at [1479, 385] on icon at bounding box center [1483, 382] width 51 height 42
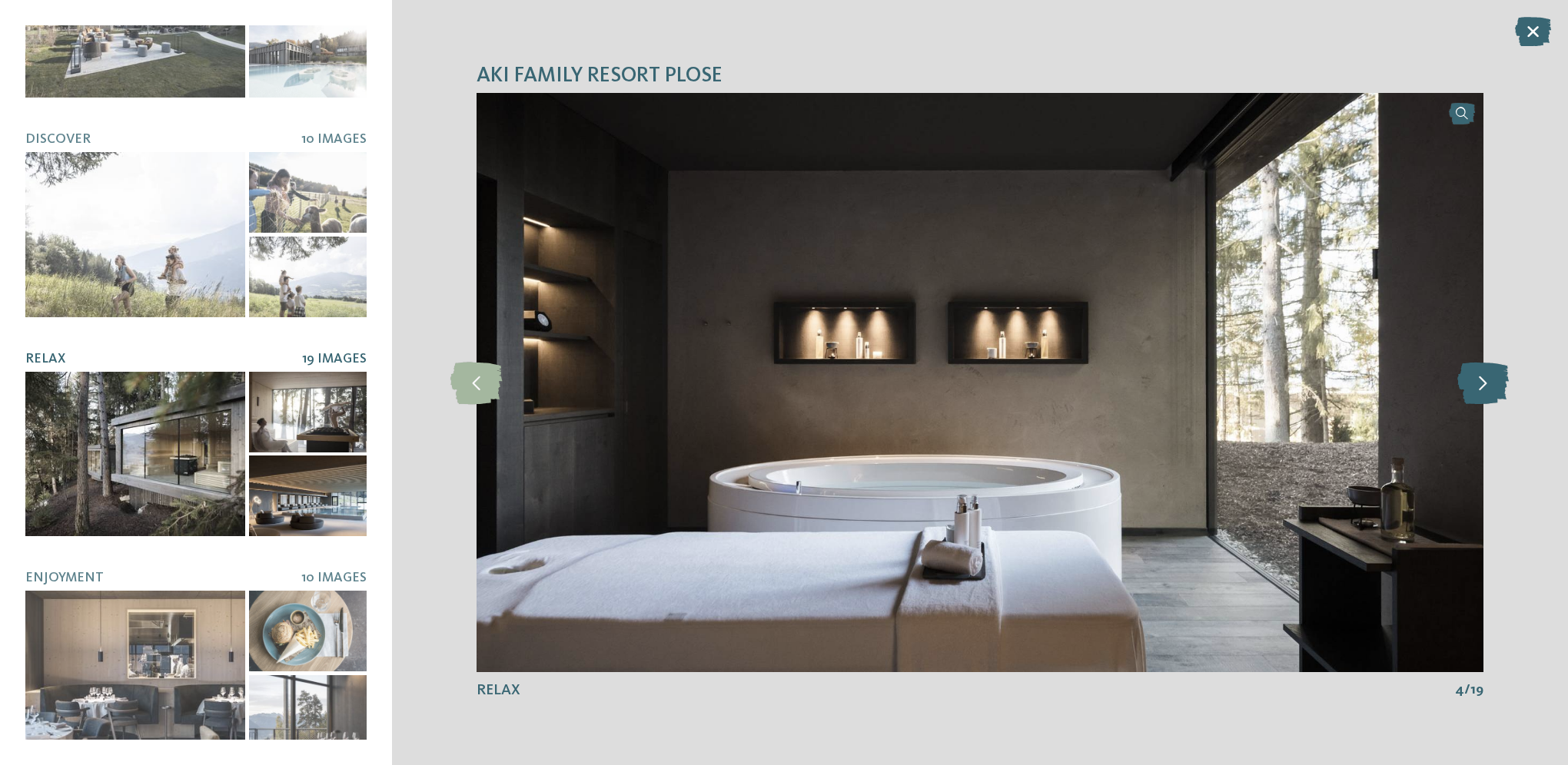
click at [1479, 385] on icon at bounding box center [1483, 382] width 51 height 42
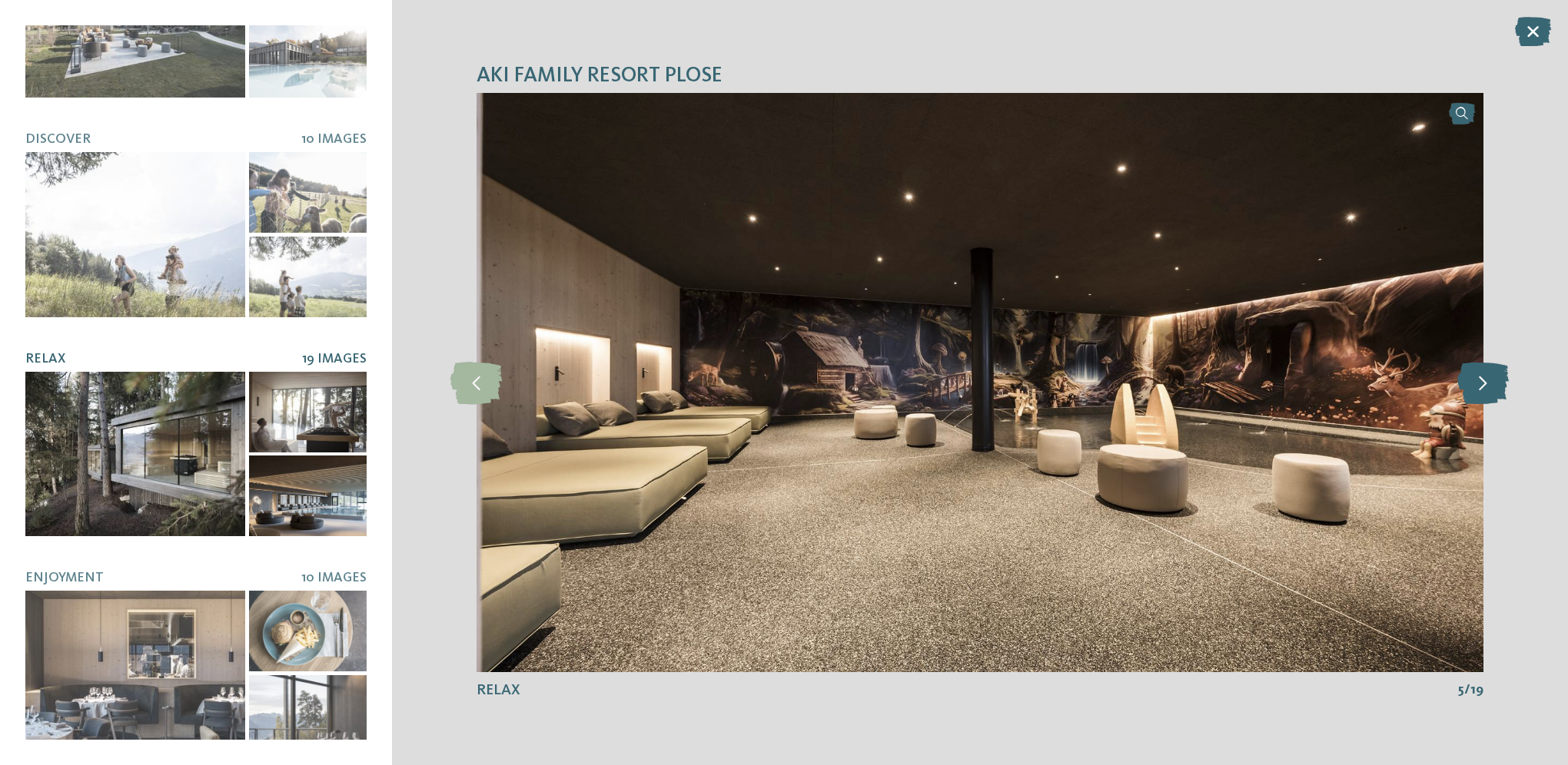
click at [1479, 385] on icon at bounding box center [1483, 382] width 51 height 42
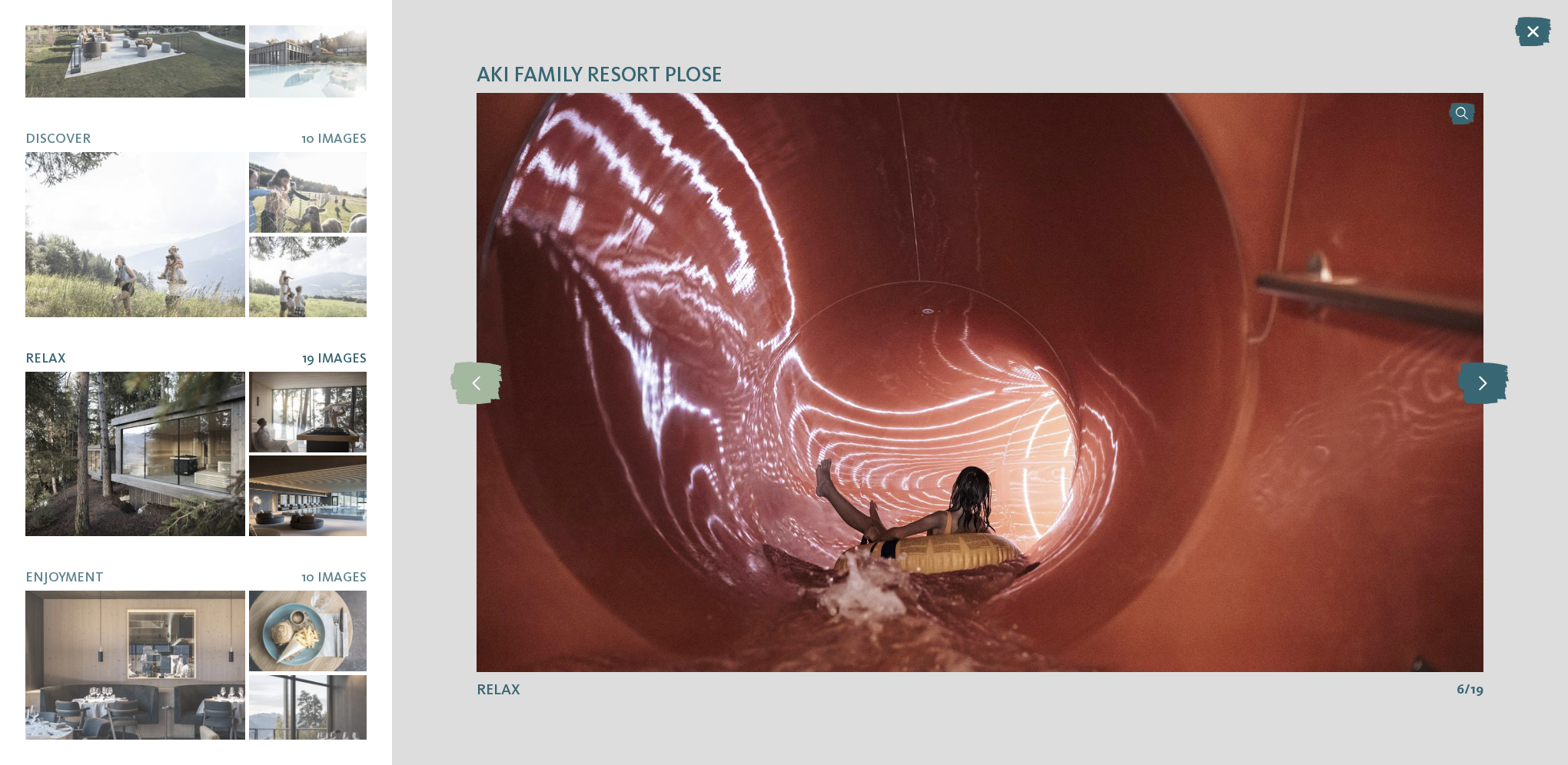
click at [1479, 385] on icon at bounding box center [1483, 382] width 51 height 42
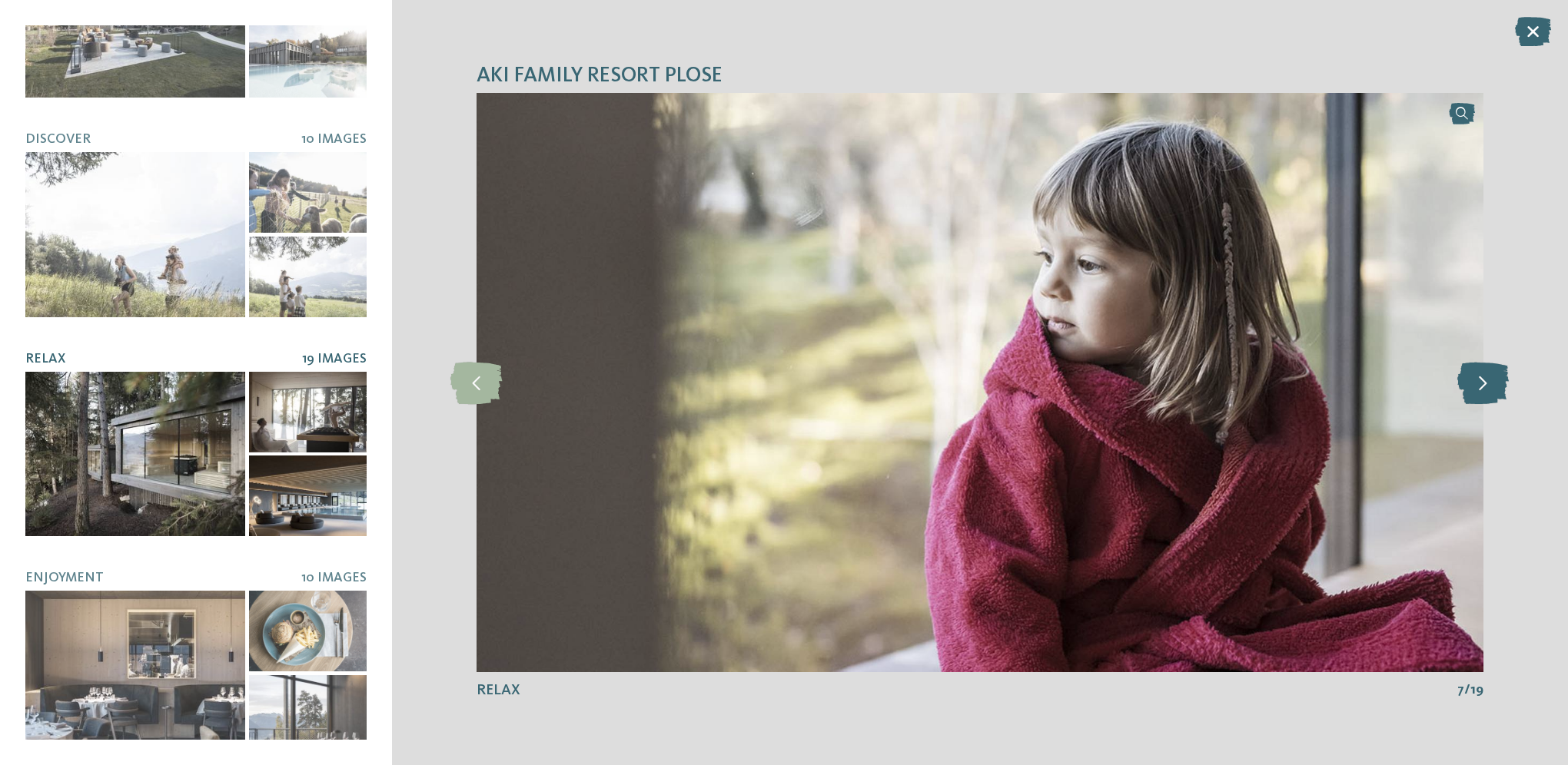
click at [1478, 385] on icon at bounding box center [1483, 382] width 51 height 42
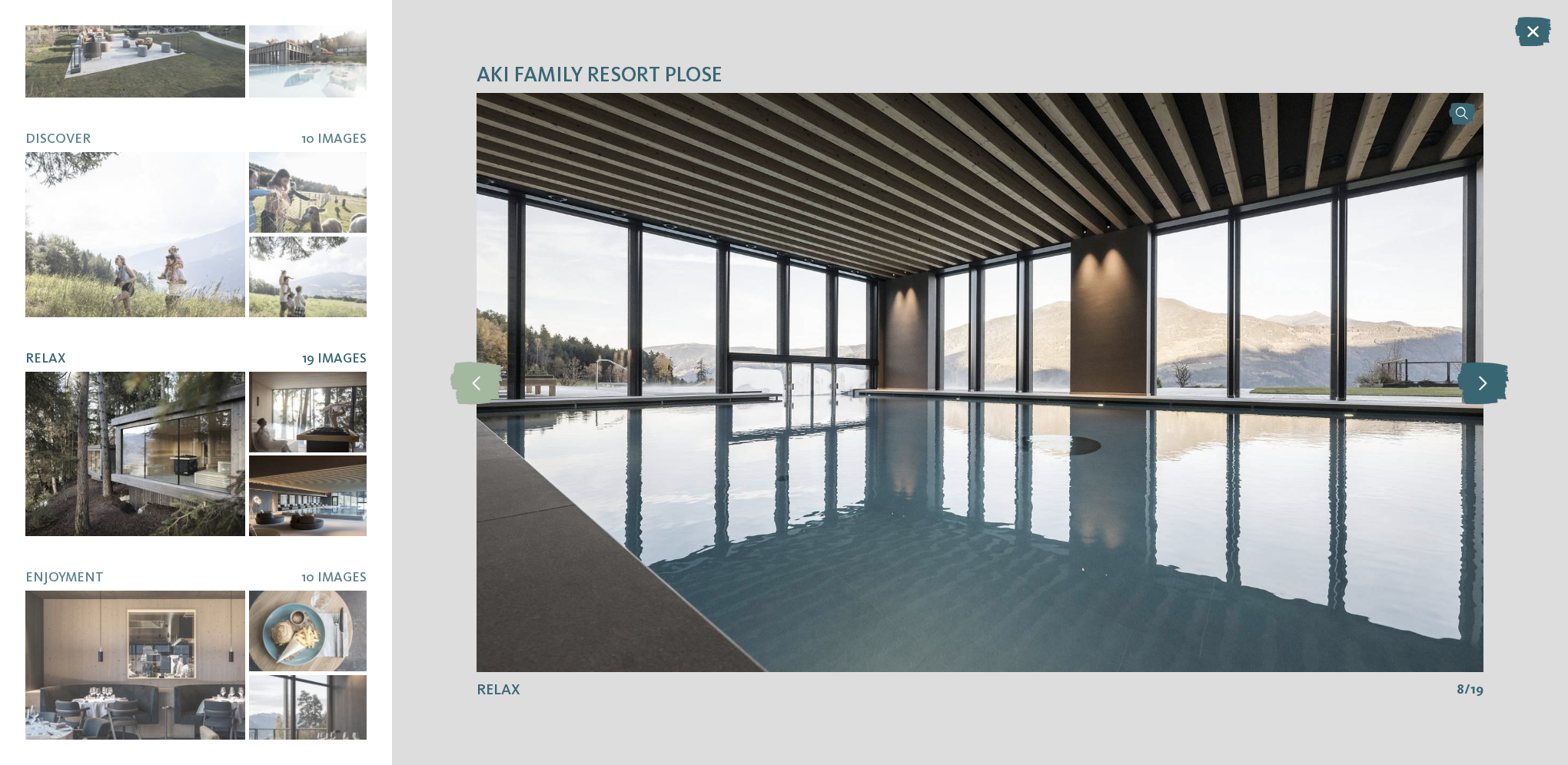
click at [1478, 385] on icon at bounding box center [1483, 382] width 51 height 42
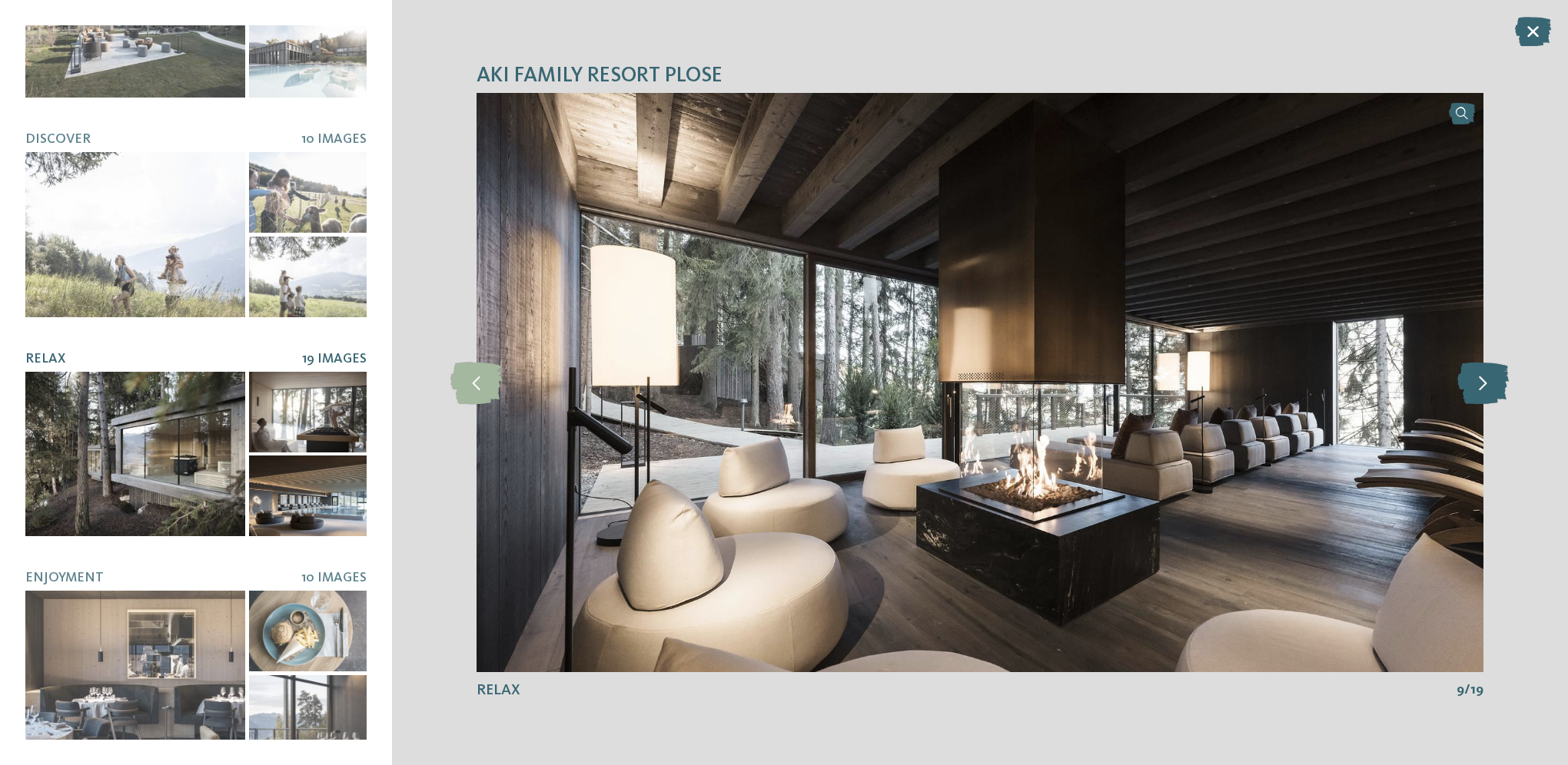
click at [1478, 385] on icon at bounding box center [1483, 382] width 51 height 42
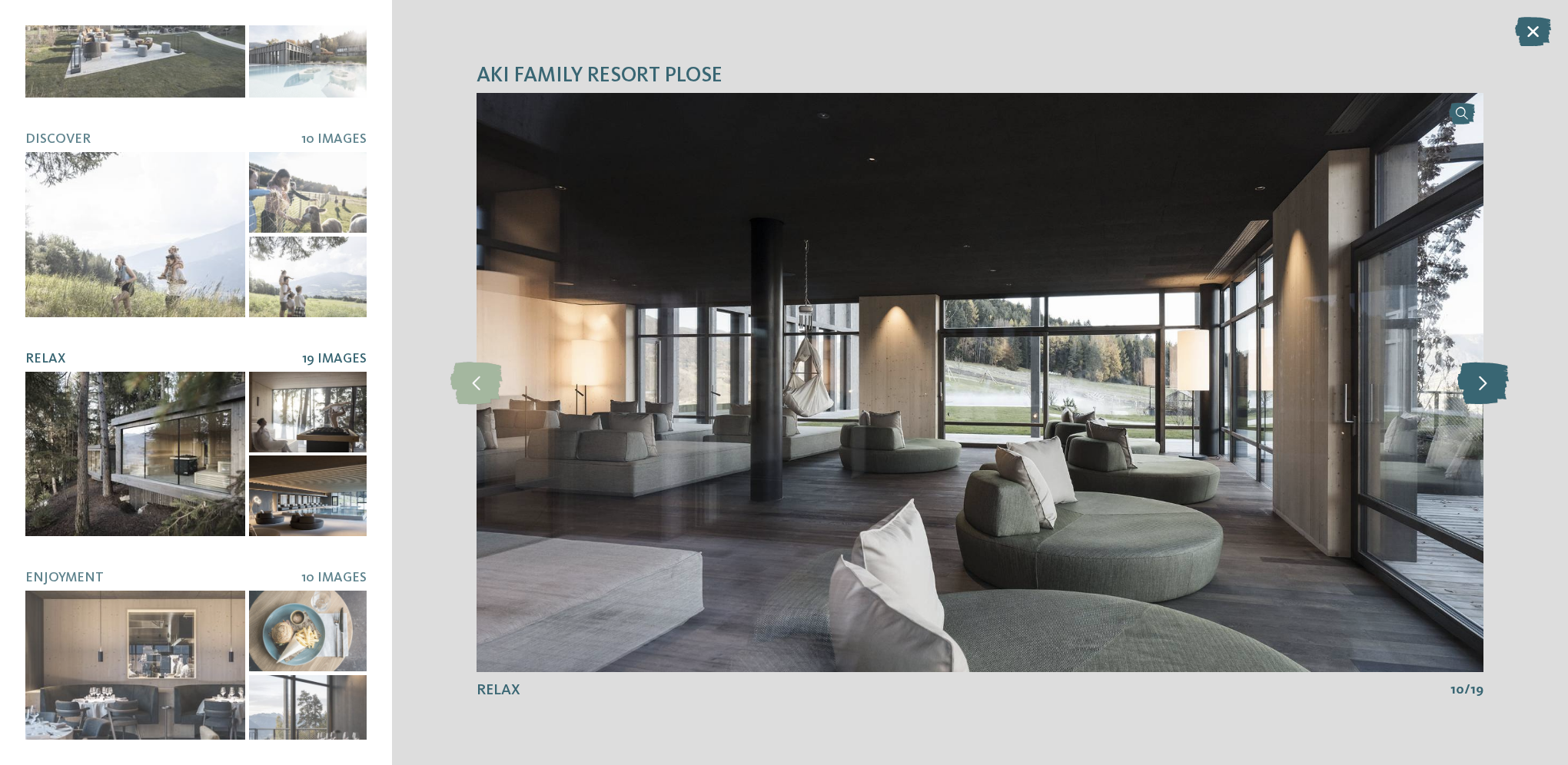
click at [1478, 385] on icon at bounding box center [1483, 382] width 51 height 42
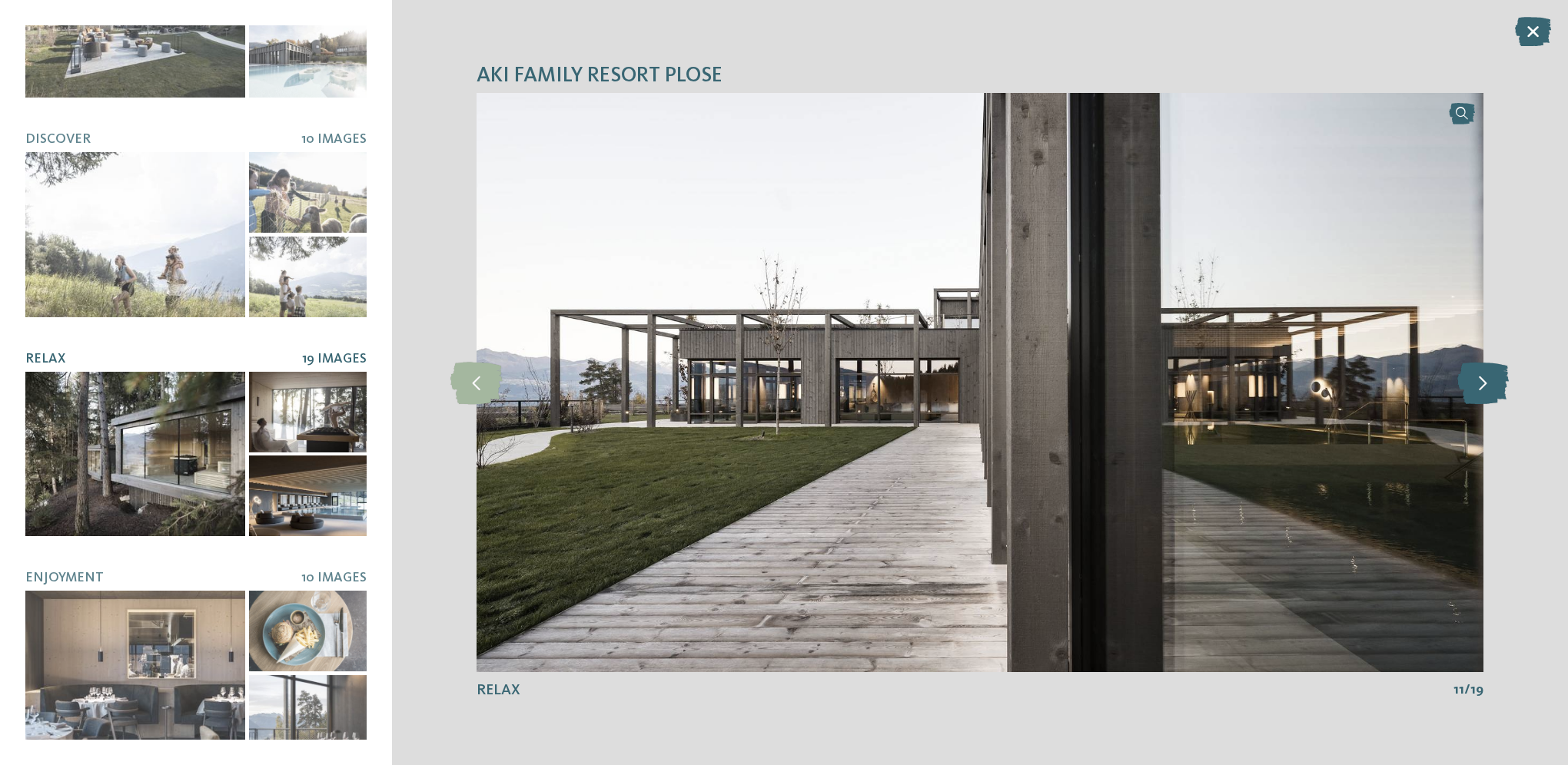
click at [1478, 385] on icon at bounding box center [1483, 382] width 51 height 42
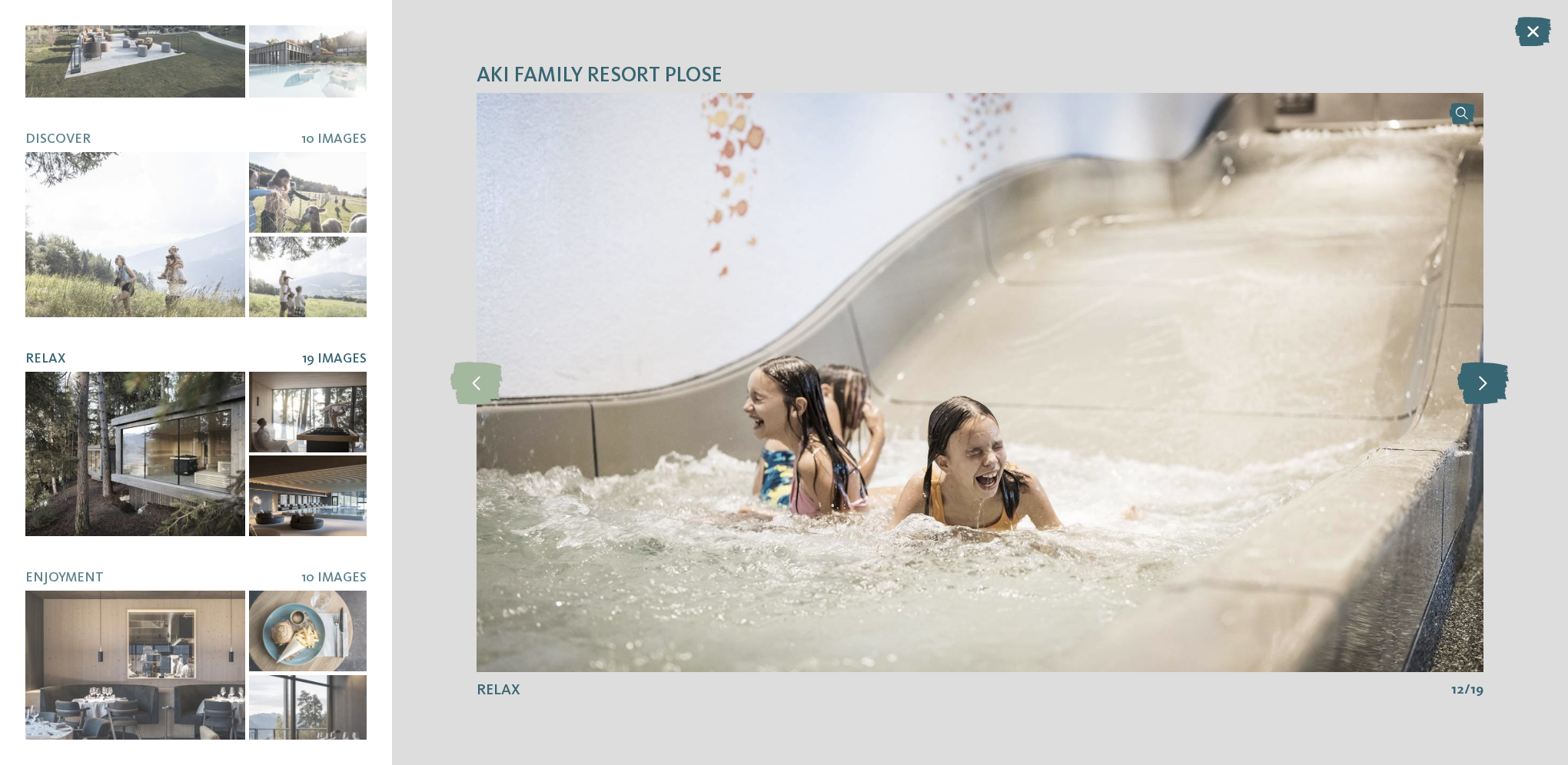
click at [1478, 385] on icon at bounding box center [1483, 382] width 51 height 42
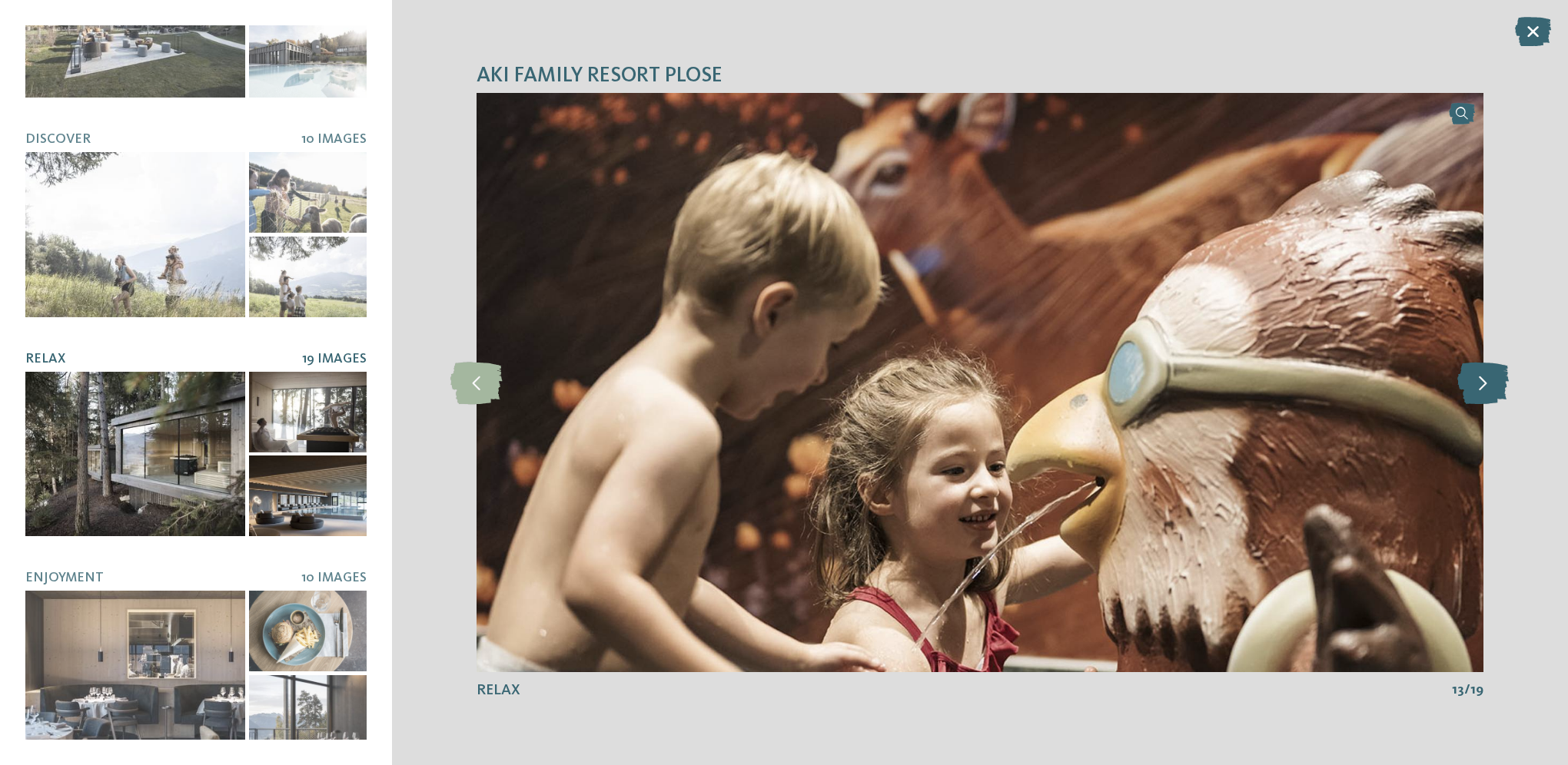
click at [1478, 385] on icon at bounding box center [1483, 382] width 51 height 42
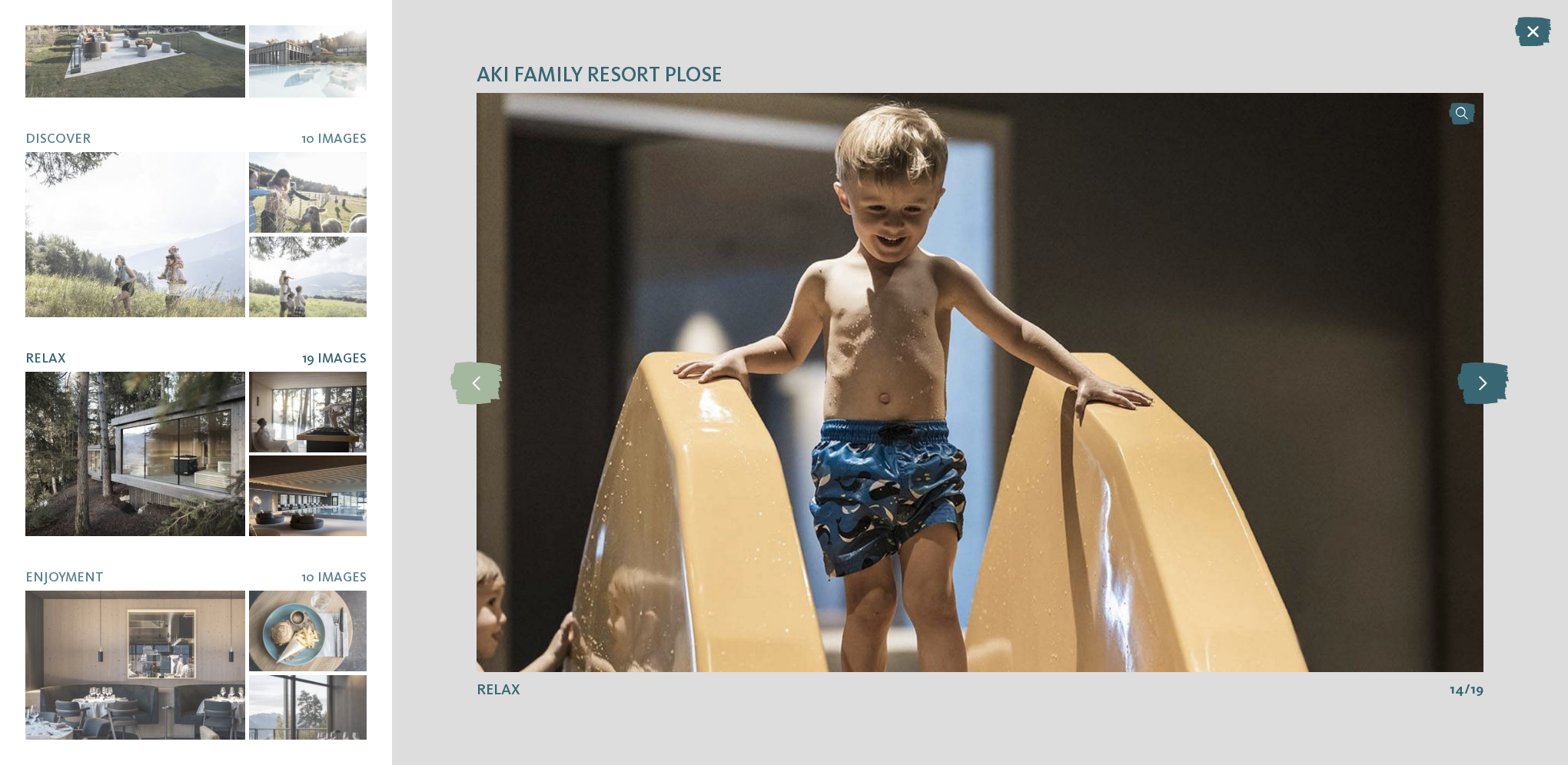
click at [1478, 385] on icon at bounding box center [1483, 382] width 51 height 42
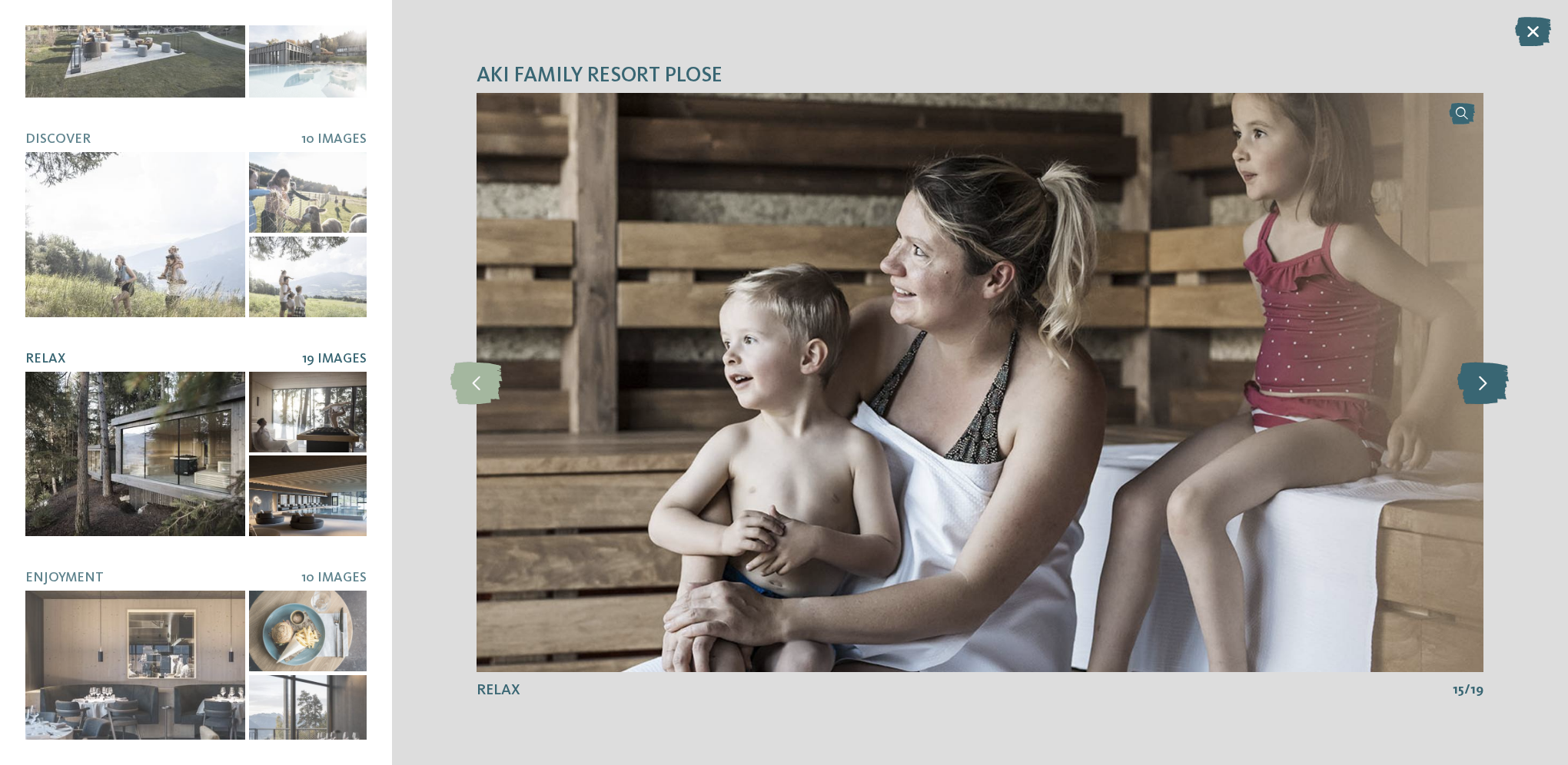
click at [1478, 385] on icon at bounding box center [1483, 382] width 51 height 42
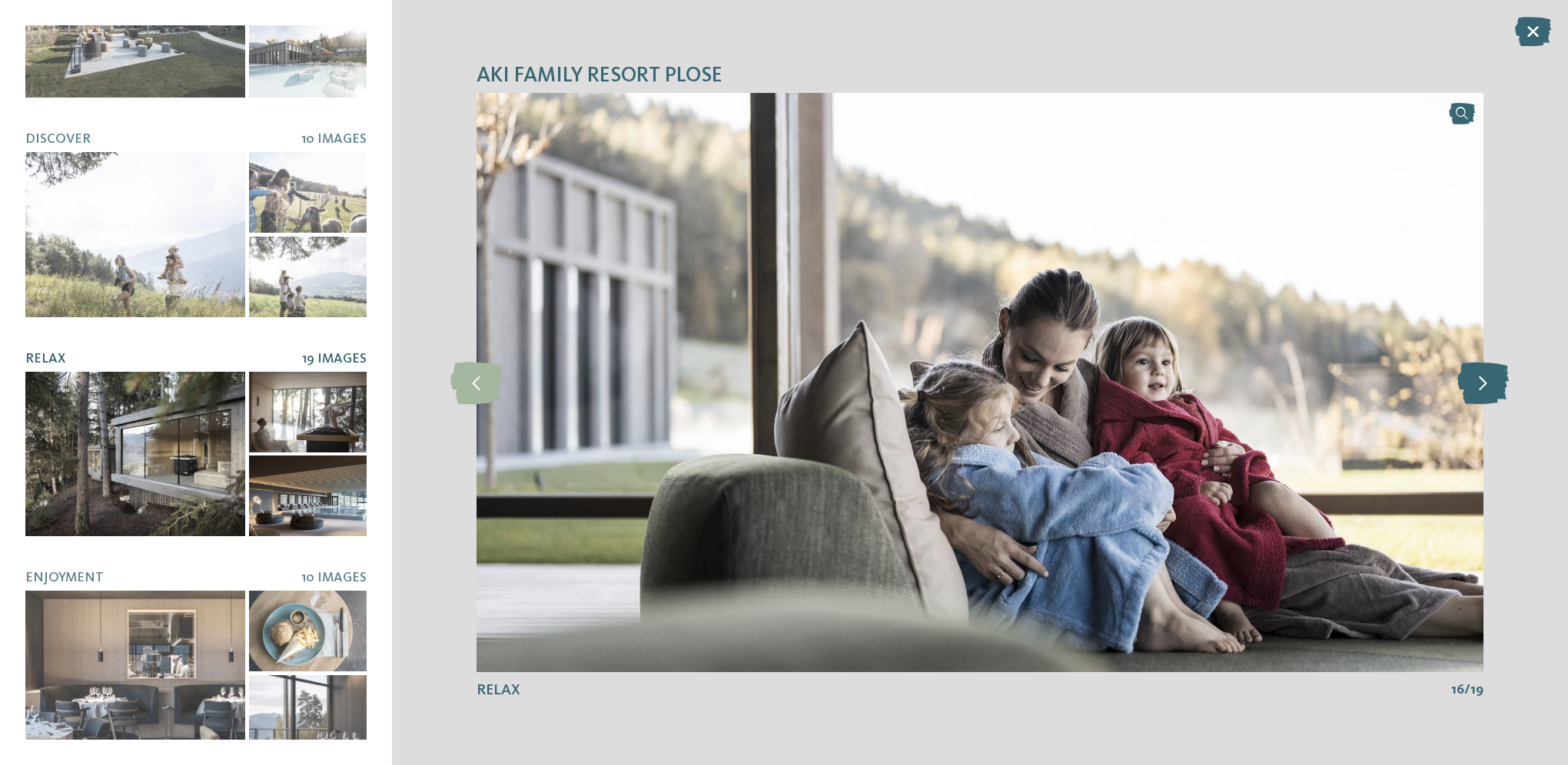
click at [1478, 385] on icon at bounding box center [1483, 382] width 51 height 42
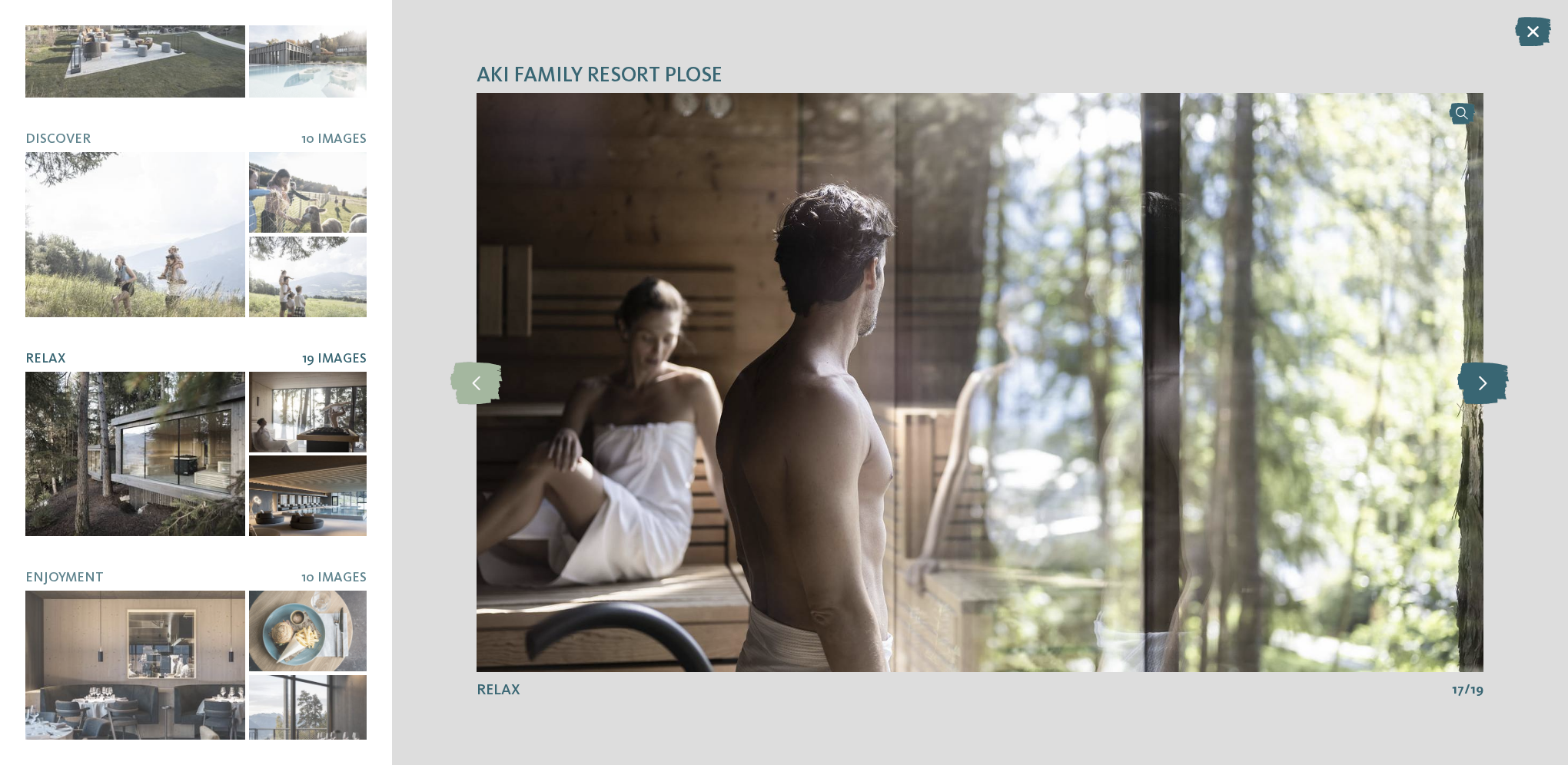
click at [1478, 385] on icon at bounding box center [1483, 382] width 51 height 42
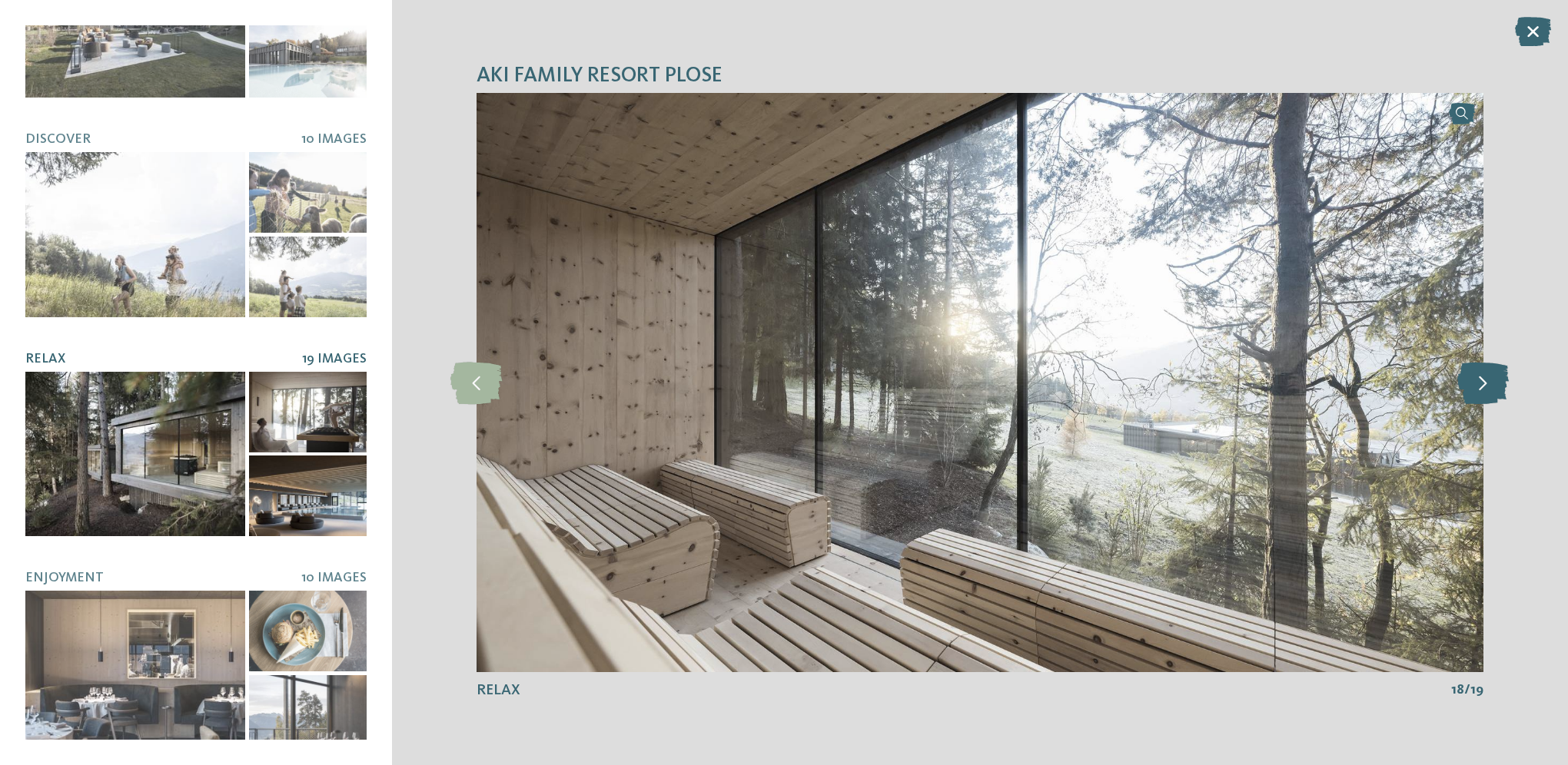
click at [1478, 385] on icon at bounding box center [1483, 382] width 51 height 42
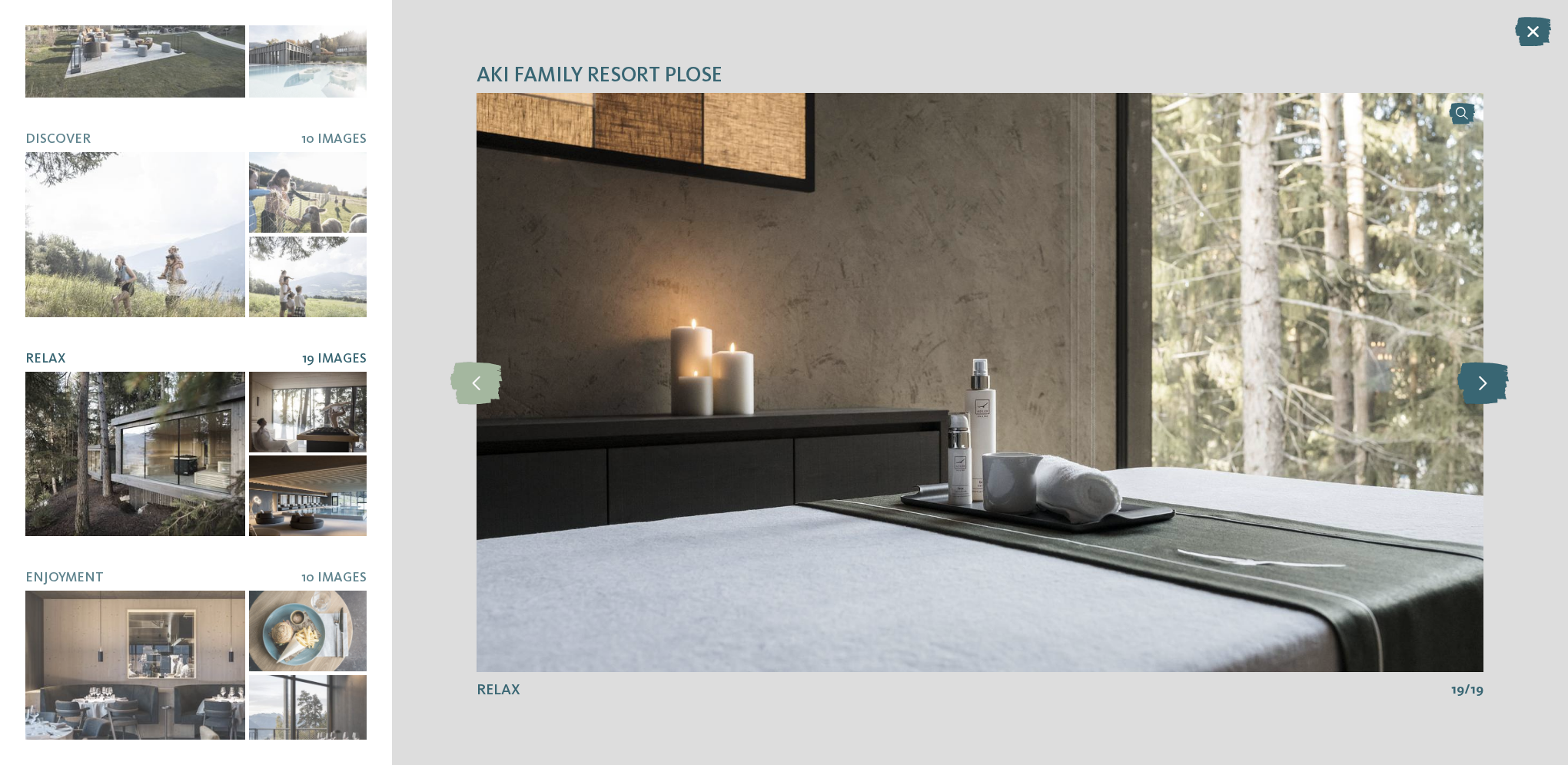
click at [1478, 385] on icon at bounding box center [1483, 382] width 51 height 42
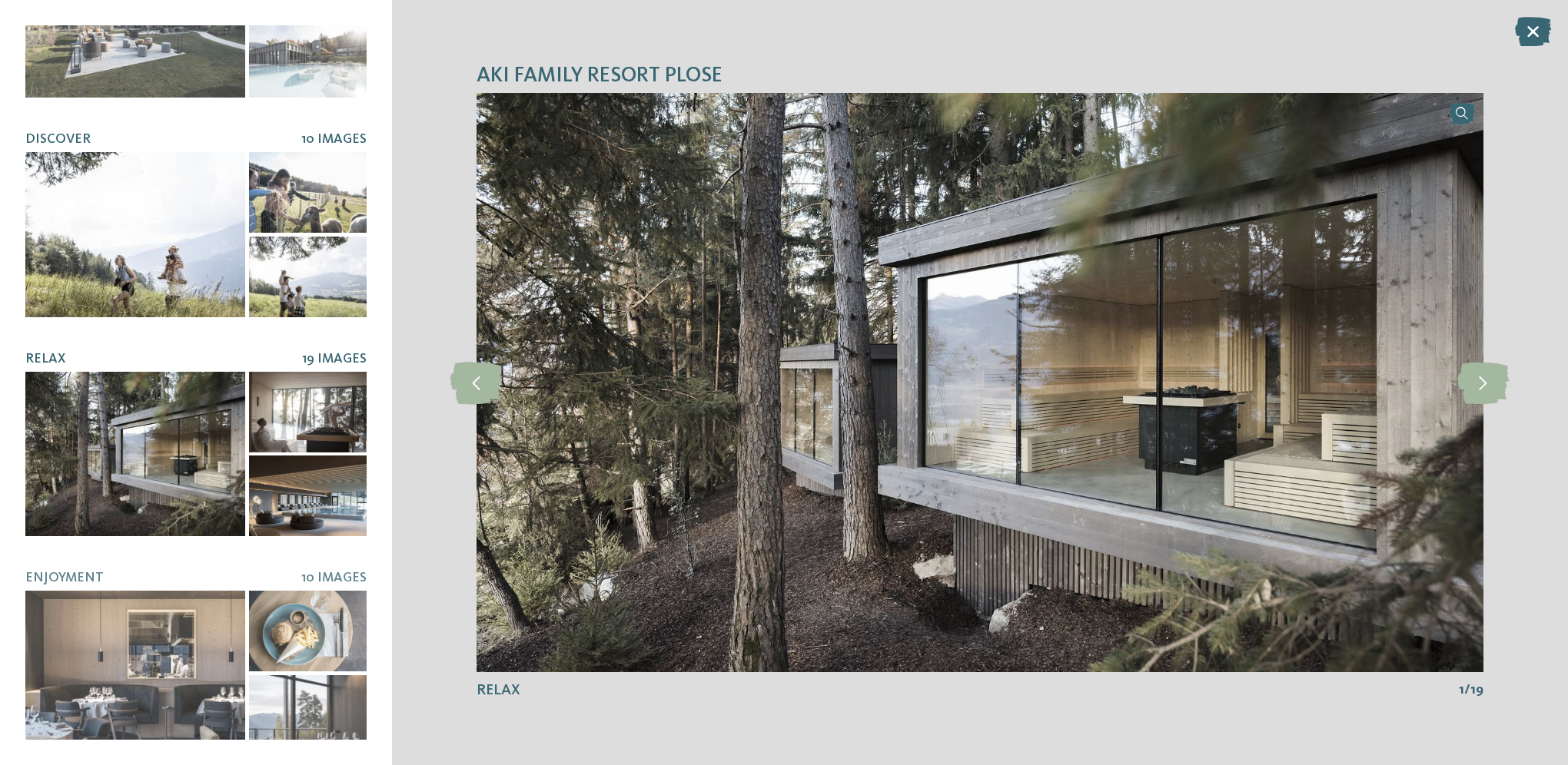
click at [197, 190] on div at bounding box center [135, 234] width 220 height 165
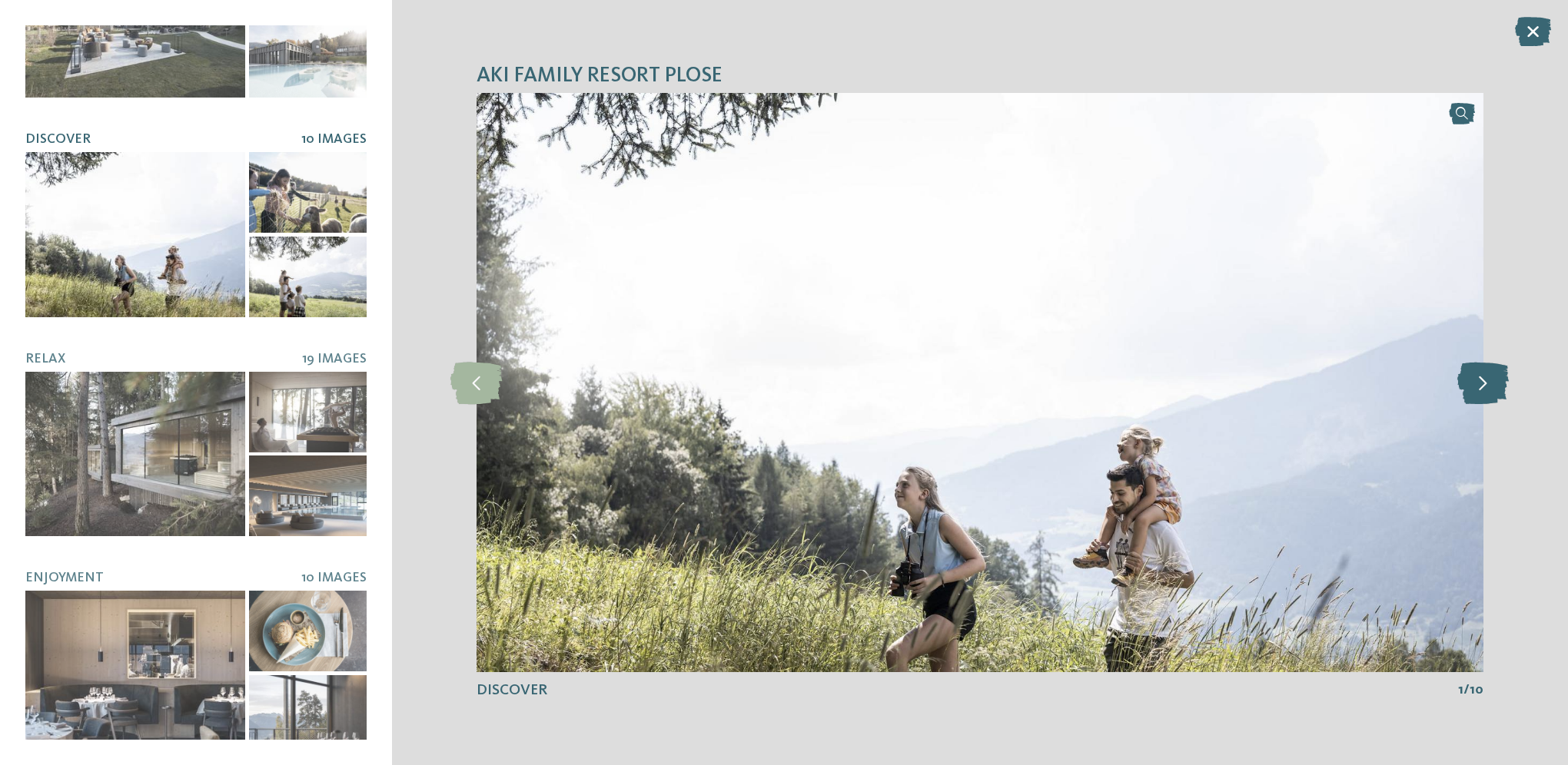
click at [1469, 382] on icon at bounding box center [1483, 382] width 51 height 42
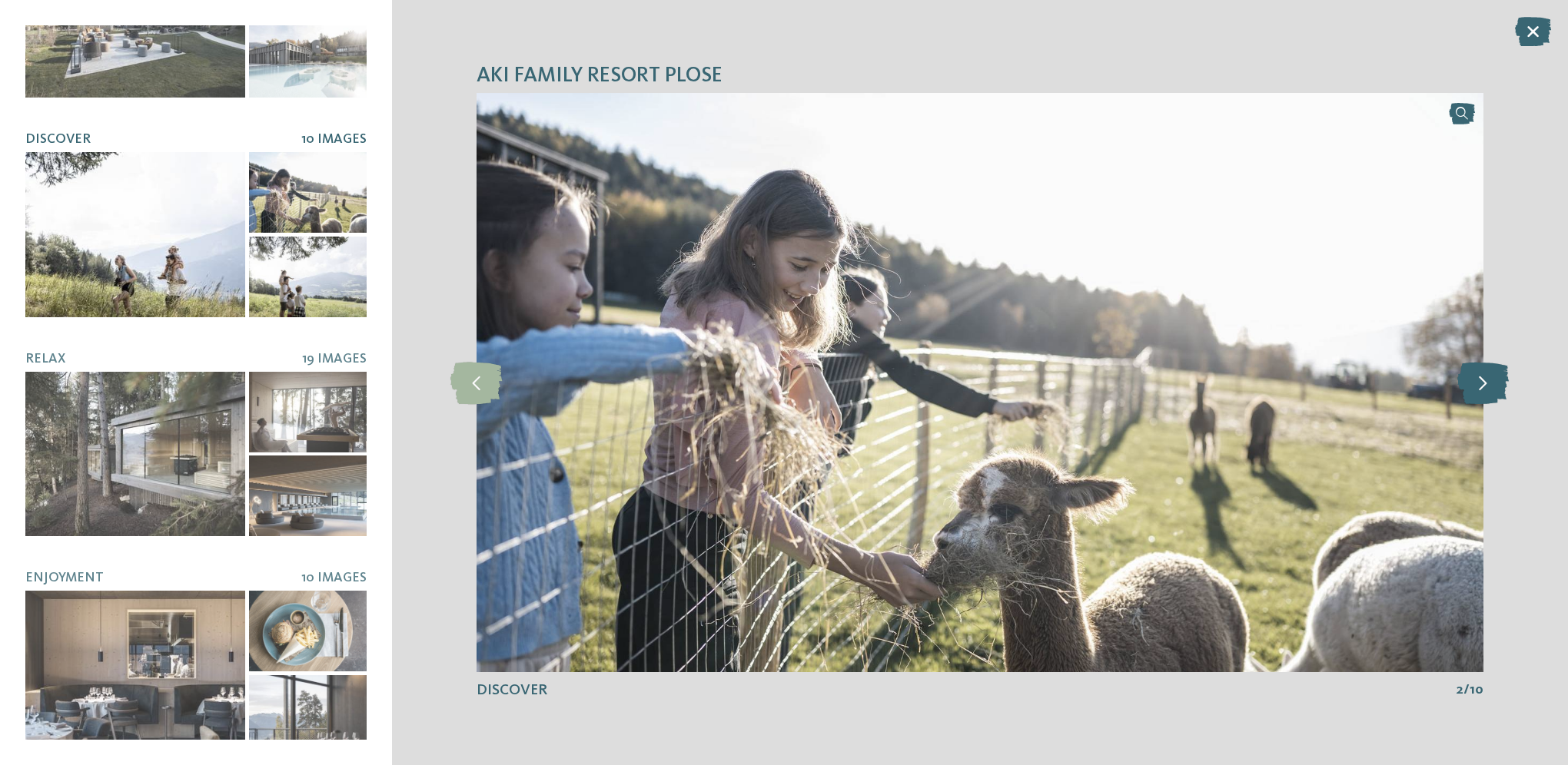
click at [1469, 382] on icon at bounding box center [1483, 382] width 51 height 42
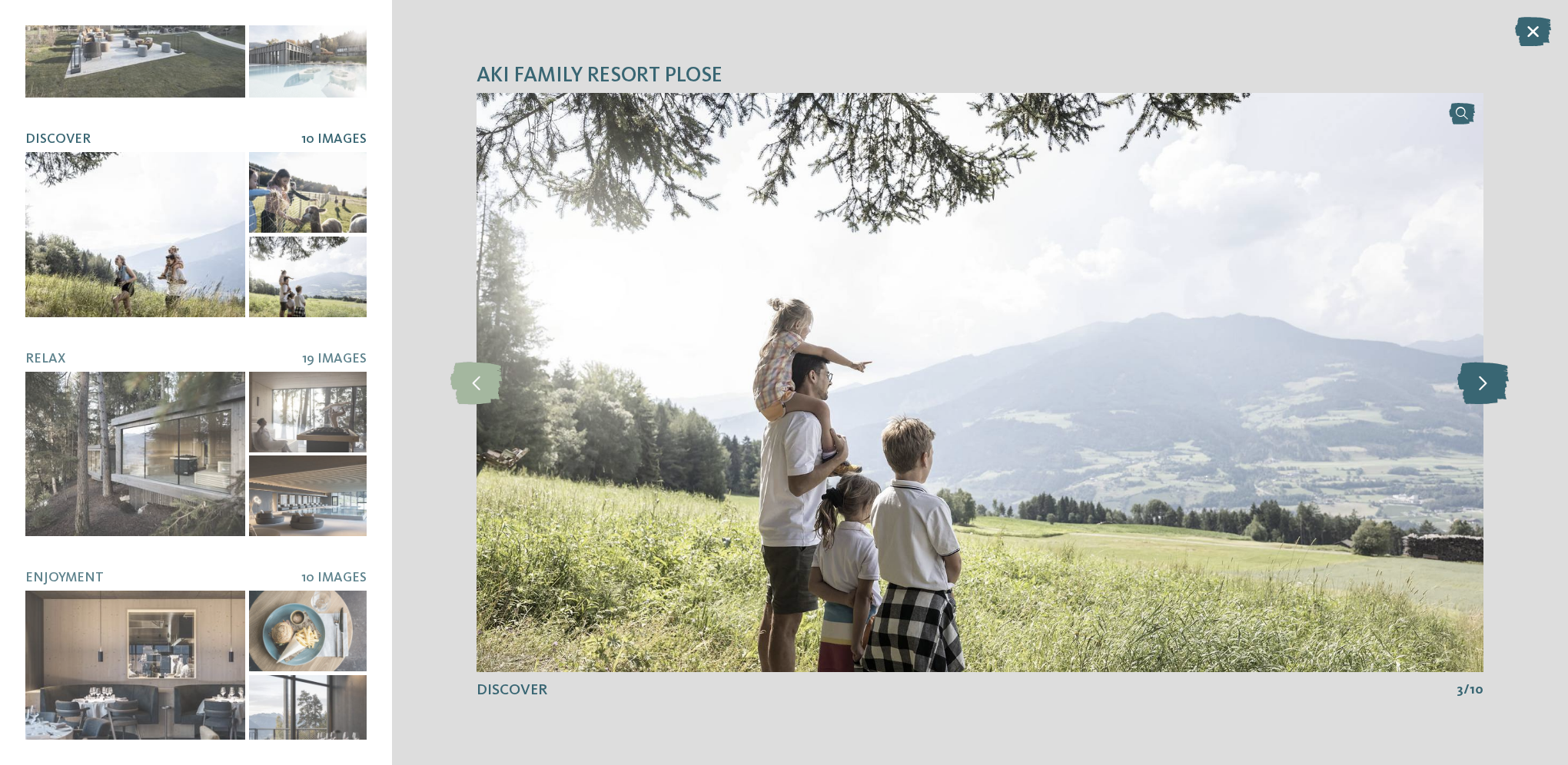
click at [1469, 382] on icon at bounding box center [1483, 382] width 51 height 42
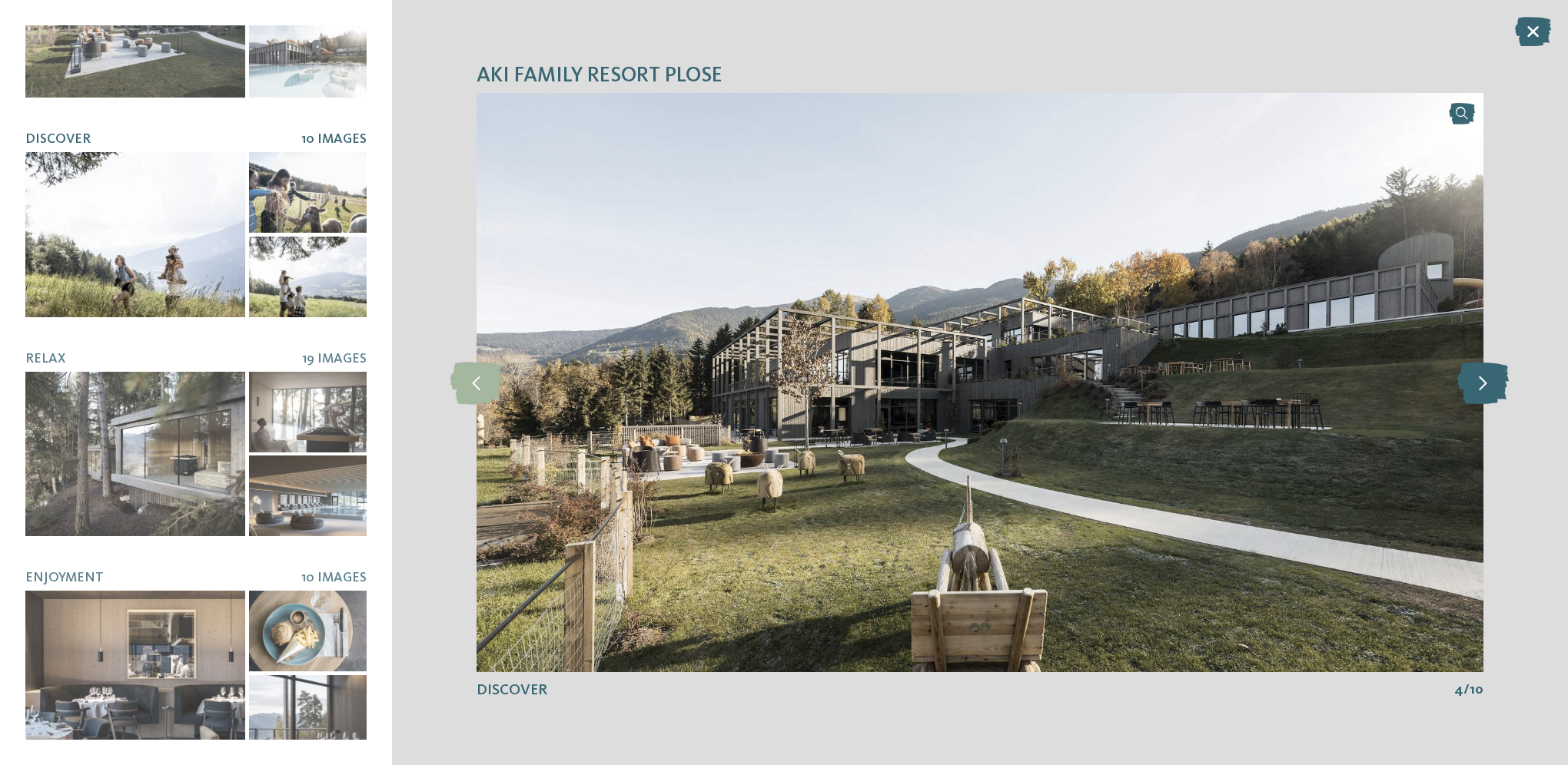
click at [1469, 382] on icon at bounding box center [1483, 382] width 51 height 42
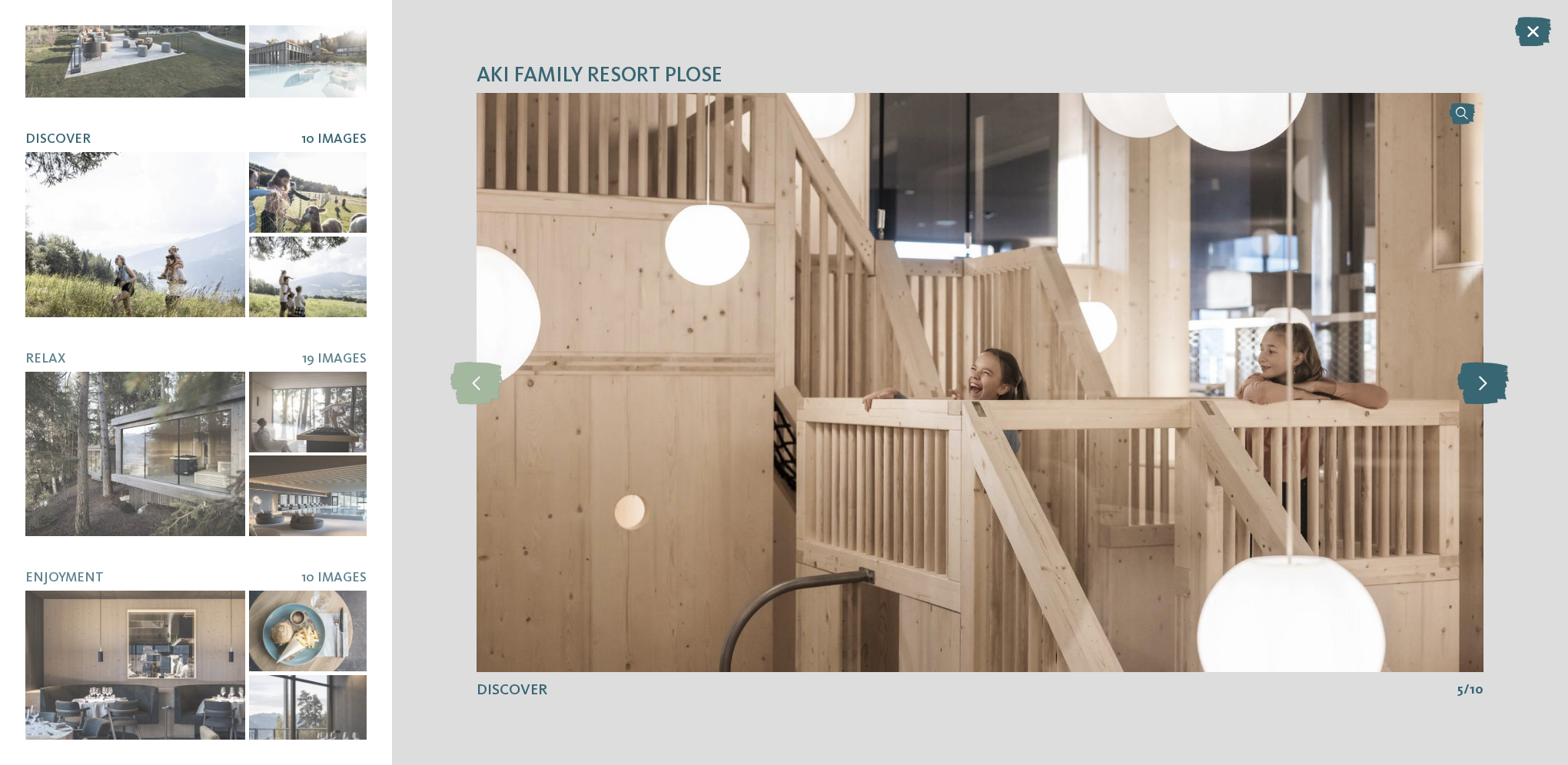
click at [1469, 382] on icon at bounding box center [1483, 382] width 51 height 42
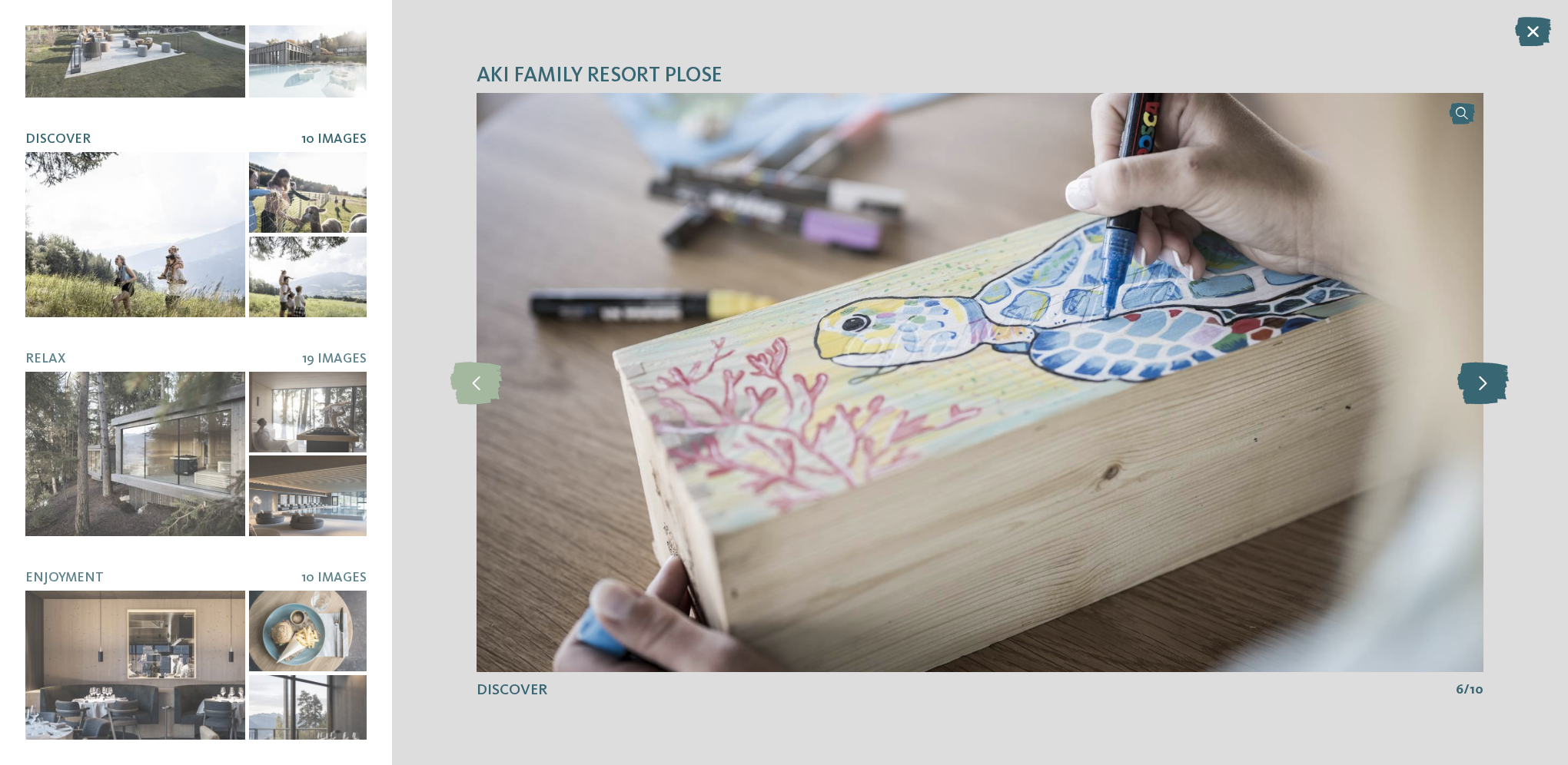
click at [1469, 382] on icon at bounding box center [1483, 382] width 51 height 42
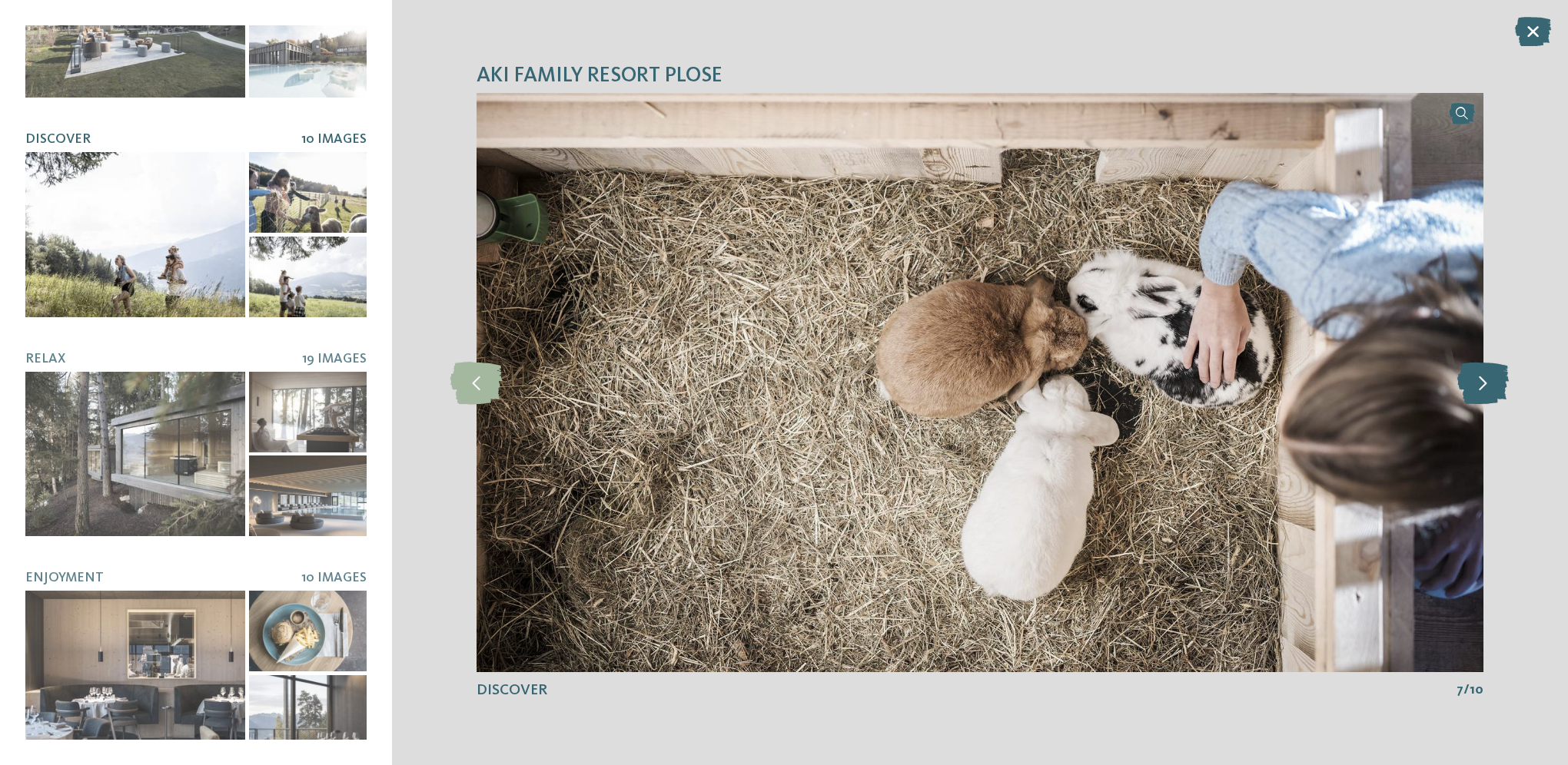
click at [1469, 382] on icon at bounding box center [1483, 382] width 51 height 42
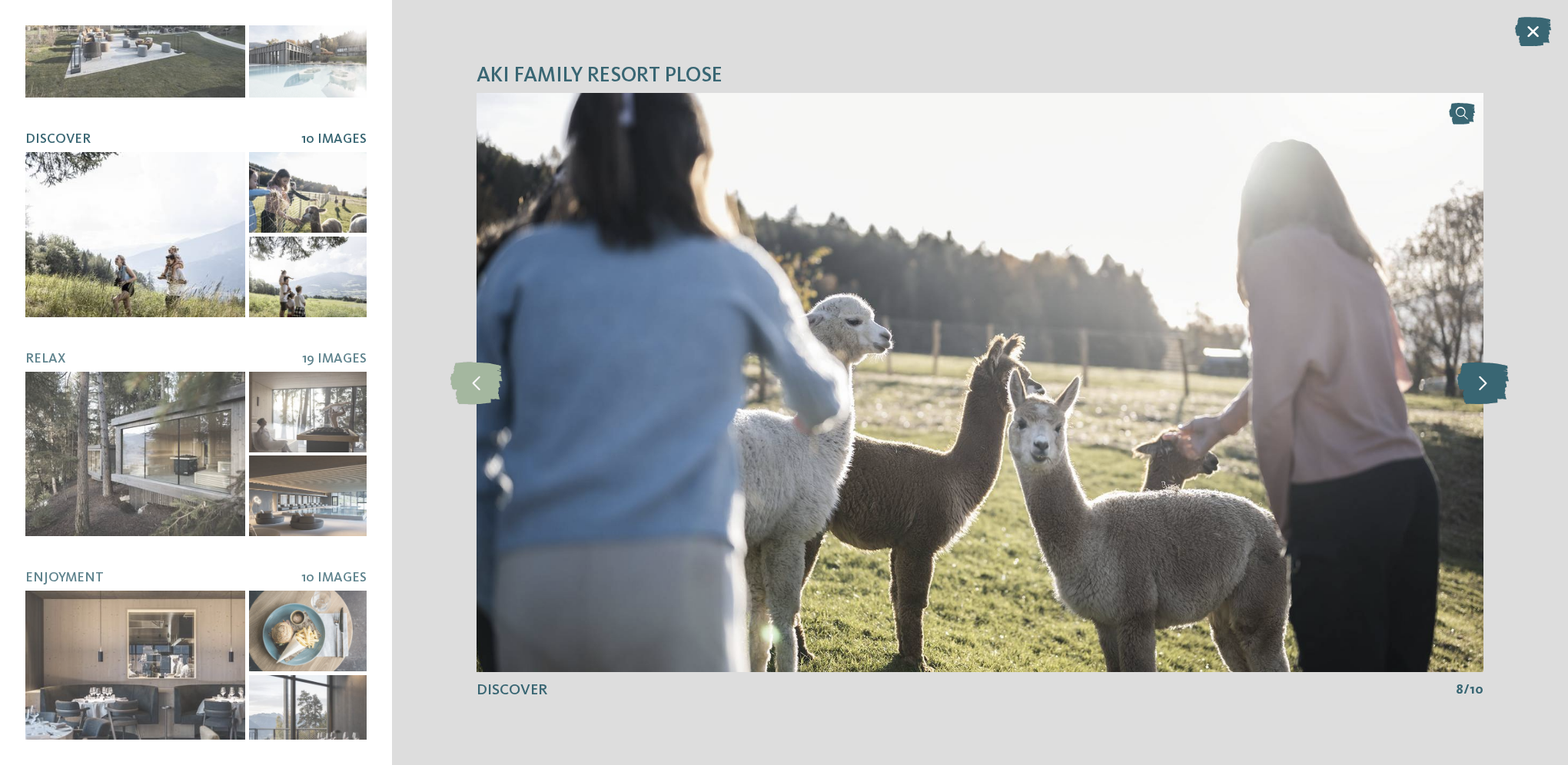
click at [1469, 382] on icon at bounding box center [1483, 382] width 51 height 42
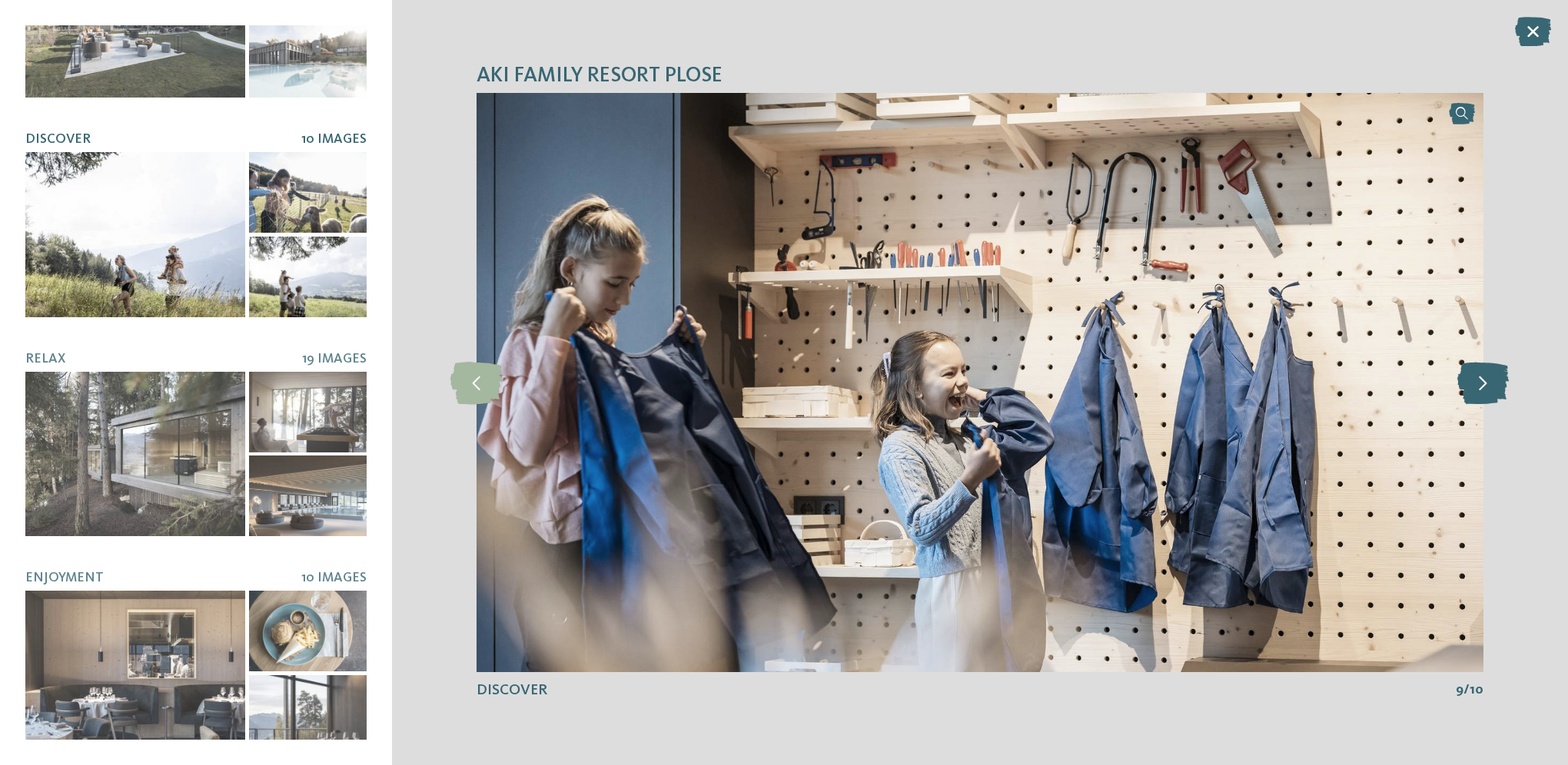
click at [1469, 382] on icon at bounding box center [1483, 382] width 51 height 42
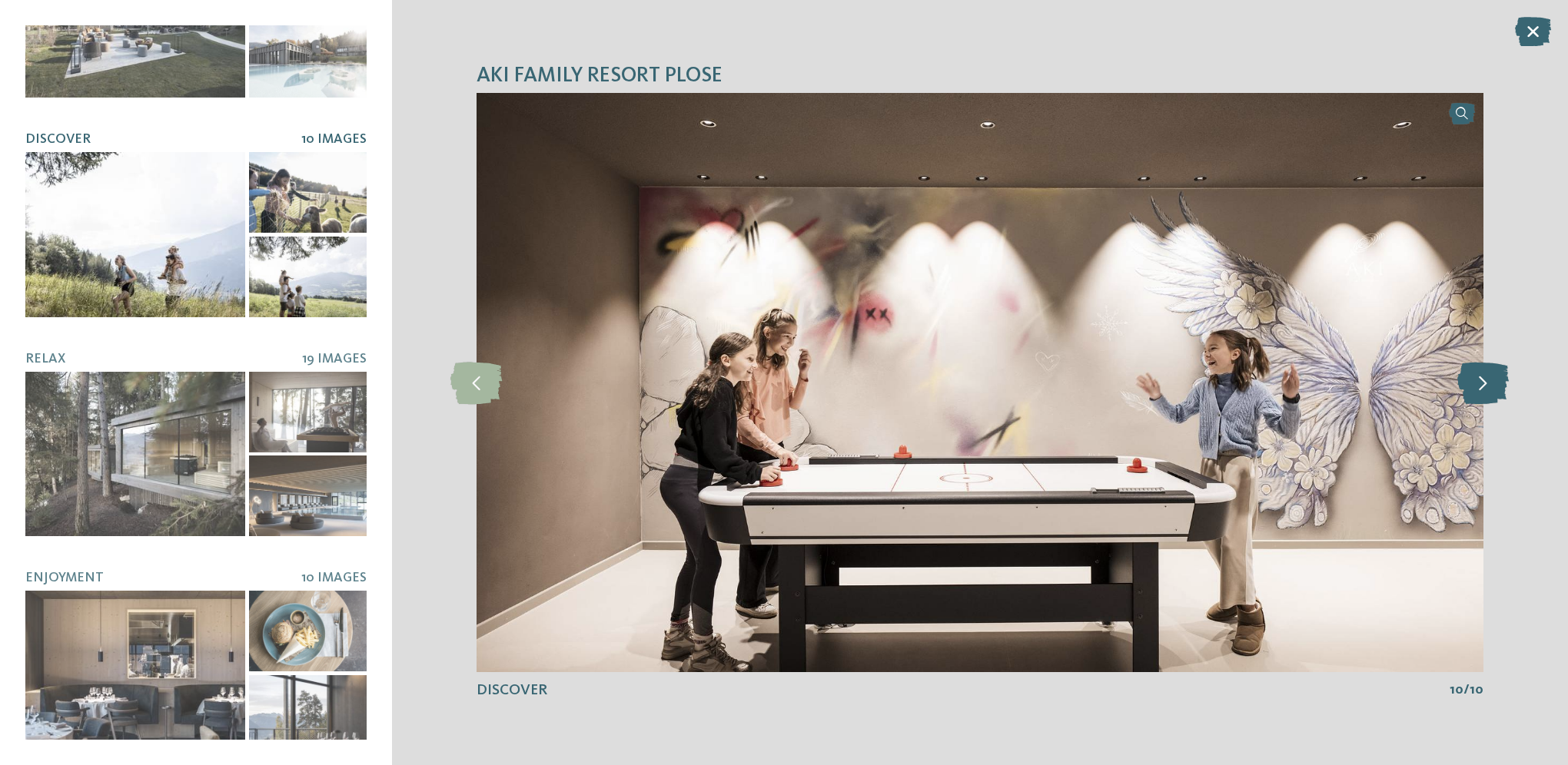
click at [1469, 382] on icon at bounding box center [1483, 382] width 51 height 42
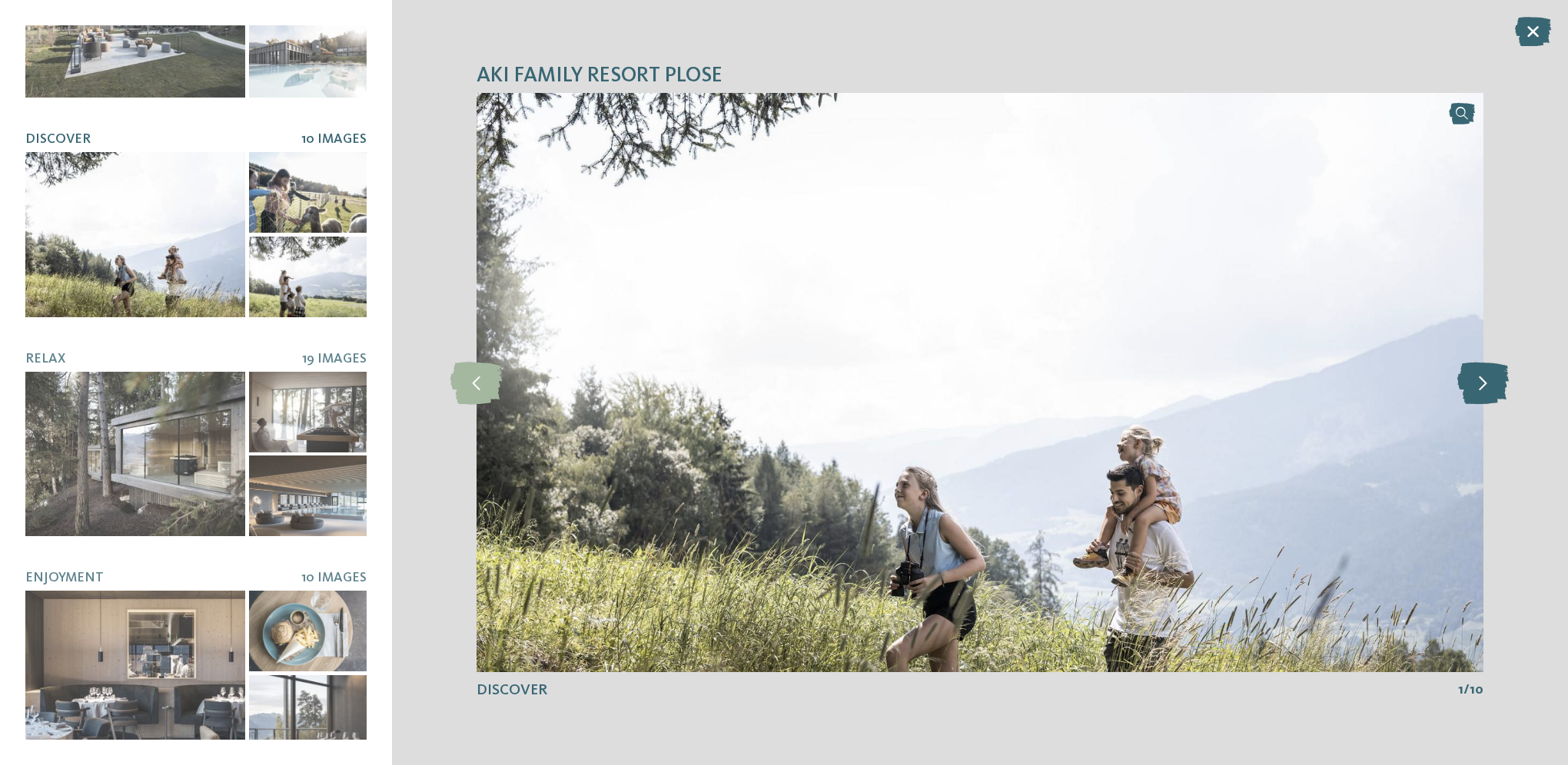
click at [1469, 382] on icon at bounding box center [1483, 382] width 51 height 42
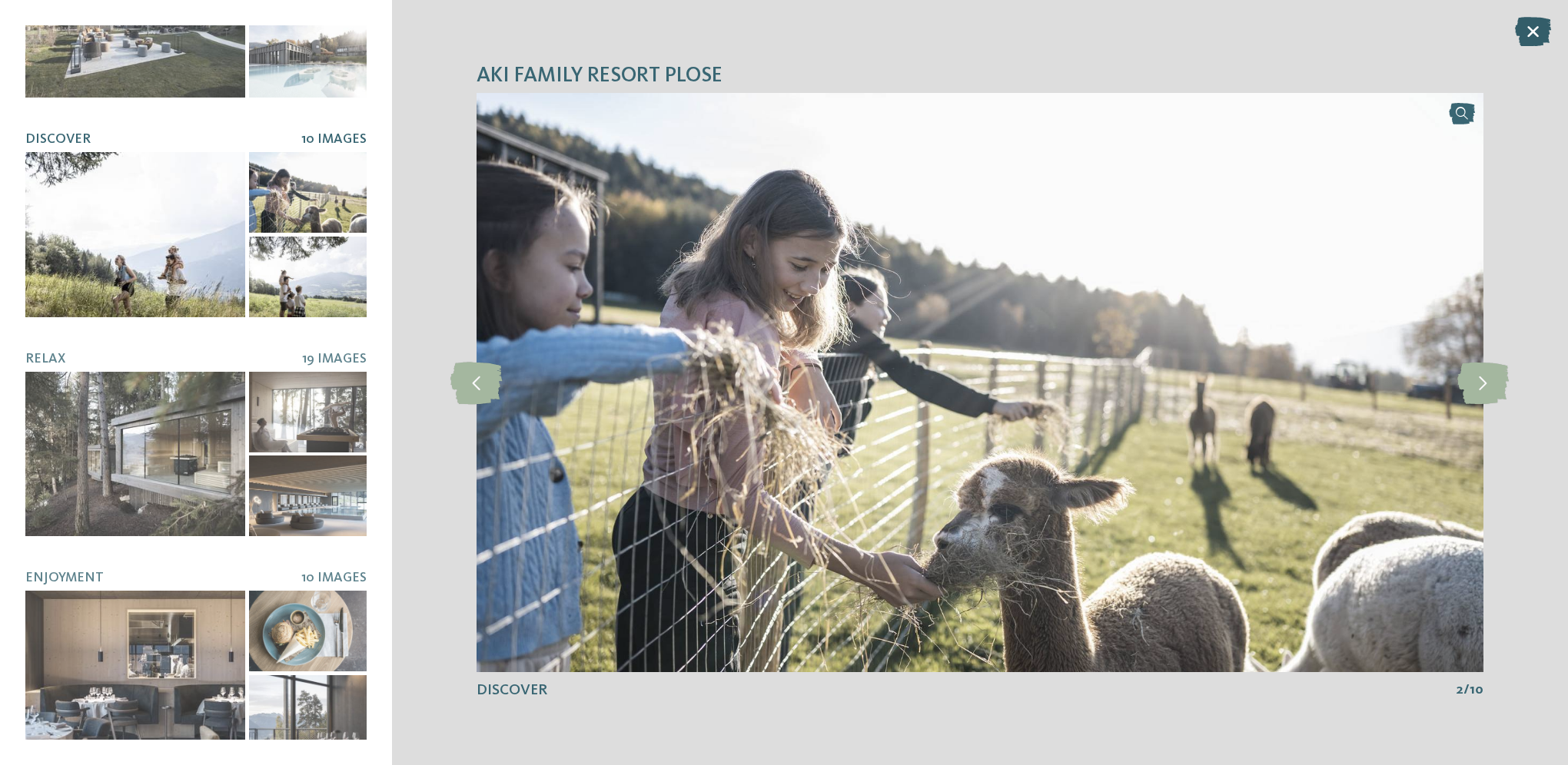
click at [1523, 30] on icon at bounding box center [1532, 32] width 36 height 29
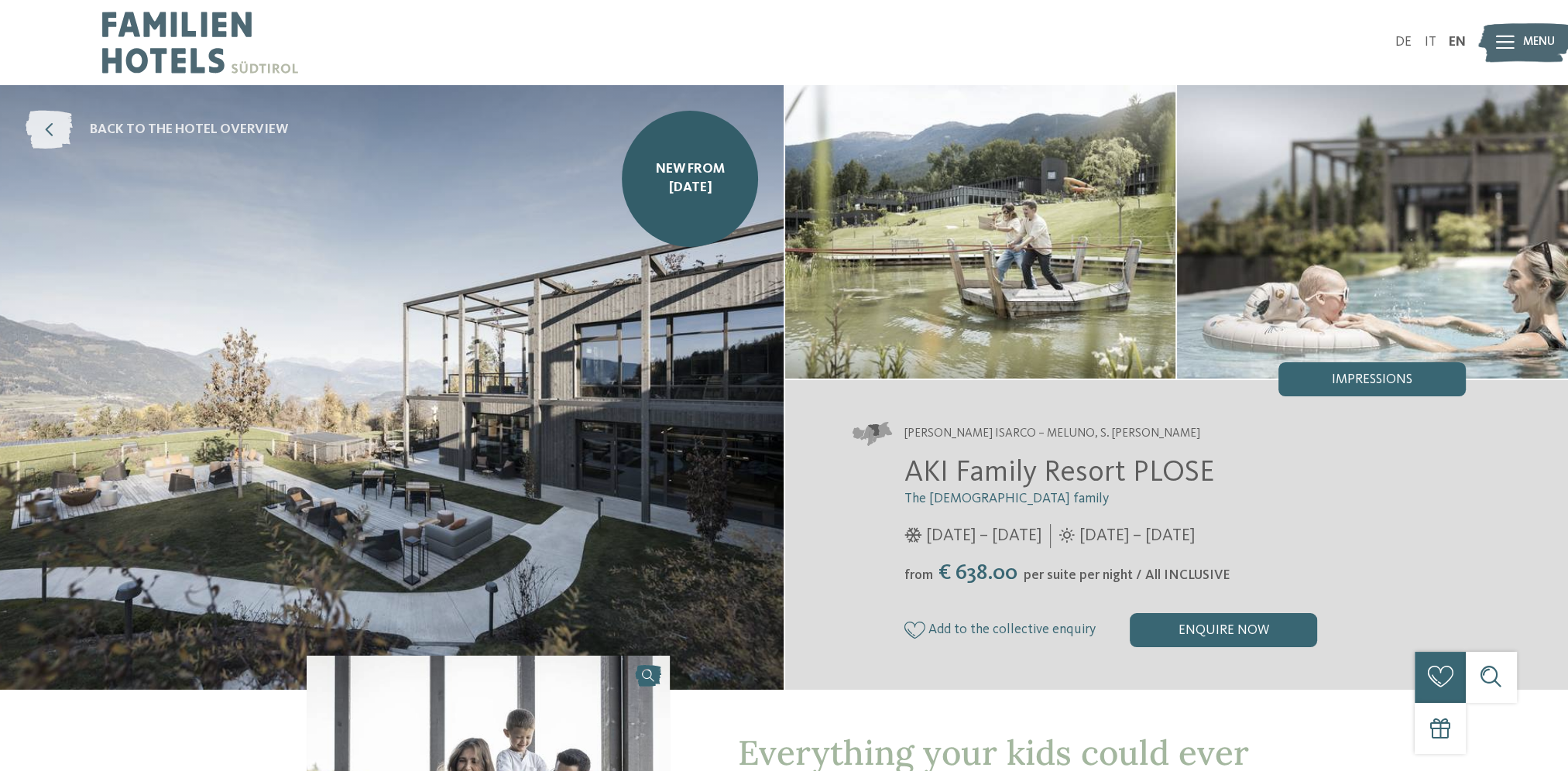
click at [122, 126] on span "back to the hotel overview" at bounding box center [189, 130] width 199 height 20
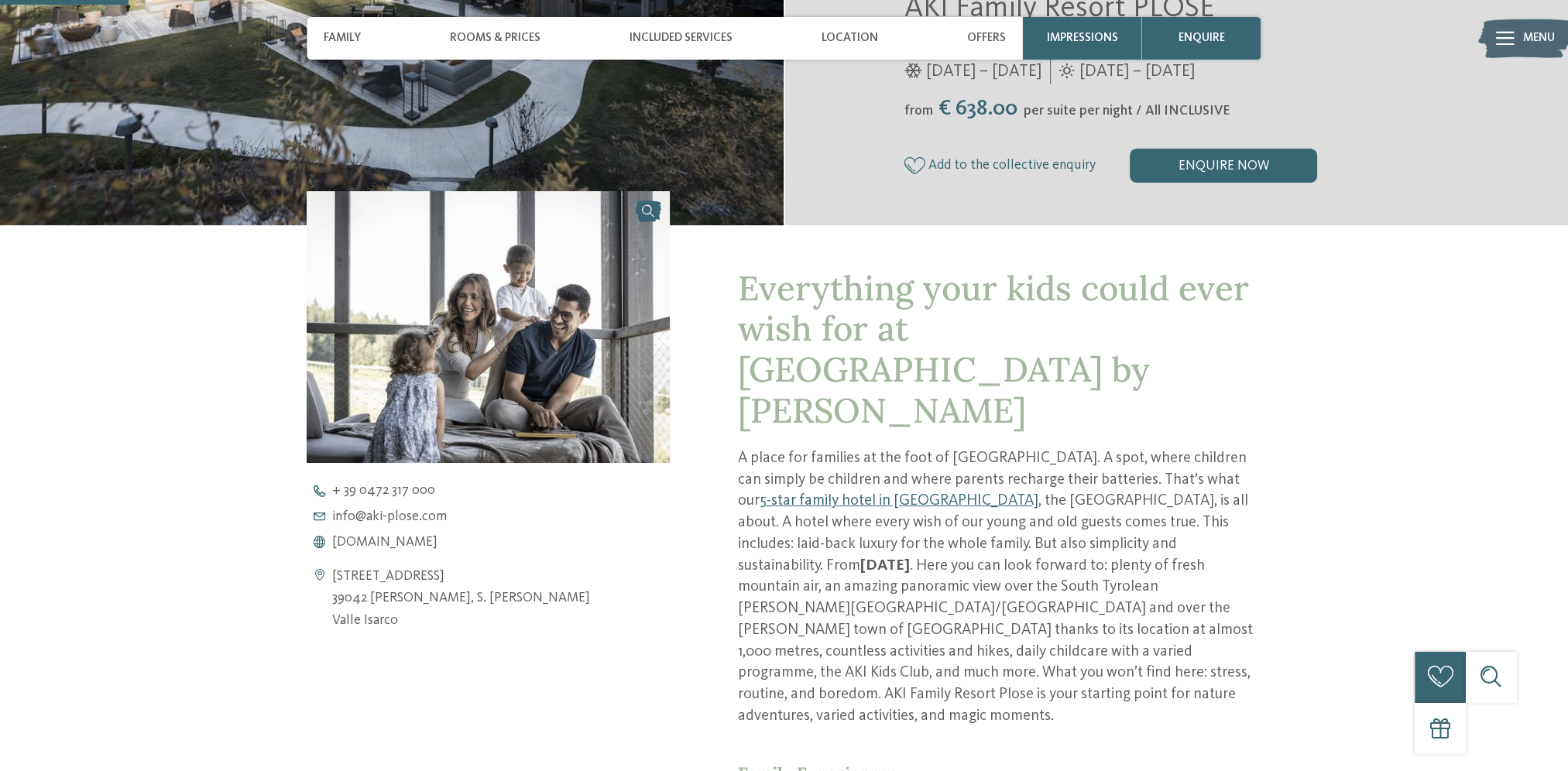
scroll to position [387, 0]
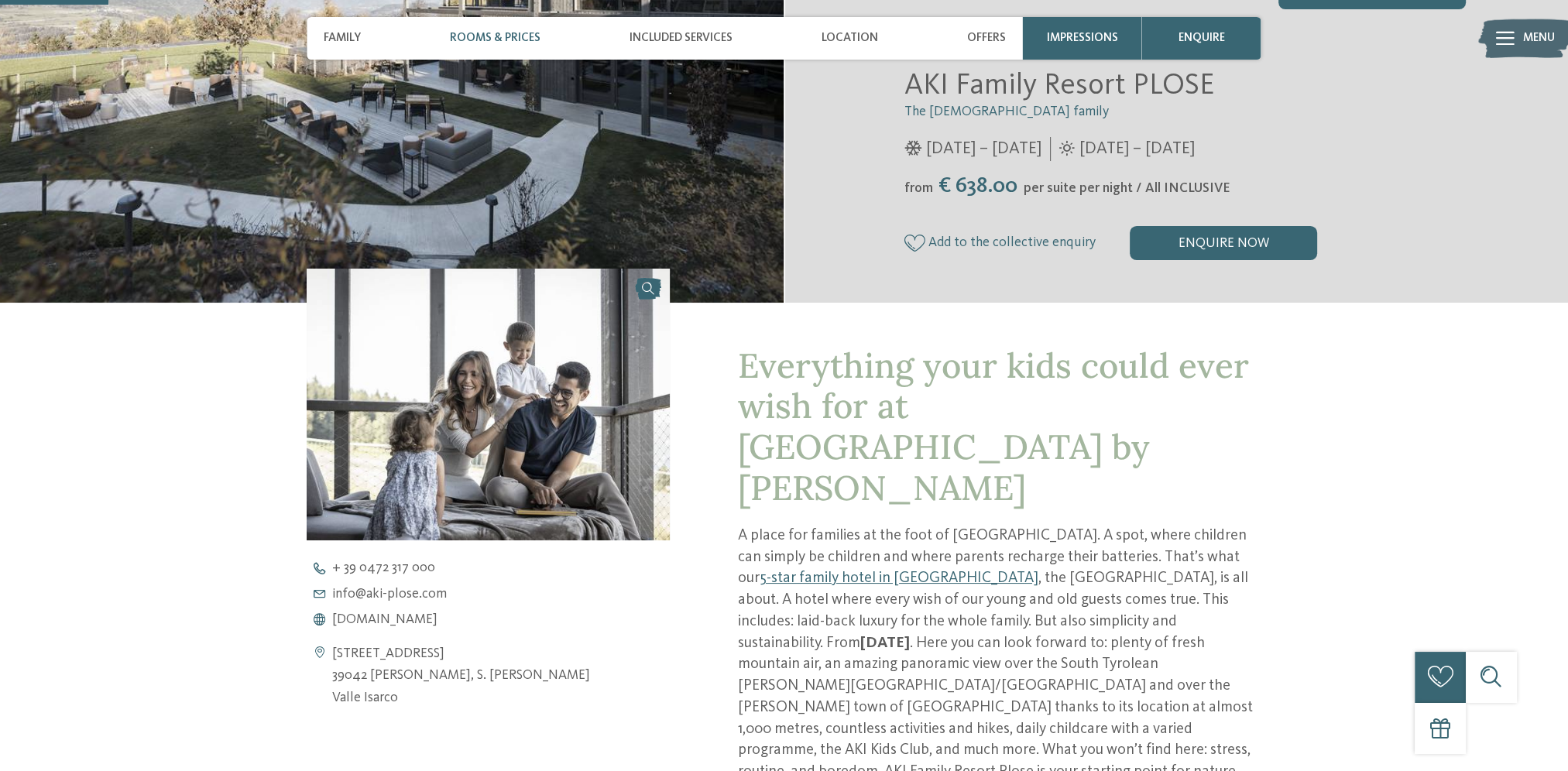
click at [466, 37] on span "Rooms & Prices" at bounding box center [495, 38] width 90 height 14
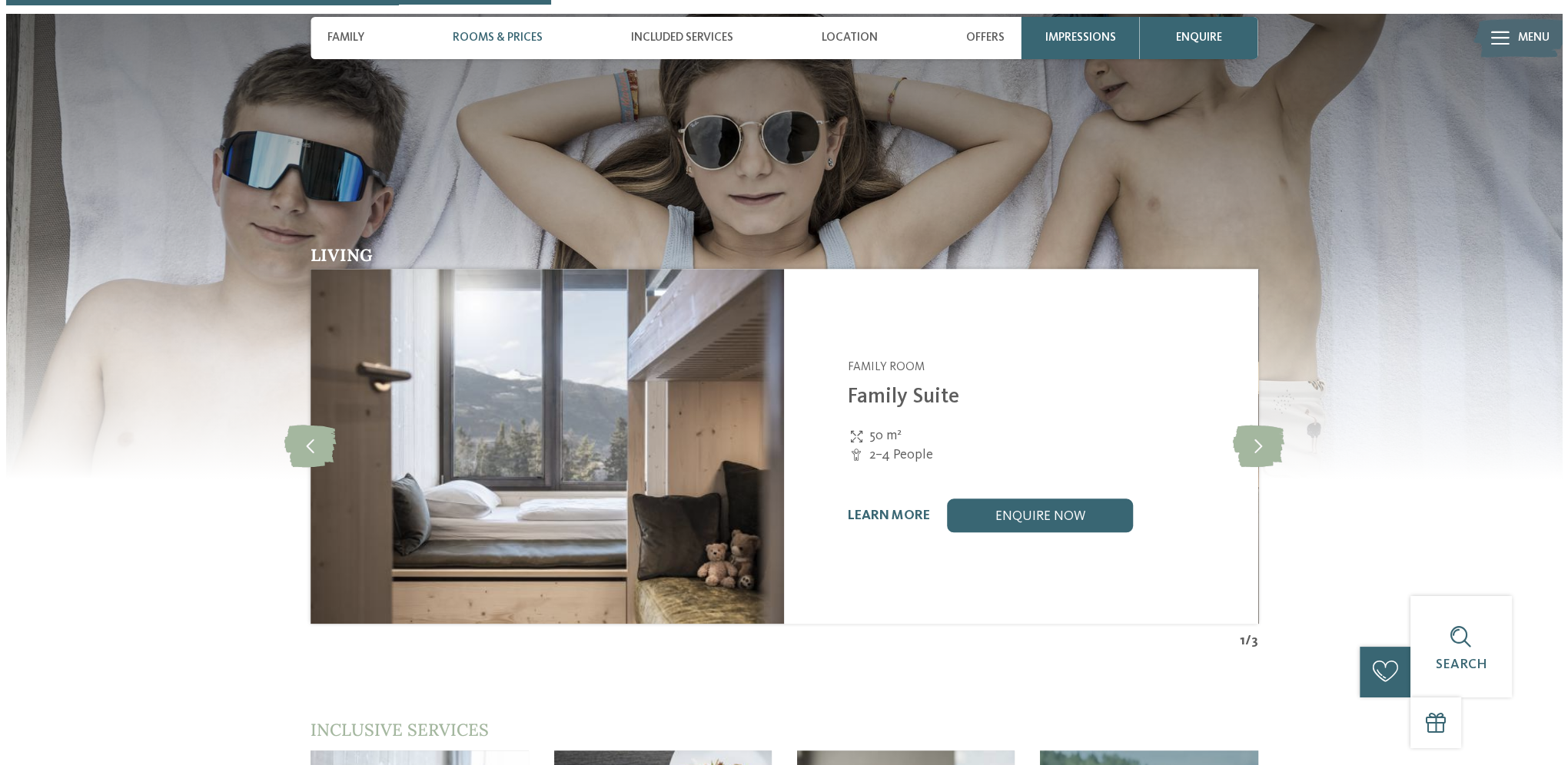
scroll to position [1873, 0]
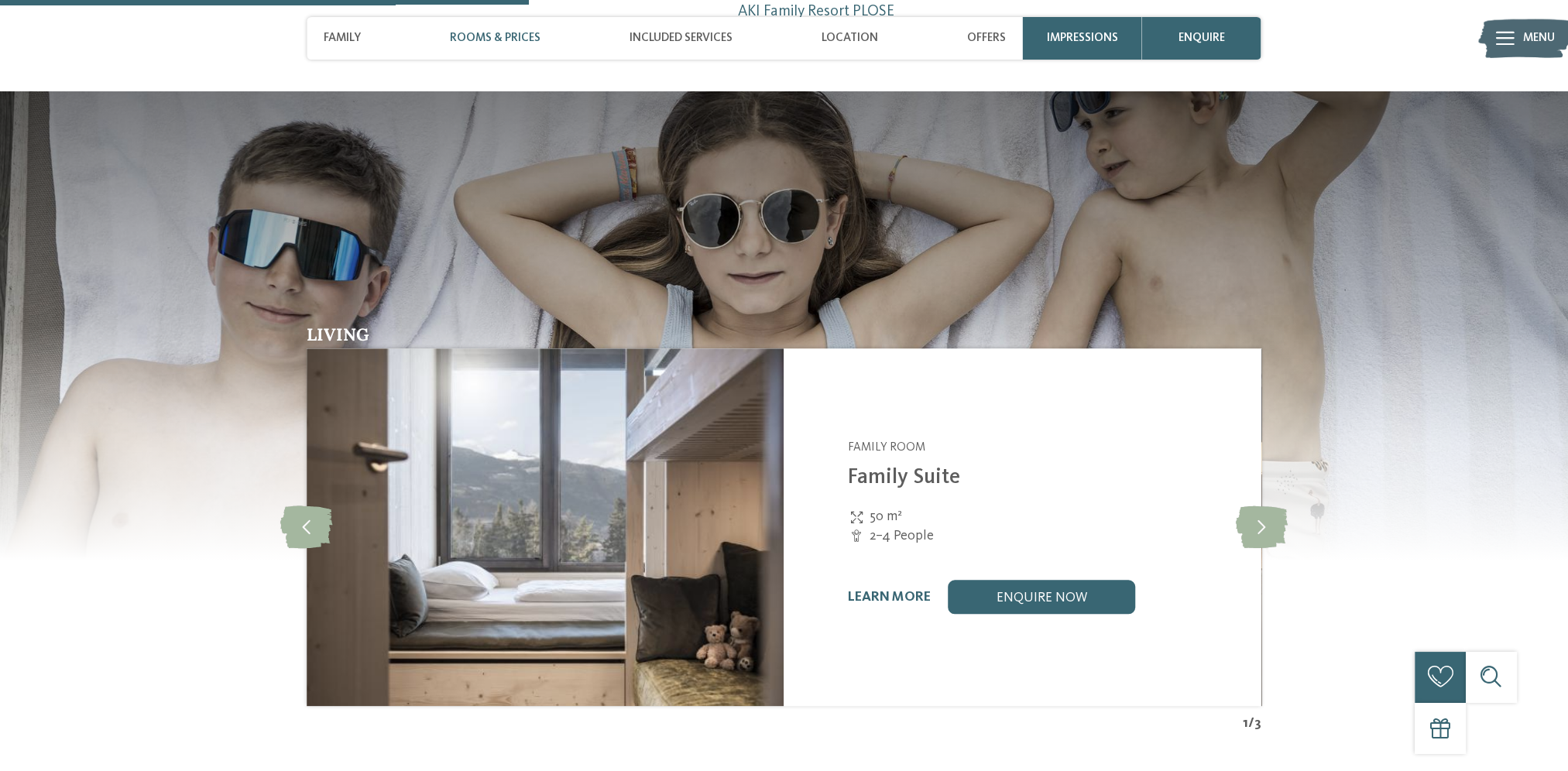
click at [880, 467] on link "Family Suite" at bounding box center [904, 477] width 112 height 21
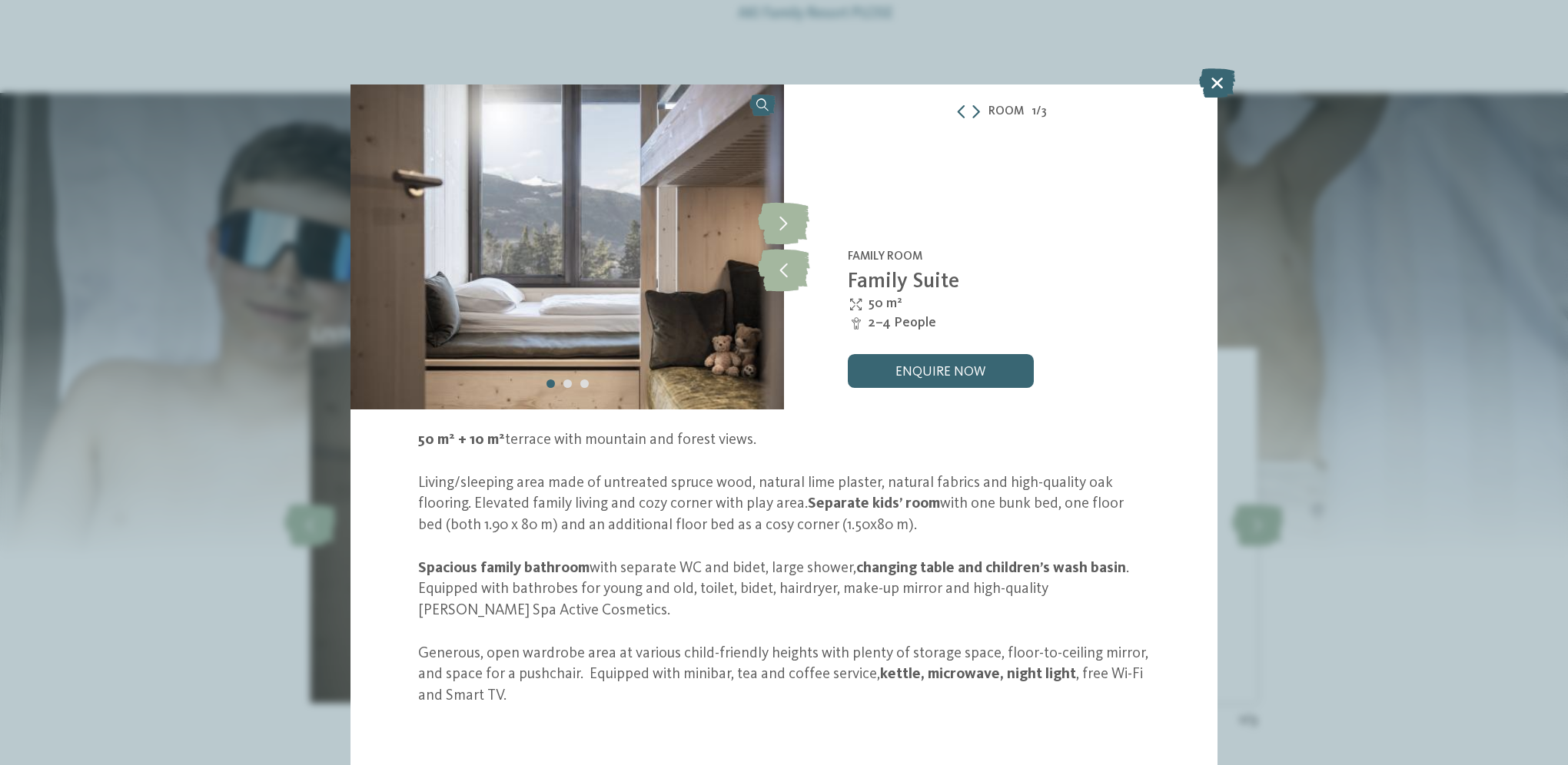
scroll to position [2, 0]
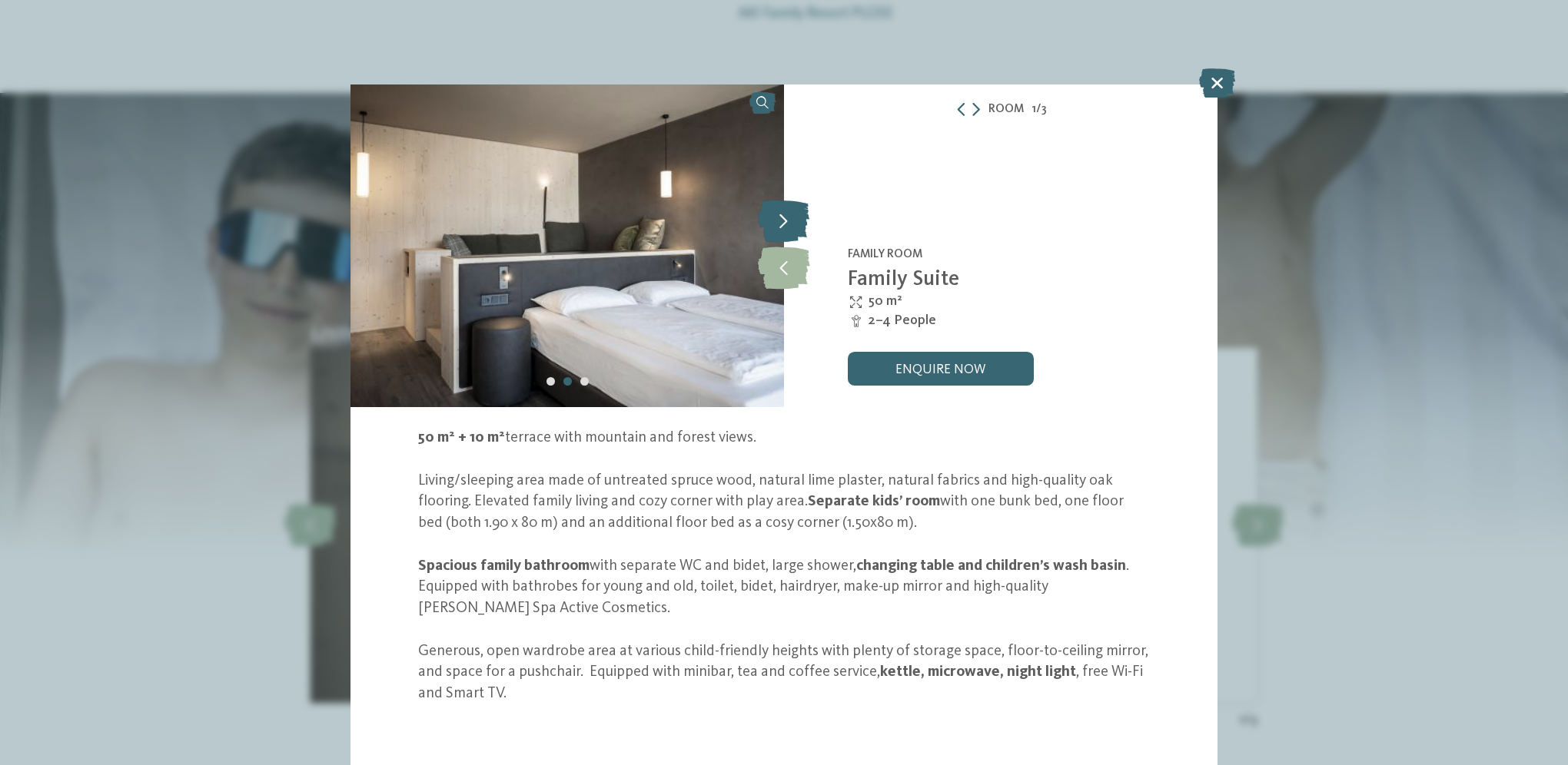
click at [780, 221] on icon at bounding box center [783, 221] width 51 height 42
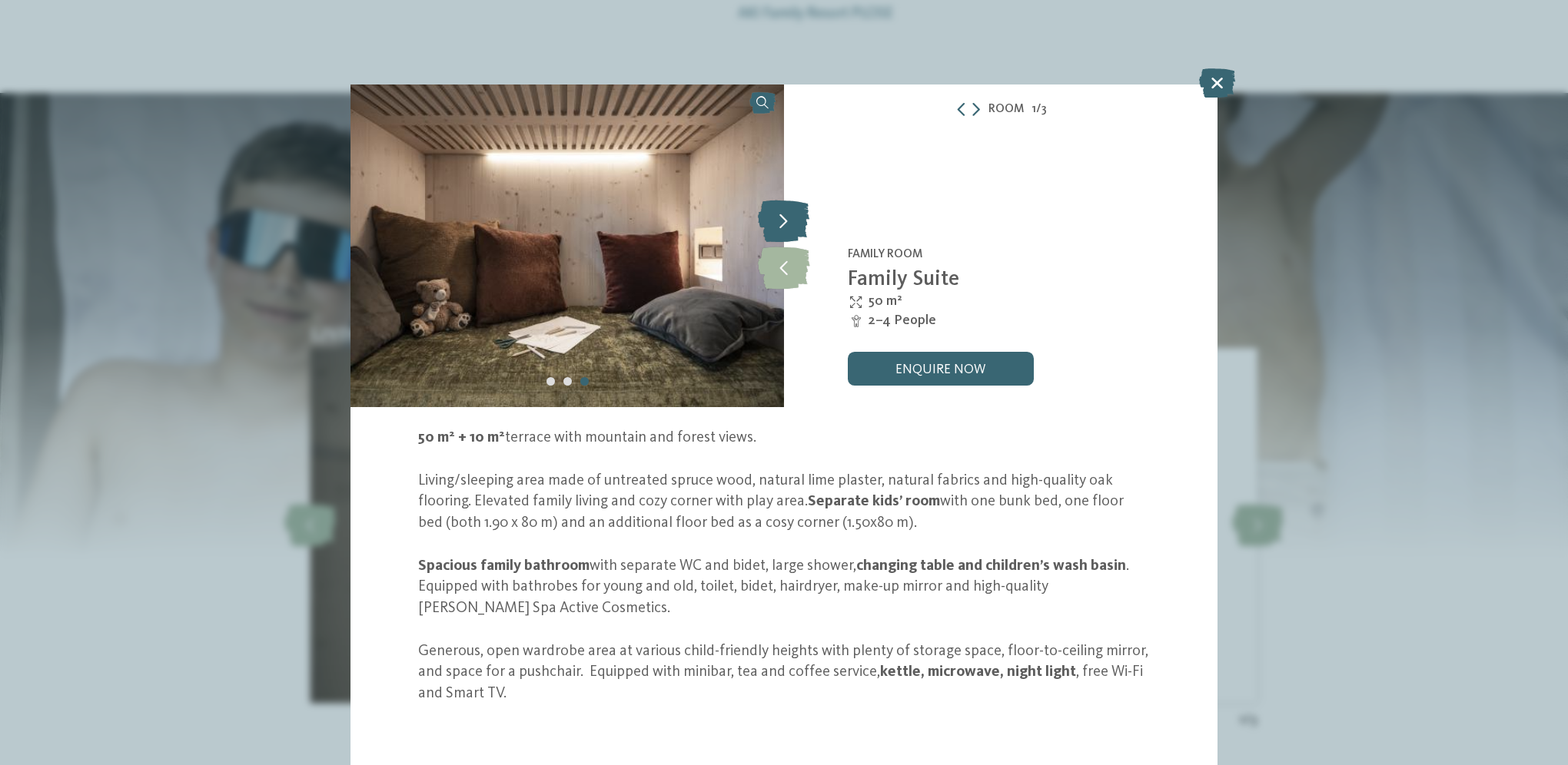
click at [780, 221] on icon at bounding box center [783, 221] width 51 height 42
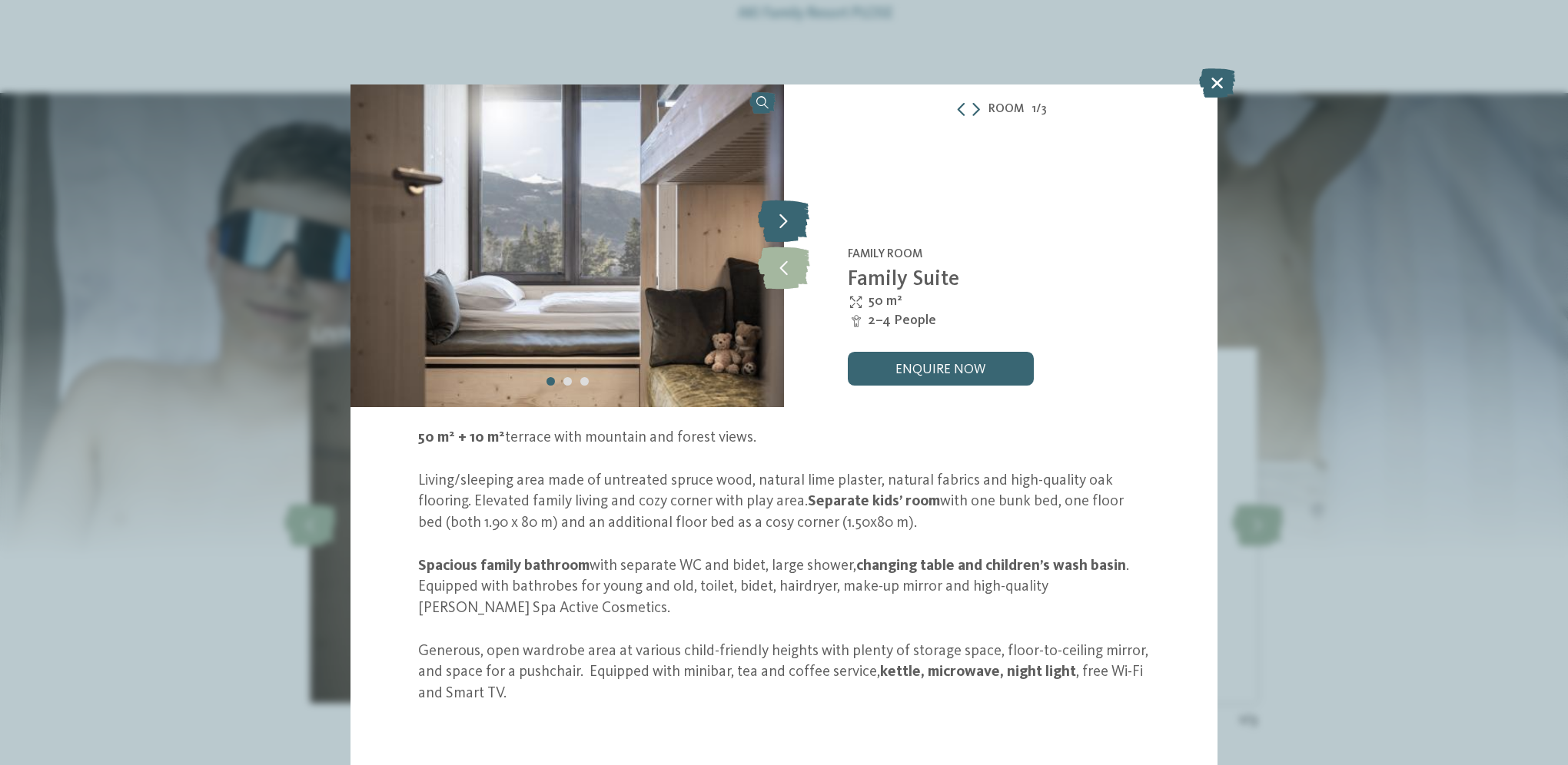
click at [780, 221] on icon at bounding box center [783, 221] width 51 height 42
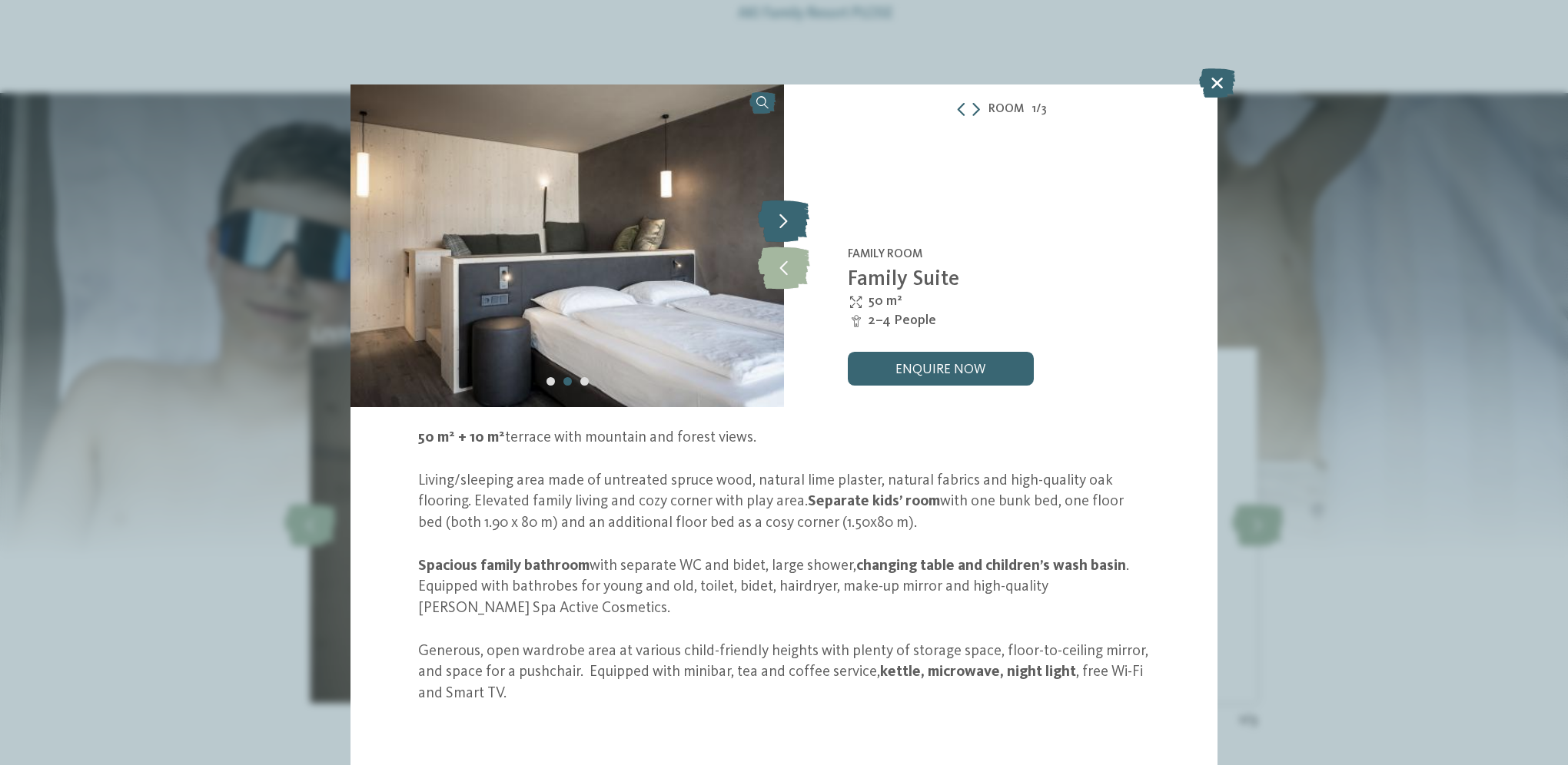
click at [780, 221] on icon at bounding box center [783, 221] width 51 height 42
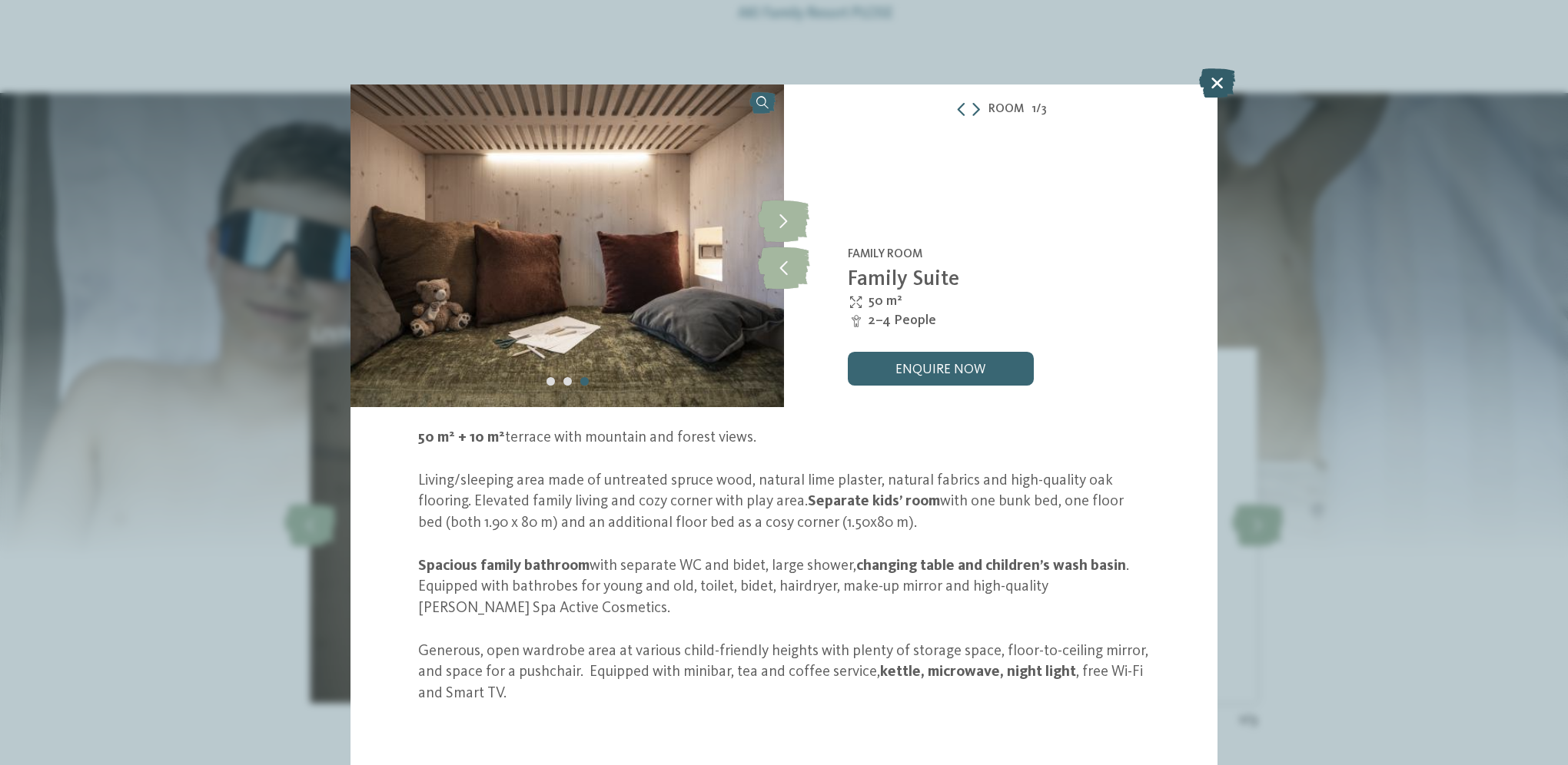
click at [1216, 89] on icon at bounding box center [1217, 83] width 36 height 29
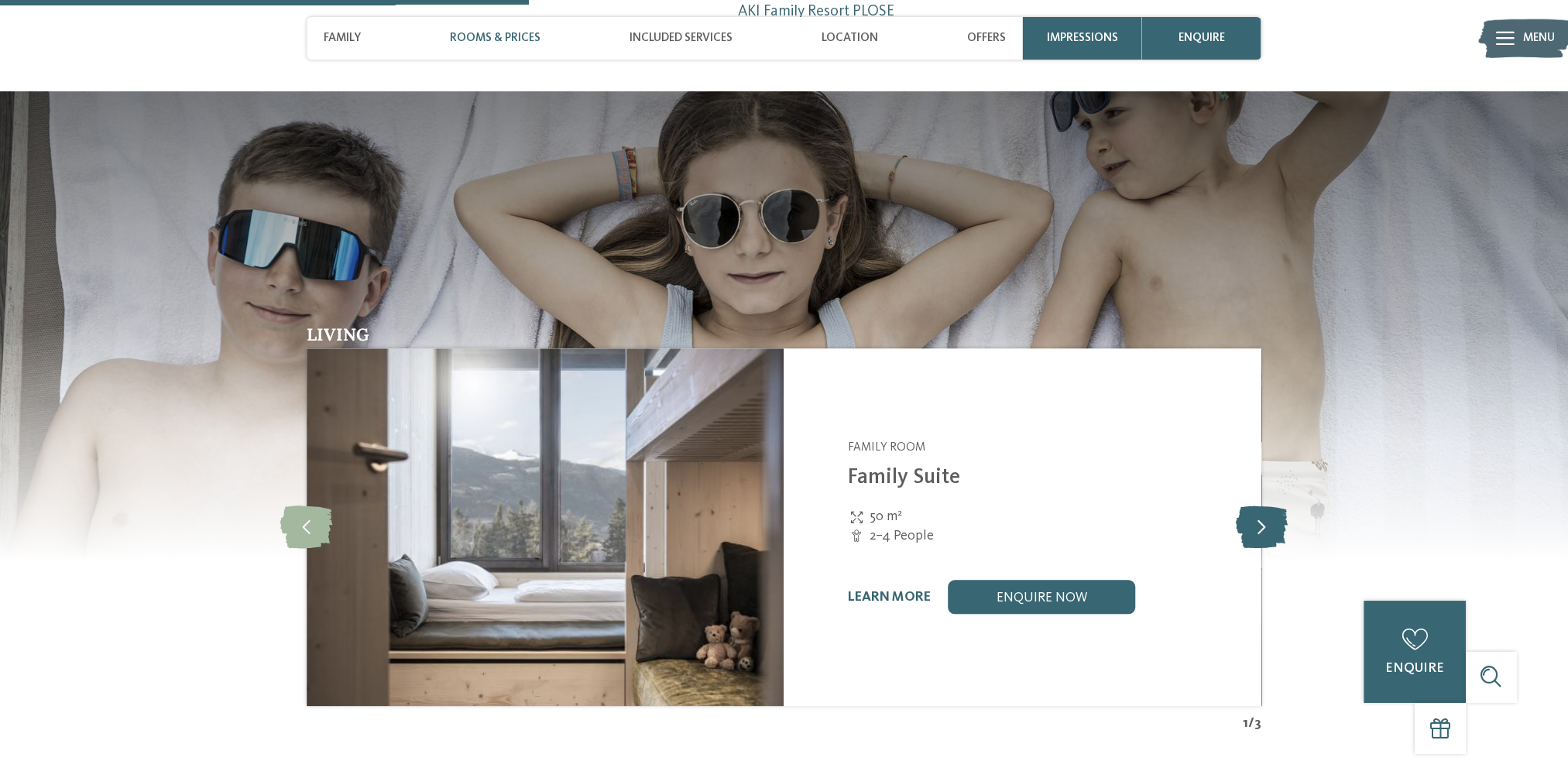
click at [1264, 505] on icon at bounding box center [1261, 527] width 52 height 43
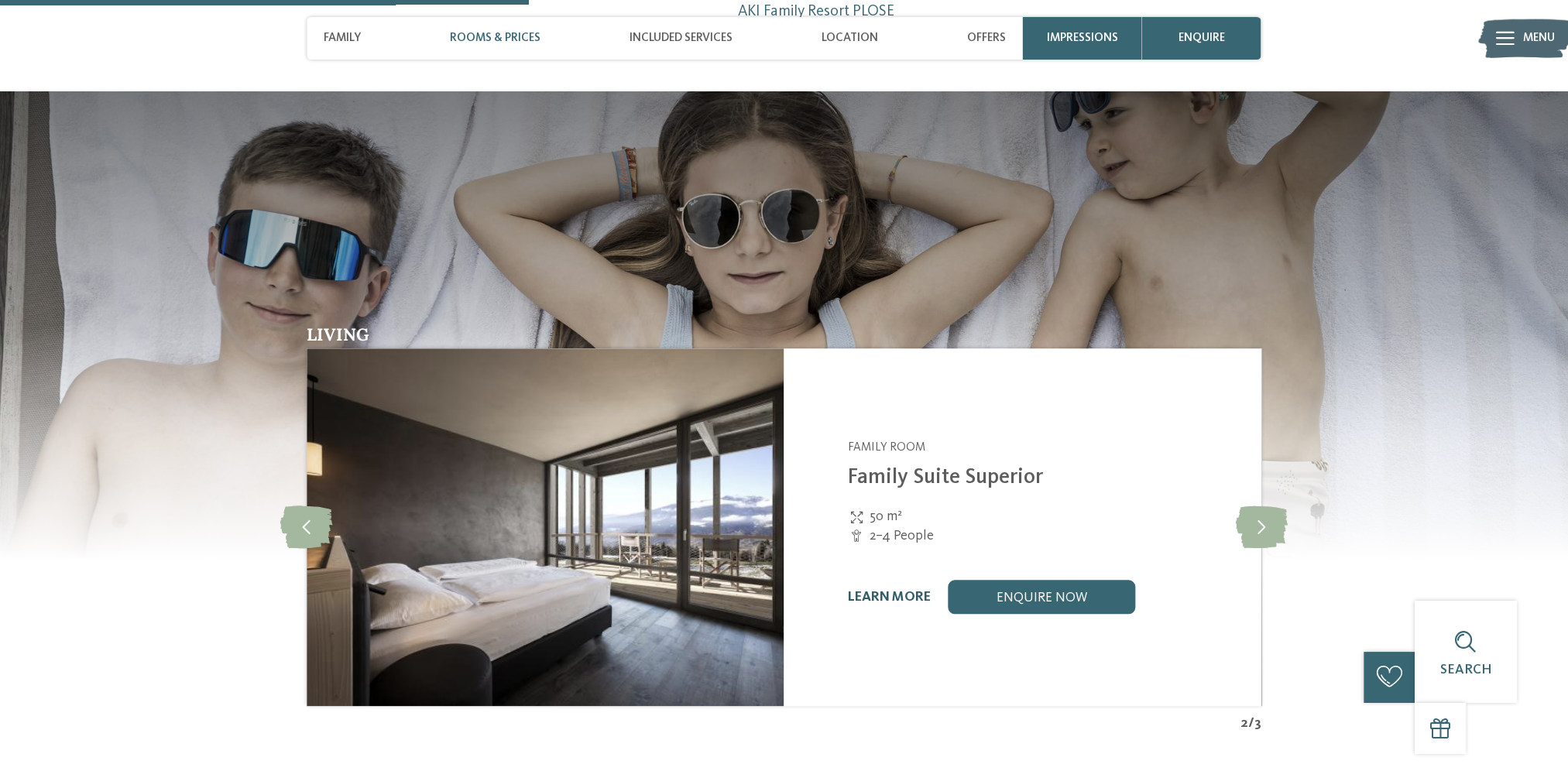
click at [904, 591] on link "learn more" at bounding box center [889, 597] width 83 height 13
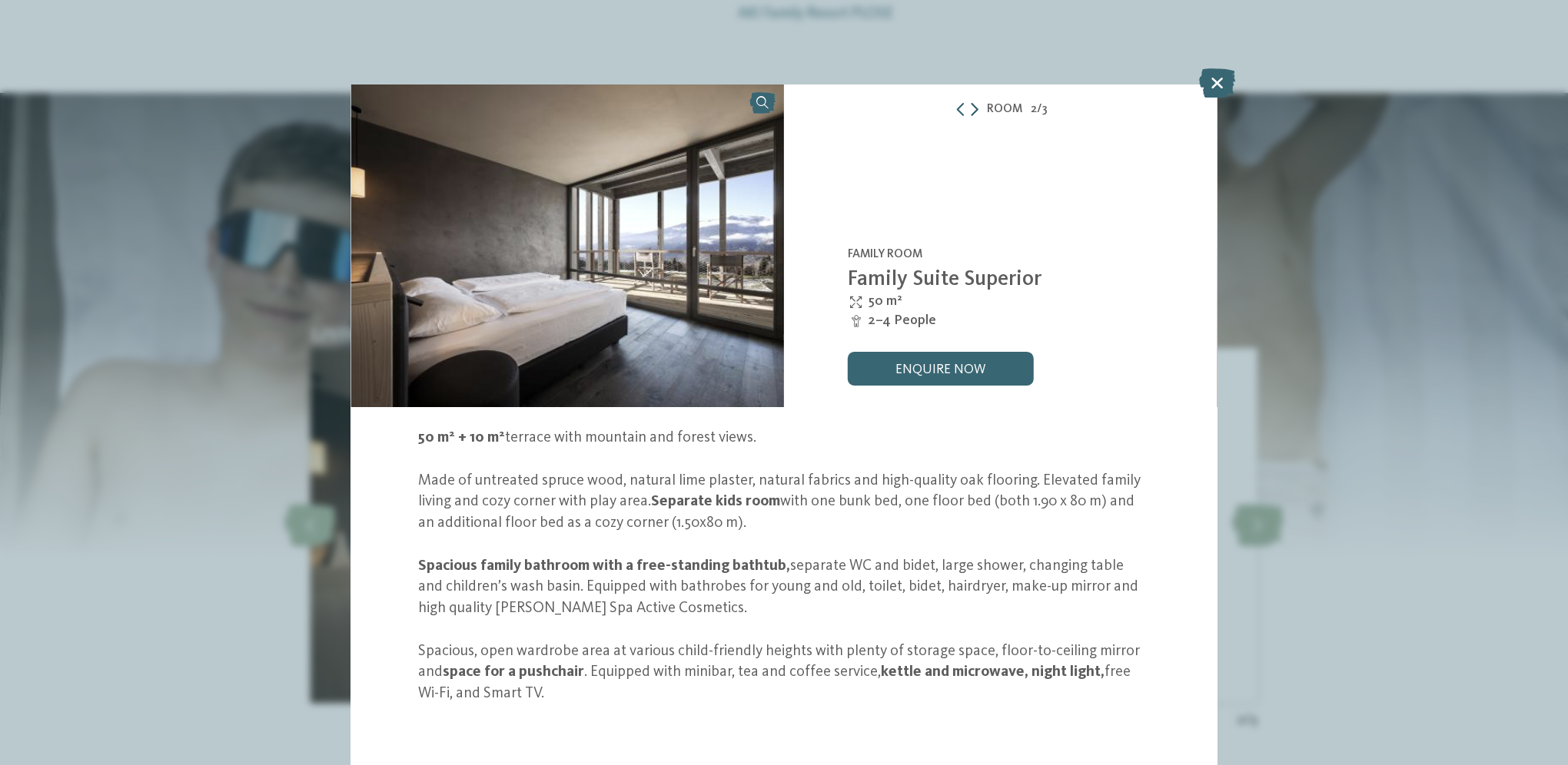
click at [970, 111] on icon at bounding box center [974, 109] width 7 height 14
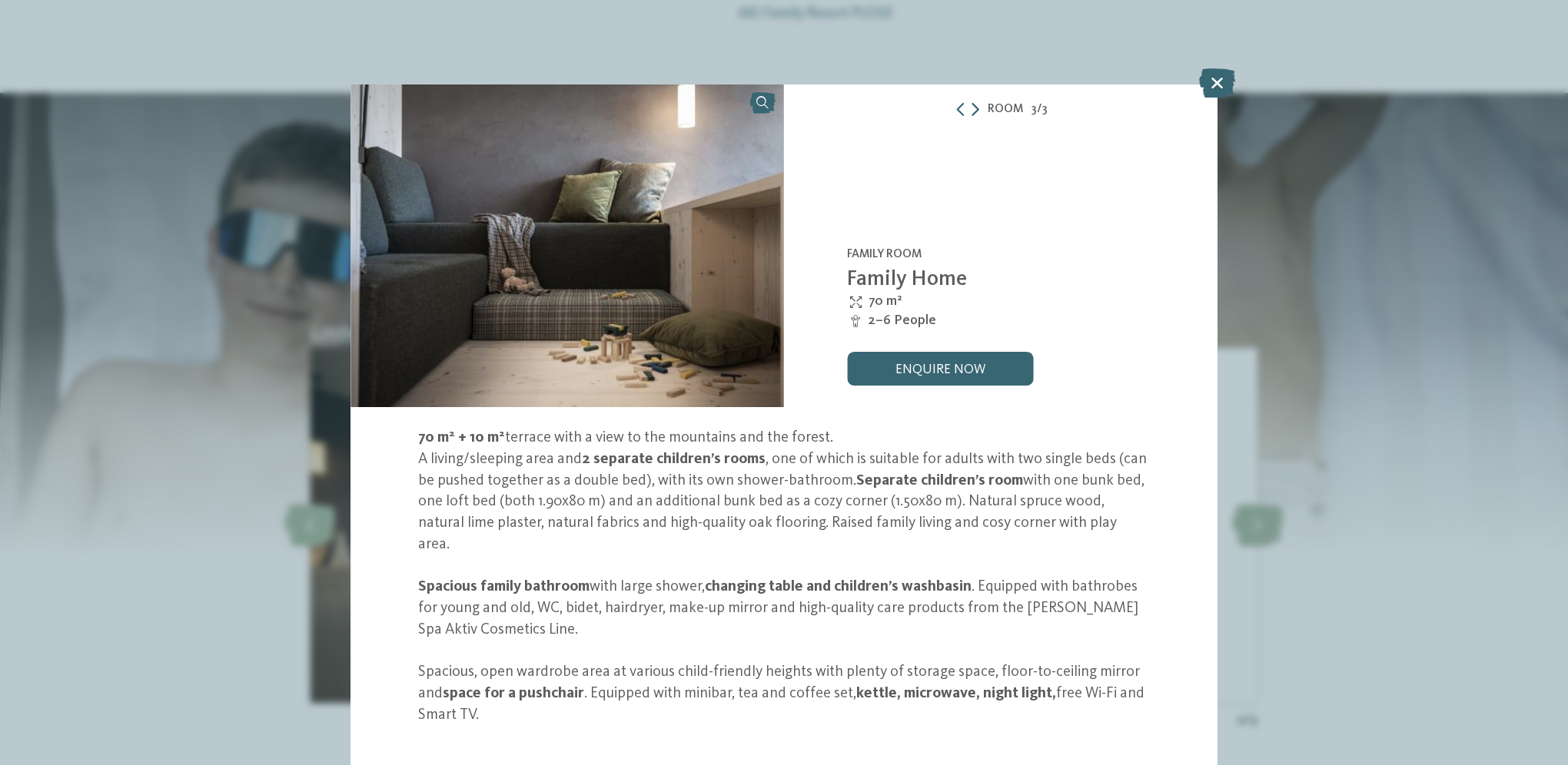
click at [971, 111] on icon at bounding box center [975, 109] width 7 height 14
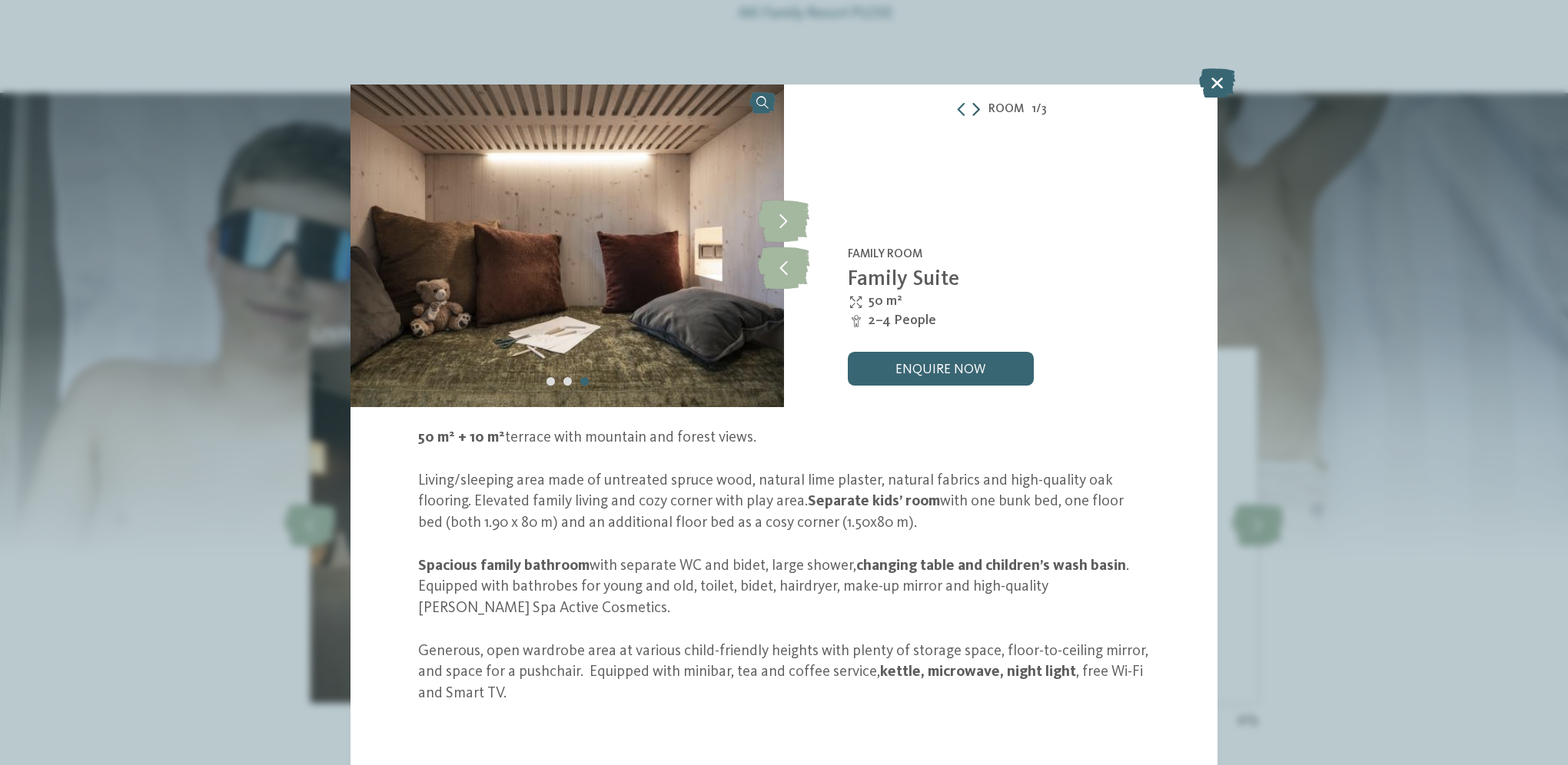
click at [972, 111] on icon at bounding box center [975, 109] width 7 height 14
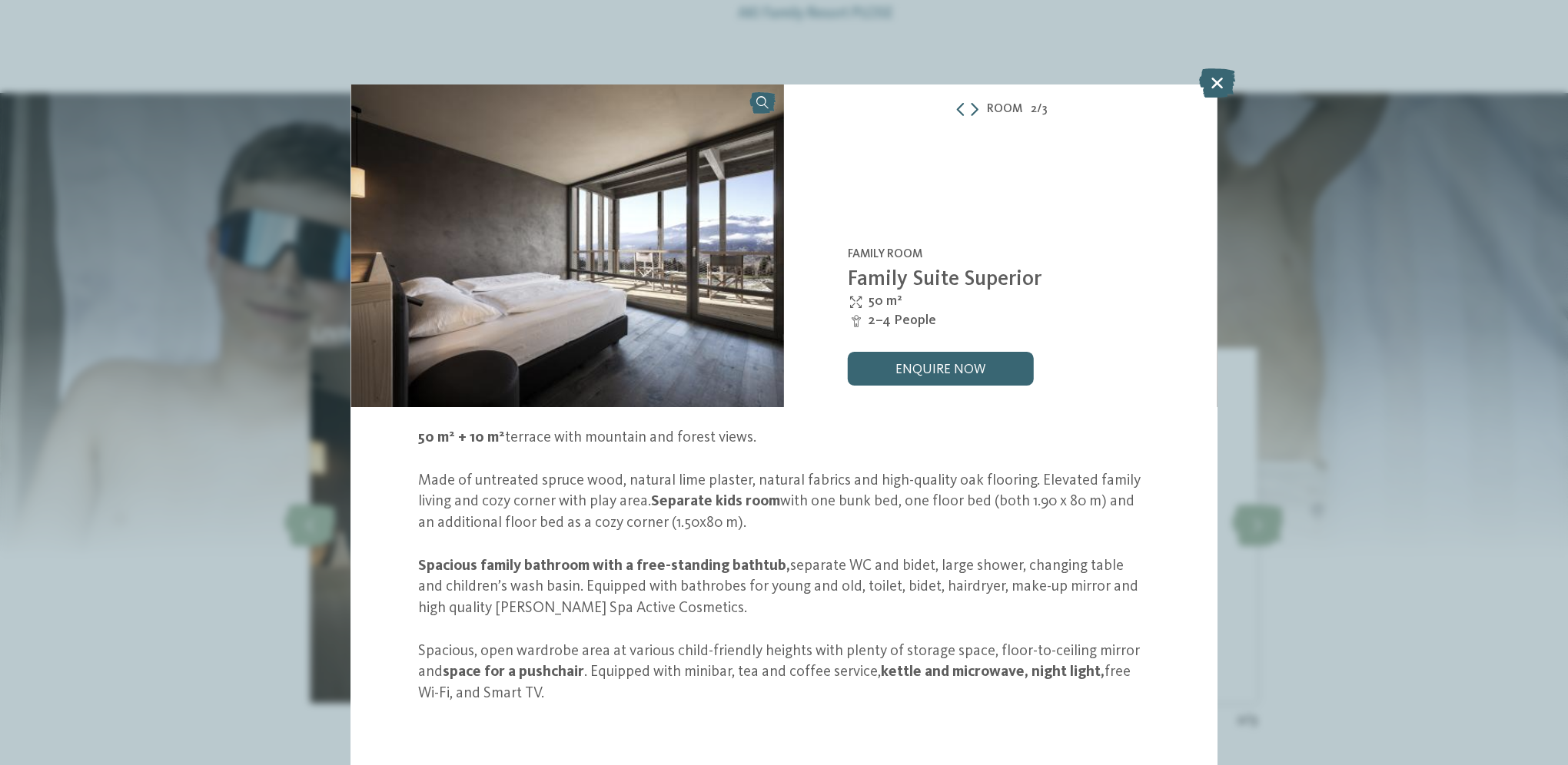
click at [542, 209] on img at bounding box center [567, 244] width 433 height 325
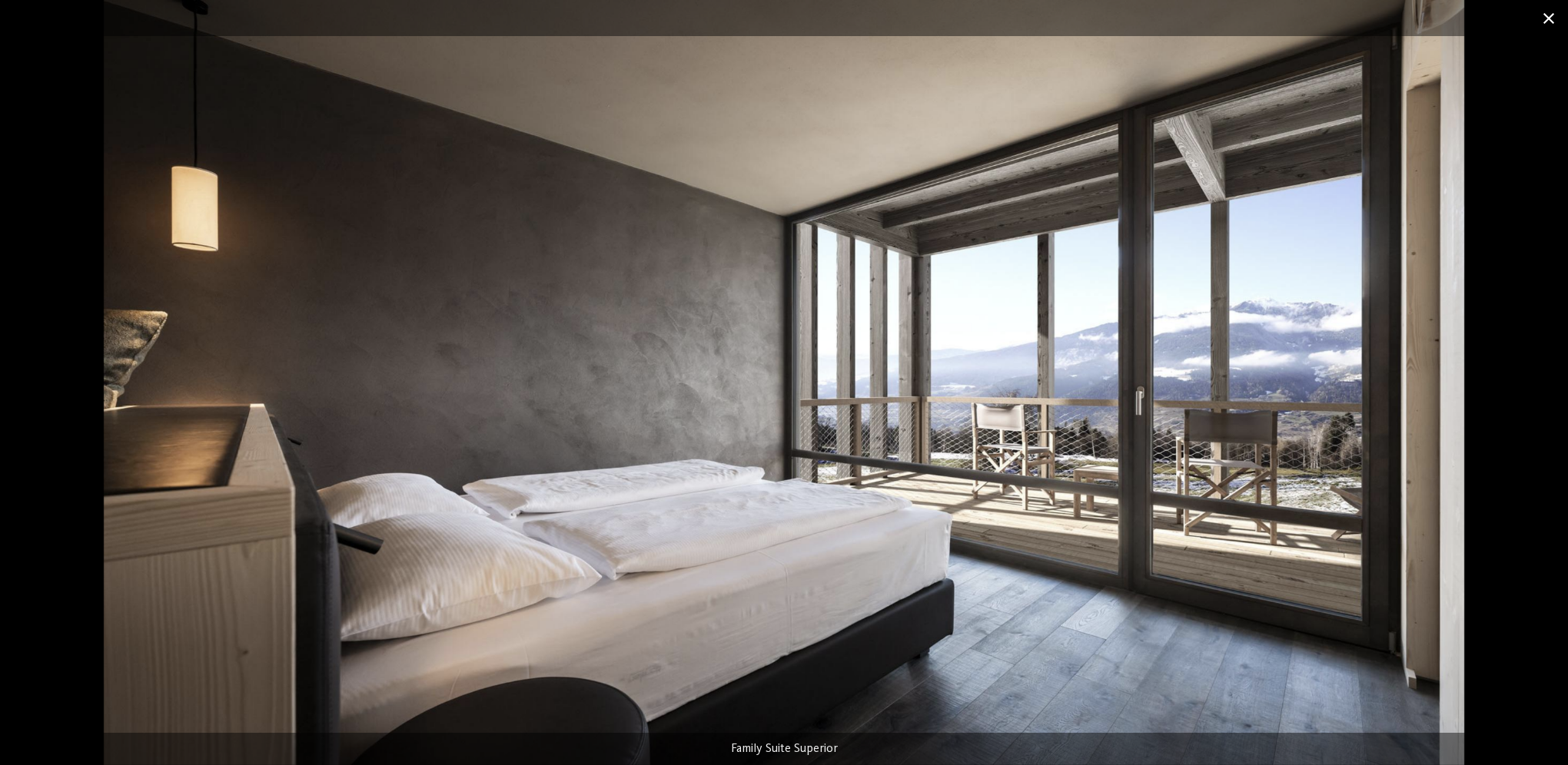
click at [1543, 20] on span at bounding box center [1548, 18] width 38 height 36
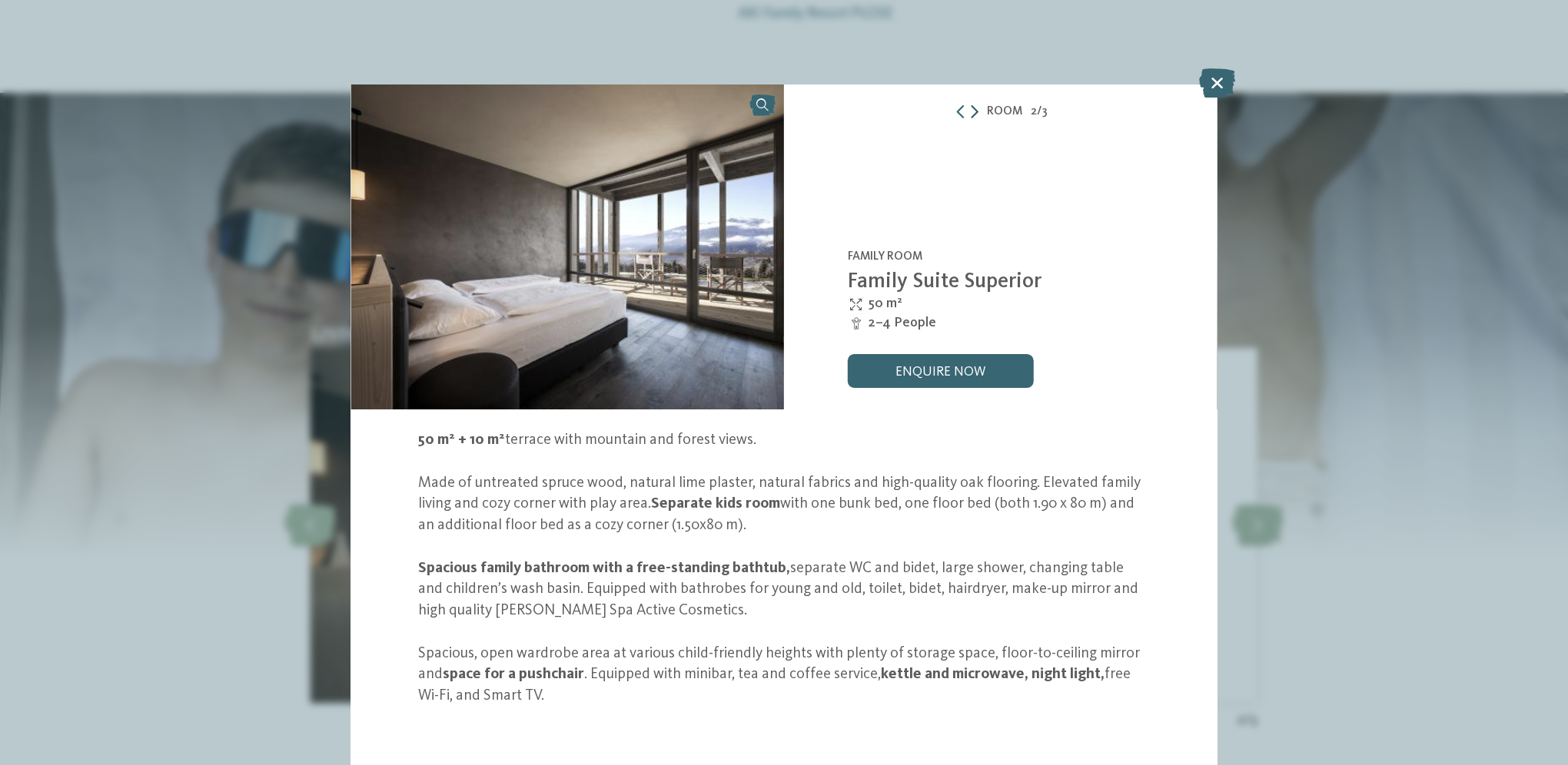
click at [971, 111] on icon at bounding box center [974, 111] width 7 height 14
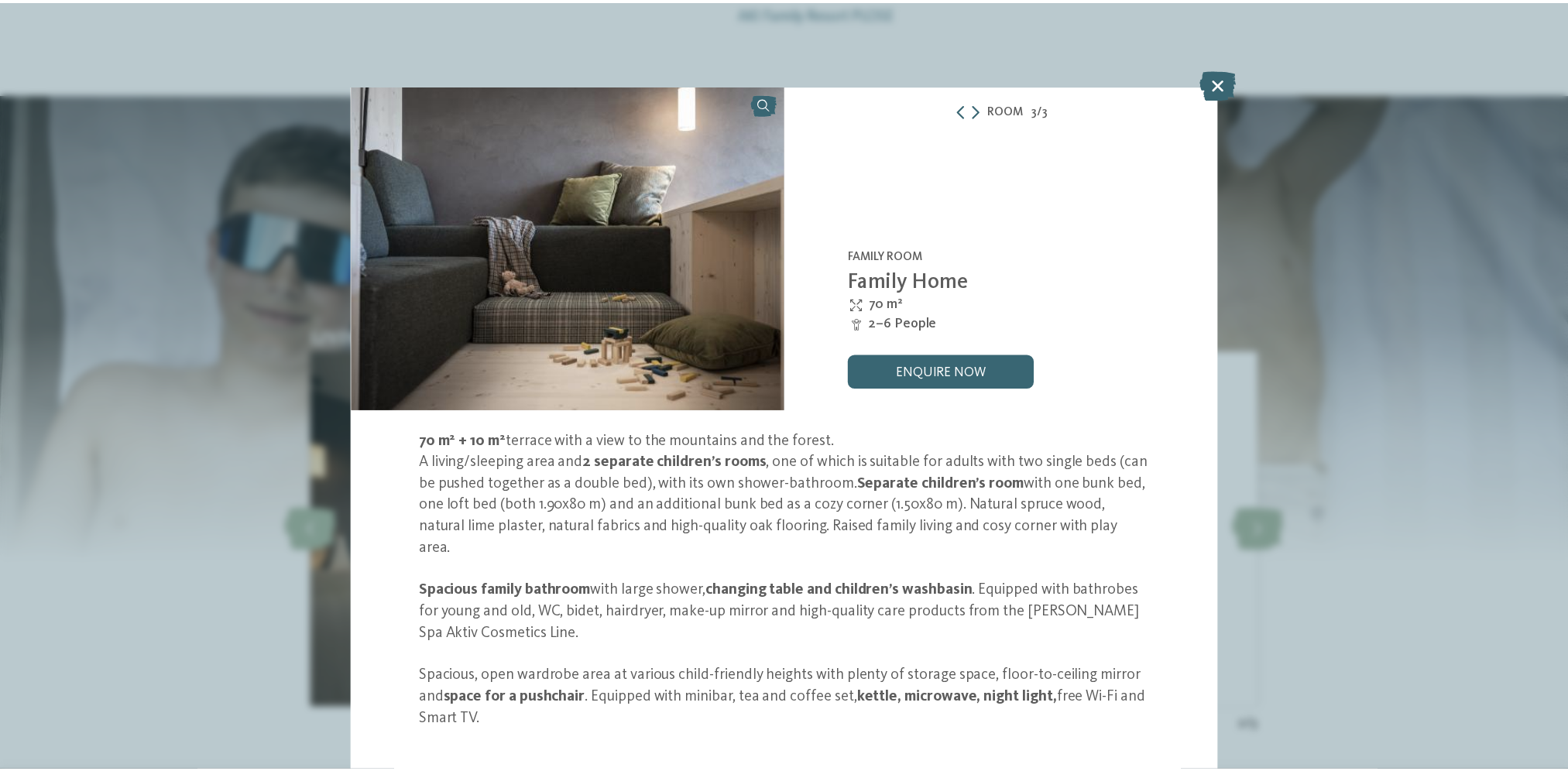
scroll to position [24, 0]
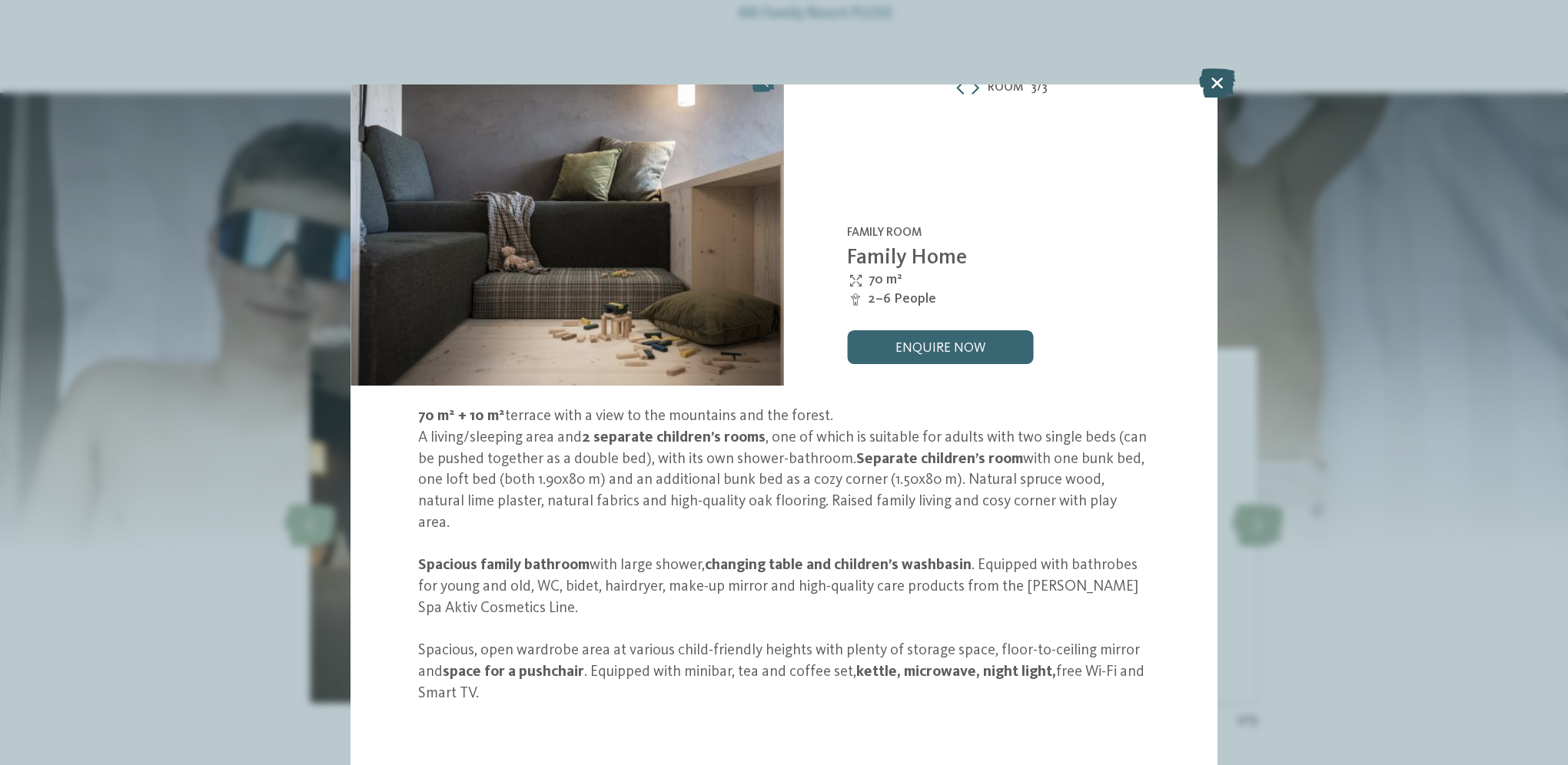
click at [1216, 90] on icon at bounding box center [1217, 83] width 36 height 29
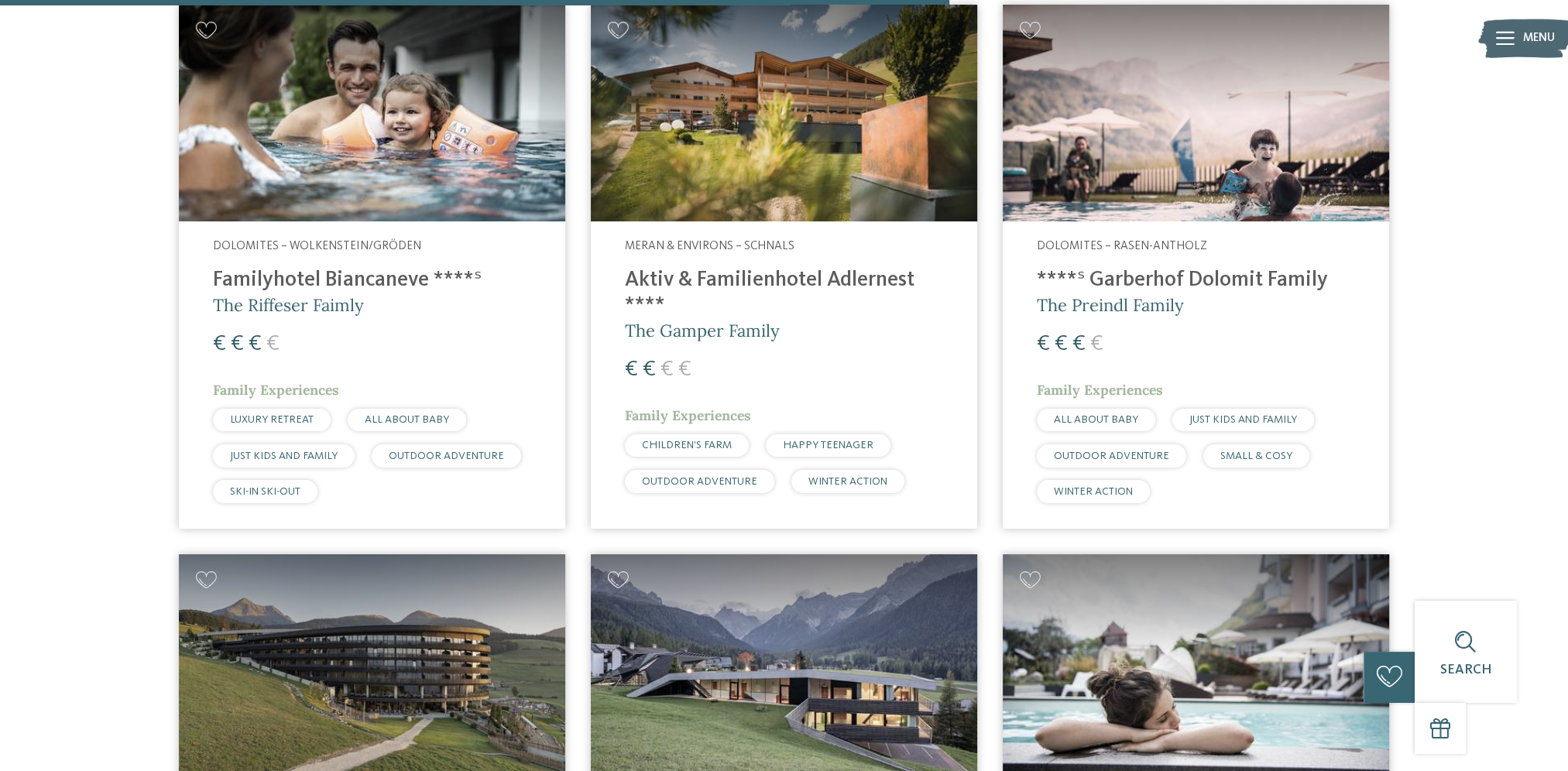
scroll to position [3329, 0]
